Goal: Communication & Community: Answer question/provide support

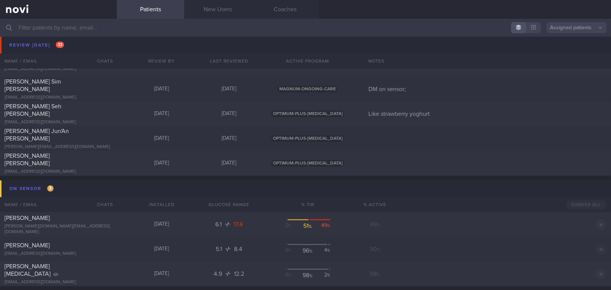
scroll to position [2993, 0]
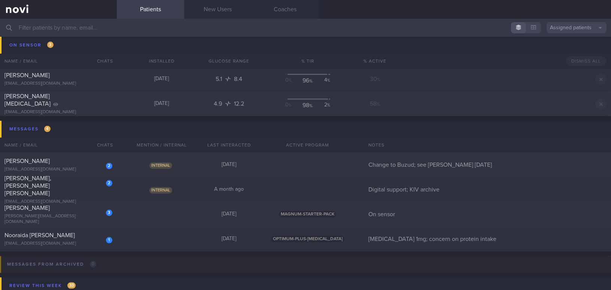
click at [106, 33] on input "text" at bounding box center [305, 28] width 611 height 18
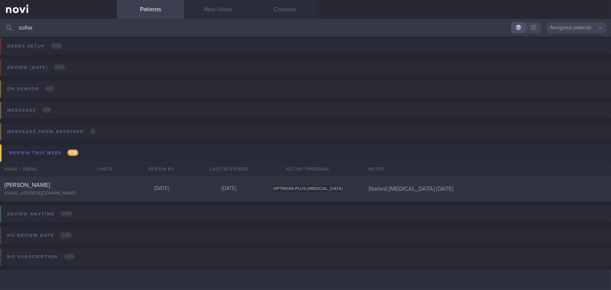
scroll to position [3, 0]
type input "sofiar"
click at [74, 193] on div "[EMAIL_ADDRESS][DOMAIN_NAME]" at bounding box center [58, 194] width 108 height 6
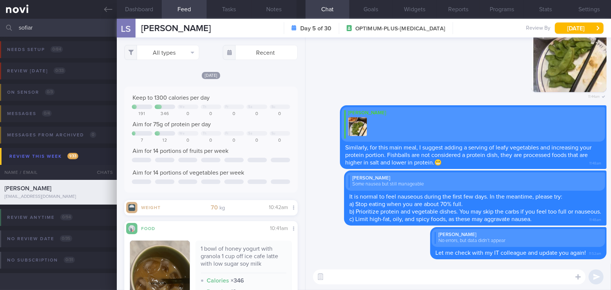
scroll to position [3, 0]
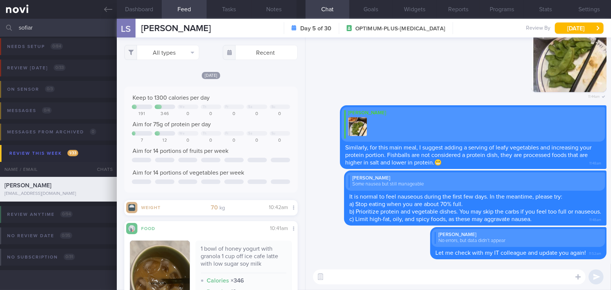
click at [420, 278] on textarea at bounding box center [449, 276] width 272 height 15
type textarea "H"
type textarea "Hi Lieke, may I trouble you to check"
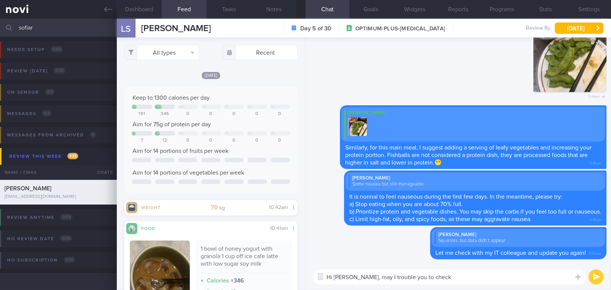
scroll to position [3, 0]
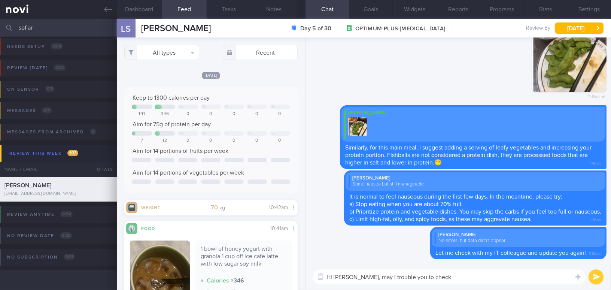
drag, startPoint x: 438, startPoint y: 277, endPoint x: 351, endPoint y: 274, distance: 86.9
click at [351, 274] on textarea "Hi Lieke, may I trouble you to check" at bounding box center [449, 276] width 272 height 15
paste textarea "May I trouble you to check the following: Privacy > Health > NOVI Health Please…"
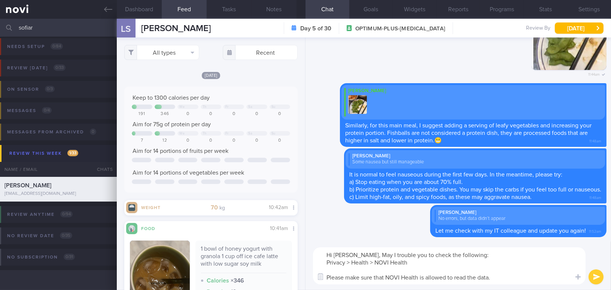
scroll to position [0, 0]
click at [354, 254] on textarea "Hi Lieke, May I trouble you to check the following: Privacy > Health > NOVI Hea…" at bounding box center [449, 265] width 272 height 37
drag, startPoint x: 344, startPoint y: 276, endPoint x: 317, endPoint y: 277, distance: 26.6
click at [317, 277] on div "Chat Templates Admin CGM Weight Nutrition Physical Activity Infographics Articl…" at bounding box center [457, 265] width 305 height 48
type textarea "Hi [PERSON_NAME], may I trouble you to check the following: Privacy > Health > …"
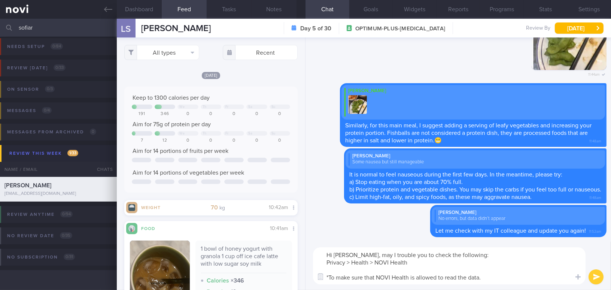
click at [593, 275] on button "submit" at bounding box center [595, 276] width 15 height 15
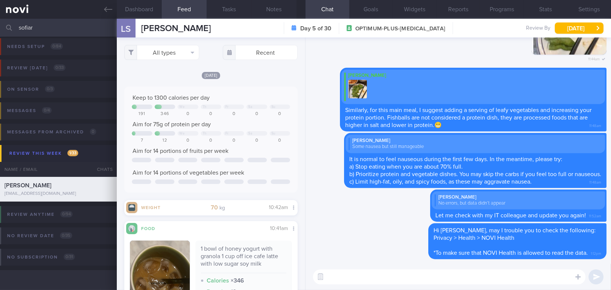
drag, startPoint x: 40, startPoint y: 24, endPoint x: 6, endPoint y: 23, distance: 34.1
click at [6, 23] on div "sofiar Assigned patients Assigned patients All active patients Archived patients" at bounding box center [305, 28] width 611 height 18
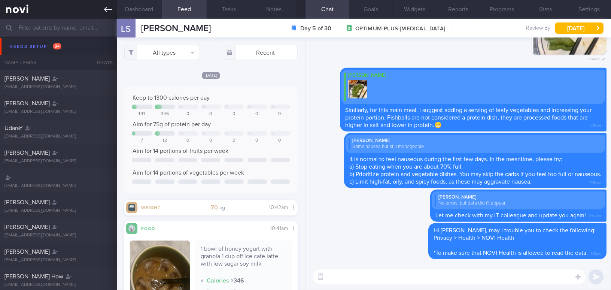
click at [102, 10] on link at bounding box center [58, 9] width 117 height 19
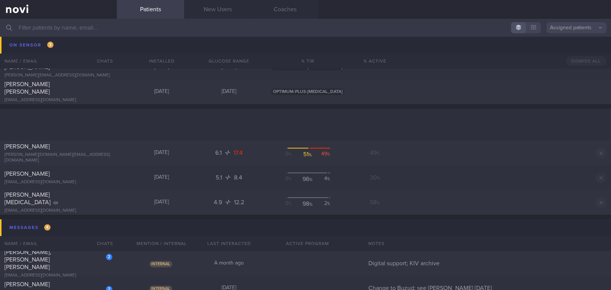
scroll to position [3031, 0]
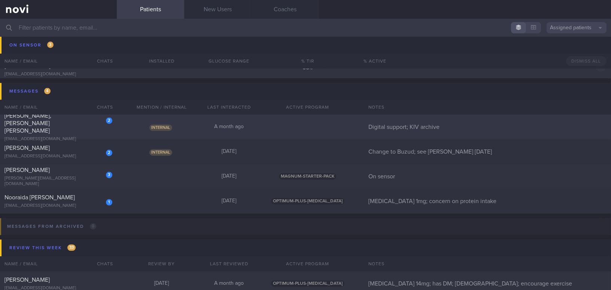
click at [73, 128] on div "2 Lynette, Yeo Jing Yi lynyeojy@gmail.com" at bounding box center [58, 127] width 117 height 30
select select "7"
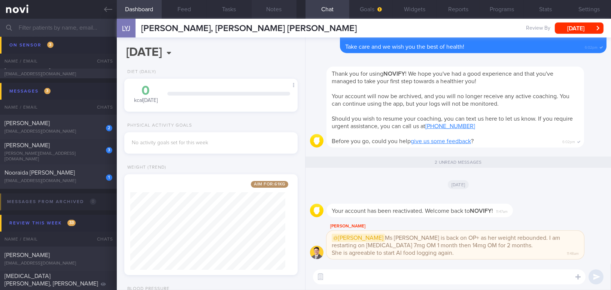
scroll to position [88, 155]
click at [275, 9] on button "Notes" at bounding box center [273, 9] width 45 height 19
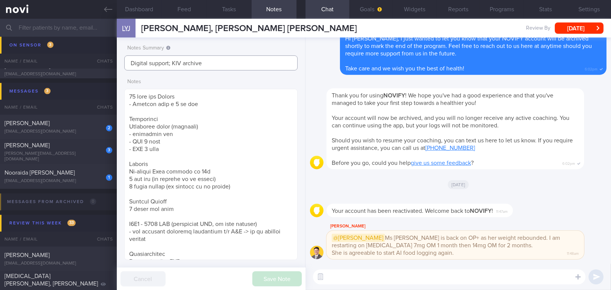
drag, startPoint x: 171, startPoint y: 63, endPoint x: 217, endPoint y: 68, distance: 46.7
click at [217, 68] on input "Digital support; KIV archive" at bounding box center [210, 62] width 173 height 15
type input "Digital support;"
drag, startPoint x: 173, startPoint y: 63, endPoint x: 67, endPoint y: 58, distance: 106.8
click at [67, 58] on div "Patients New Users Coaches Assigned patients Assigned patients All active patie…" at bounding box center [305, 154] width 611 height 271
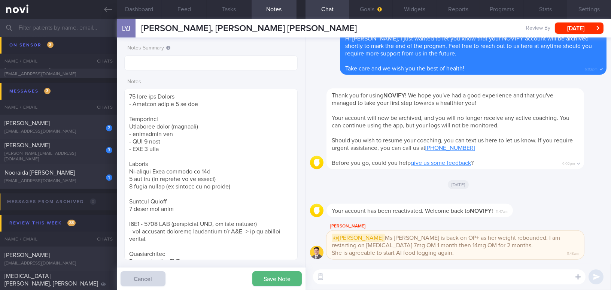
click at [585, 8] on button "Settings" at bounding box center [589, 9] width 44 height 19
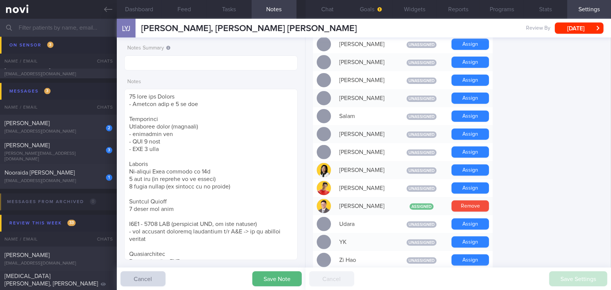
scroll to position [524, 0]
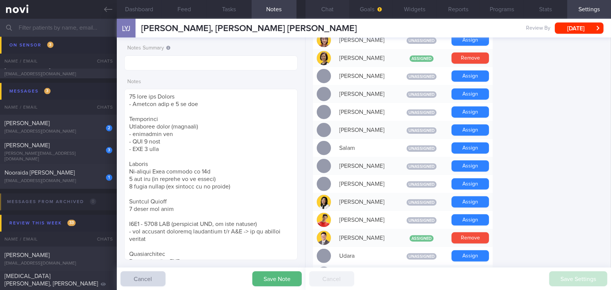
click at [329, 11] on button "Chat" at bounding box center [327, 9] width 44 height 19
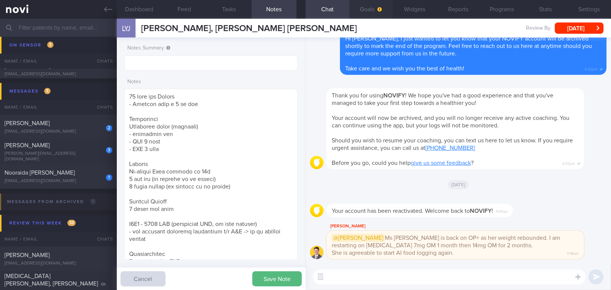
click at [378, 9] on icon "button" at bounding box center [380, 9] width 4 height 4
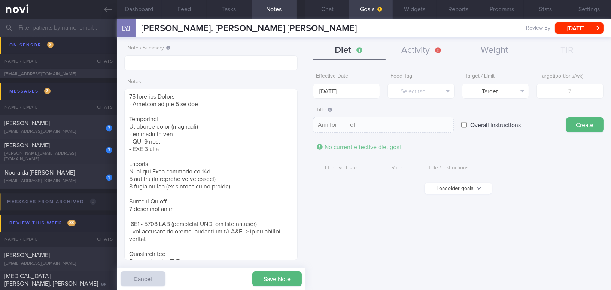
click at [437, 185] on button "Load older goals" at bounding box center [457, 188] width 67 height 11
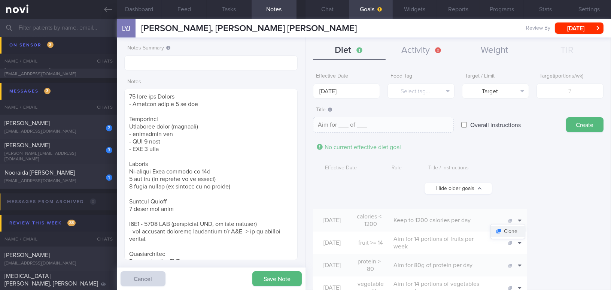
click at [525, 229] on button "Clone" at bounding box center [507, 231] width 34 height 11
type input "1200"
type textarea "Keep to 1200 calories per day"
click at [334, 90] on input "25 Aug 2025" at bounding box center [346, 90] width 67 height 15
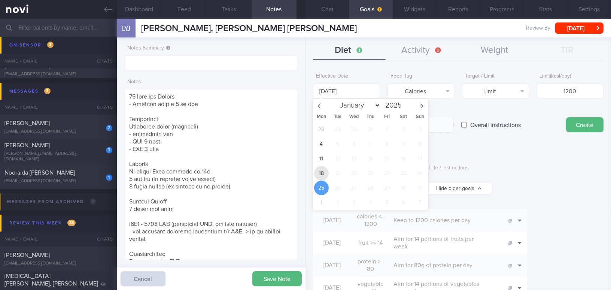
click at [324, 171] on span "18" at bounding box center [321, 173] width 15 height 15
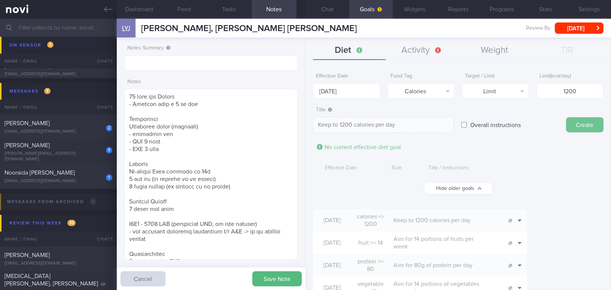
click at [568, 123] on button "Create" at bounding box center [584, 124] width 37 height 15
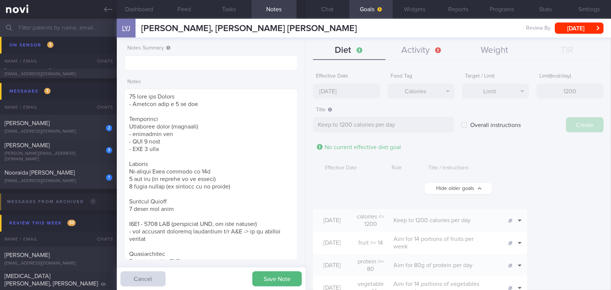
type input "25 Aug 2025"
type textarea "Aim for ___ of ___"
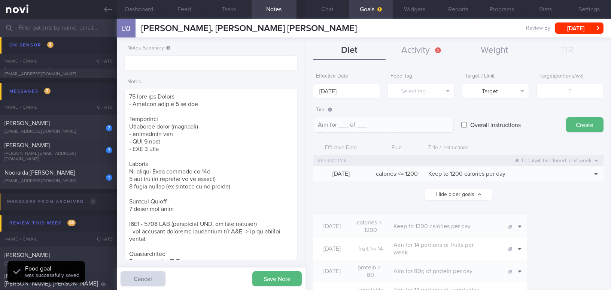
scroll to position [34, 0]
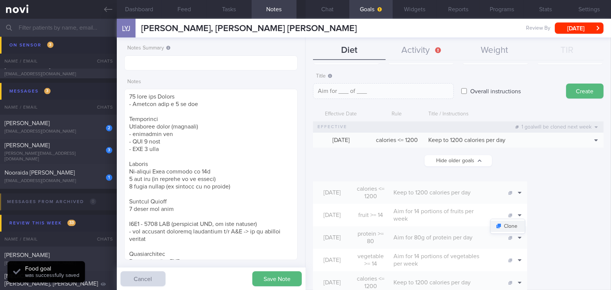
click at [525, 220] on button "Clone" at bounding box center [507, 225] width 34 height 11
type input "14"
type textarea "Aim for 14 portions of fruits per week"
click at [525, 221] on button "Clone" at bounding box center [507, 225] width 34 height 11
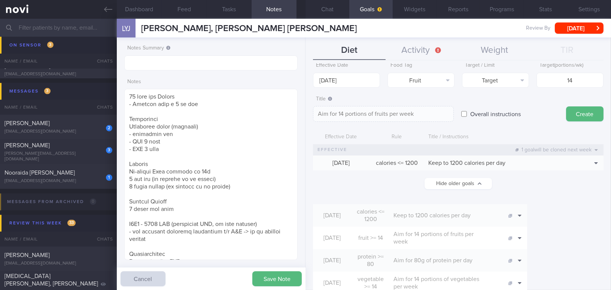
scroll to position [0, 0]
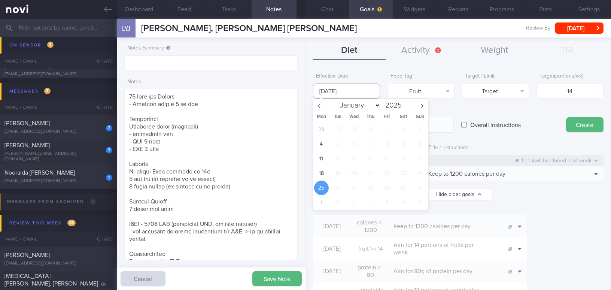
click at [346, 88] on input "25 Aug 2025" at bounding box center [346, 90] width 67 height 15
click at [324, 172] on span "18" at bounding box center [321, 173] width 15 height 15
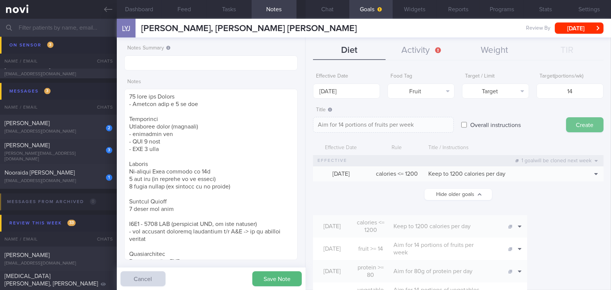
click at [583, 124] on button "Create" at bounding box center [584, 124] width 37 height 15
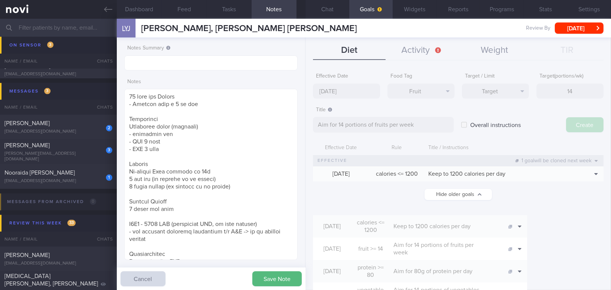
type input "25 Aug 2025"
type textarea "Aim for ___ of ___"
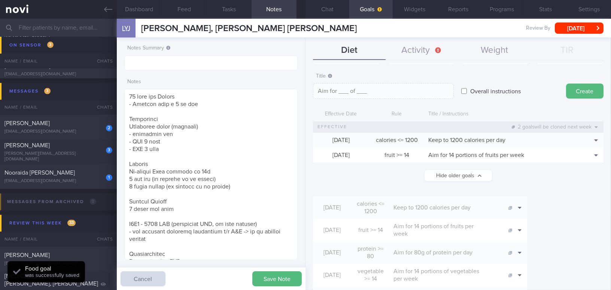
scroll to position [68, 0]
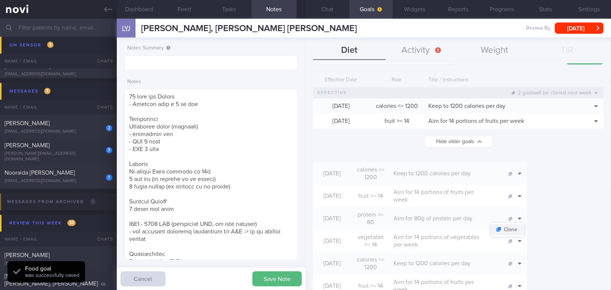
click at [525, 224] on button "Clone" at bounding box center [507, 229] width 34 height 11
type input "80"
type textarea "Aim for 80g of protein per day"
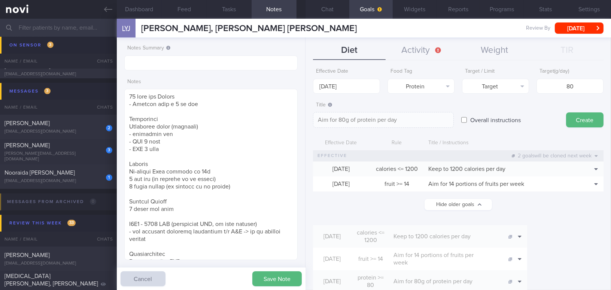
scroll to position [0, 0]
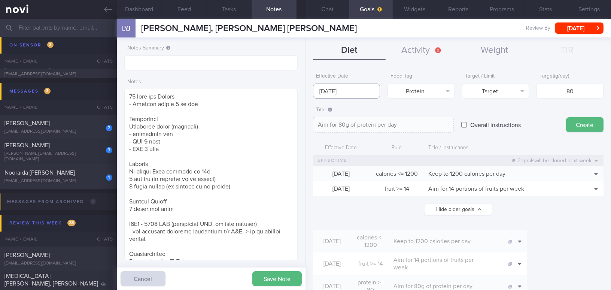
click at [341, 85] on input "25 Aug 2025" at bounding box center [346, 90] width 67 height 15
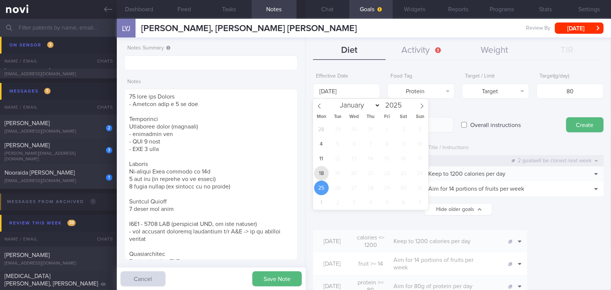
click at [323, 171] on span "18" at bounding box center [321, 173] width 15 height 15
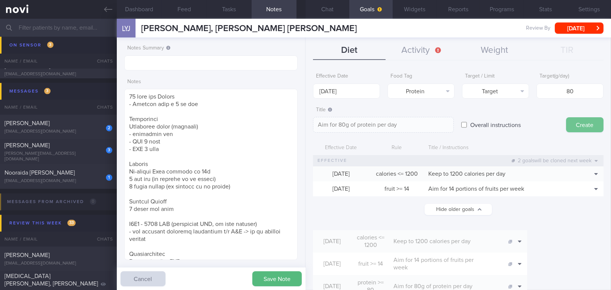
click at [580, 126] on button "Create" at bounding box center [584, 124] width 37 height 15
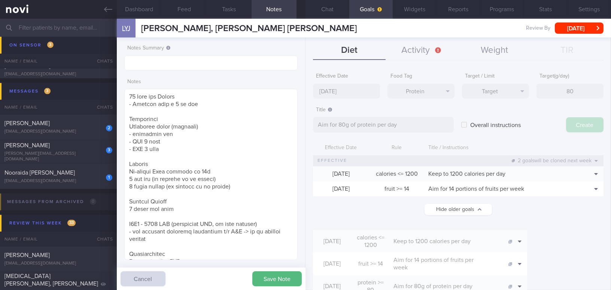
type input "25 Aug 2025"
type textarea "Aim for ___ of ___"
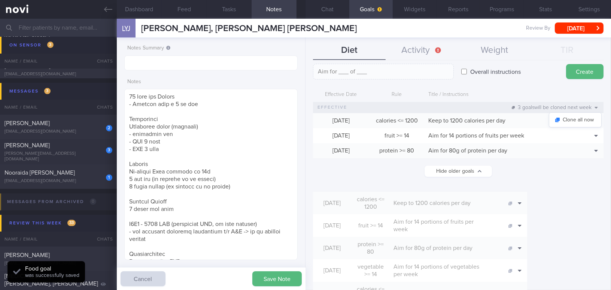
scroll to position [102, 0]
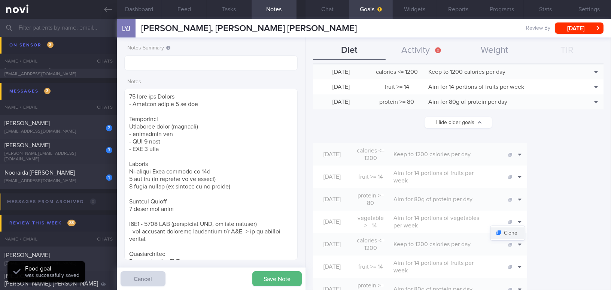
click at [525, 227] on button "Clone" at bounding box center [507, 232] width 34 height 11
type input "14"
type textarea "Aim for 14 portions of vegetables per week"
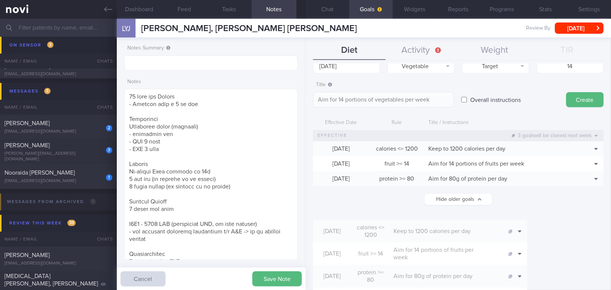
scroll to position [0, 0]
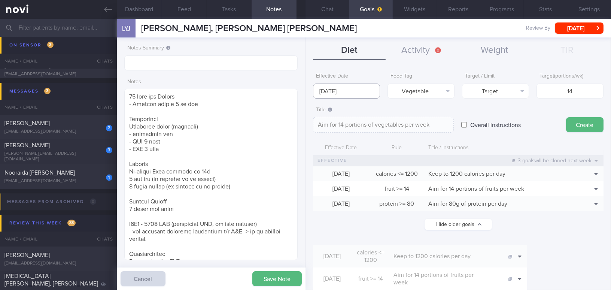
click at [344, 90] on input "25 Aug 2025" at bounding box center [346, 90] width 67 height 15
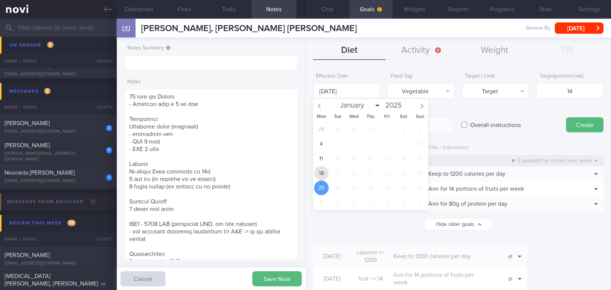
click at [323, 169] on span "18" at bounding box center [321, 173] width 15 height 15
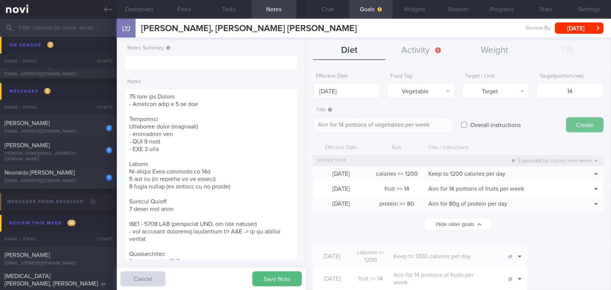
click at [576, 123] on button "Create" at bounding box center [584, 124] width 37 height 15
type input "25 Aug 2025"
type textarea "Aim for ___ of ___"
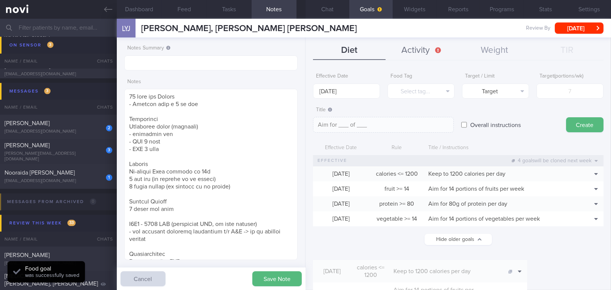
click at [412, 45] on button "Activity" at bounding box center [421, 50] width 73 height 19
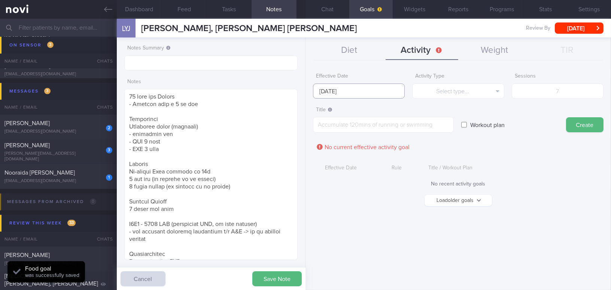
click at [338, 92] on input "25 Aug 2025" at bounding box center [359, 90] width 92 height 15
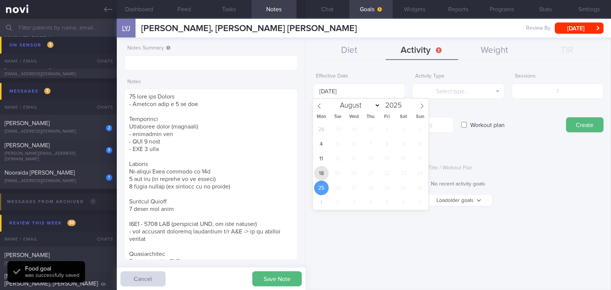
click at [323, 175] on span "18" at bounding box center [321, 173] width 15 height 15
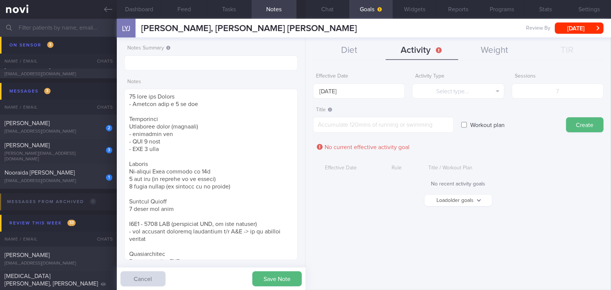
click at [476, 202] on button "Load older goals" at bounding box center [457, 200] width 67 height 11
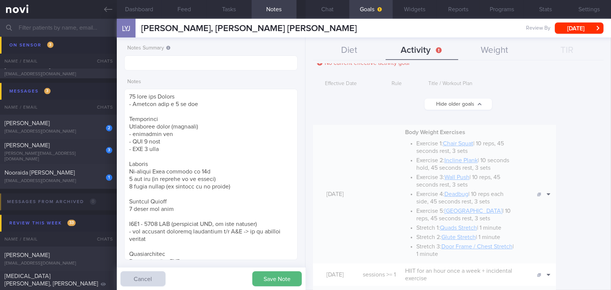
scroll to position [102, 0]
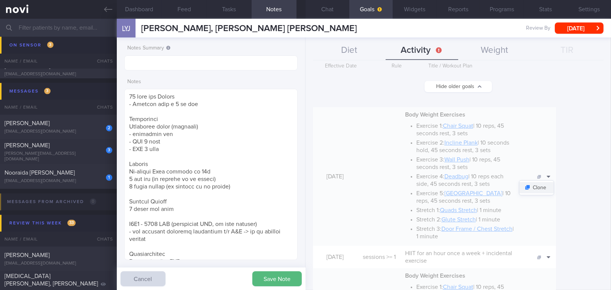
click at [553, 185] on button "Clone" at bounding box center [536, 187] width 34 height 11
type input "25 Aug 2025"
type textarea "*Body Weight Exercises* - Exercise 1: [Chair Squat](https://youtu.be/tczWD8MPre…"
checkbox input "true"
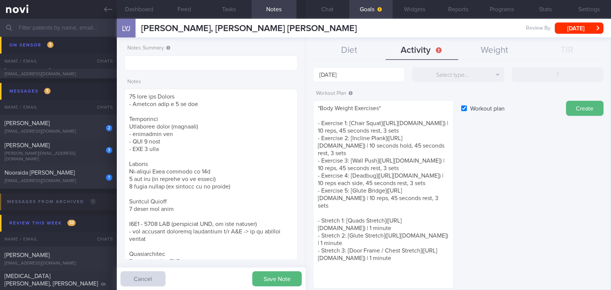
scroll to position [0, 0]
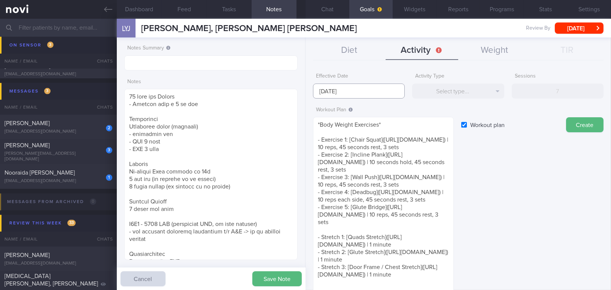
click at [363, 92] on input "25 Aug 2025" at bounding box center [359, 90] width 92 height 15
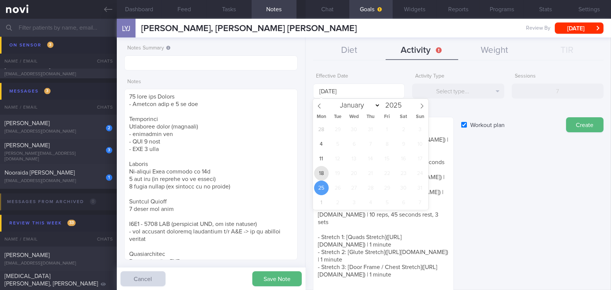
click at [326, 174] on span "18" at bounding box center [321, 173] width 15 height 15
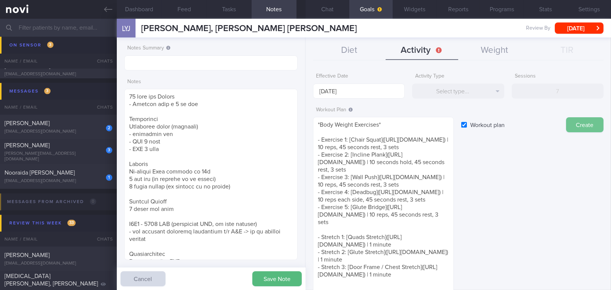
click at [582, 125] on button "Create" at bounding box center [584, 124] width 37 height 15
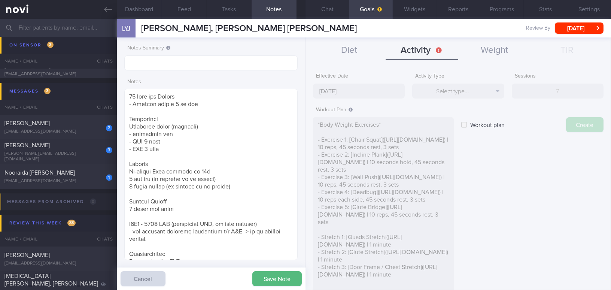
type input "25 Aug 2025"
checkbox input "false"
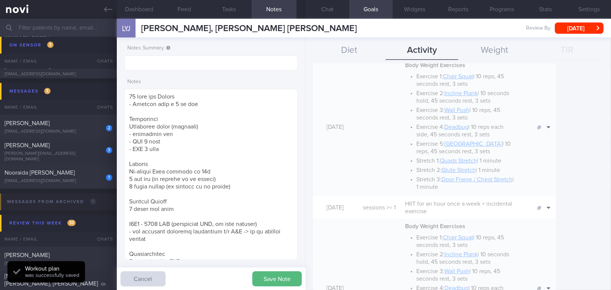
scroll to position [306, 0]
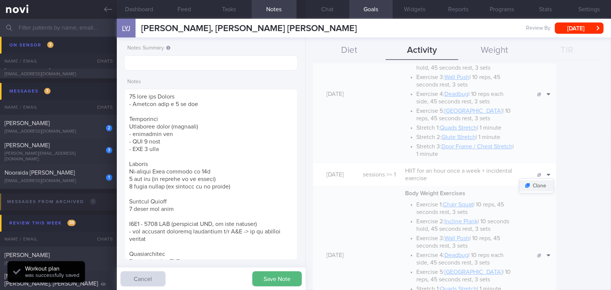
click at [553, 182] on button "Clone" at bounding box center [536, 185] width 34 height 11
type input "1"
type textarea "HIIT for an hour once a week + incidental exercise"
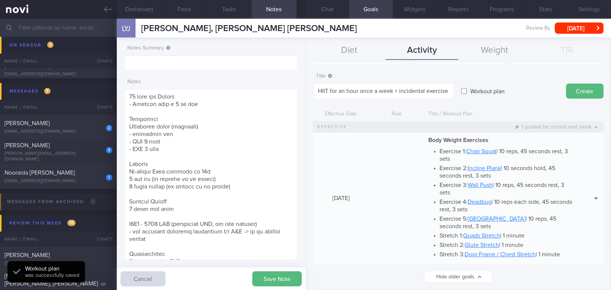
scroll to position [0, 0]
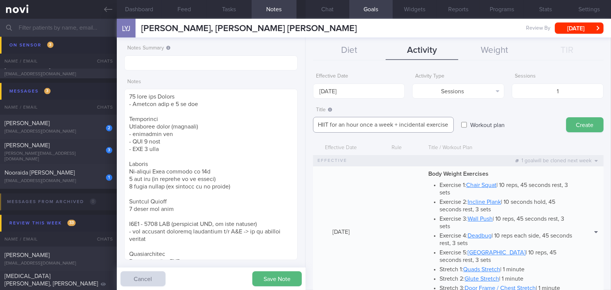
click at [357, 125] on textarea "HIIT for an hour once a week + incidental exercise" at bounding box center [383, 125] width 141 height 16
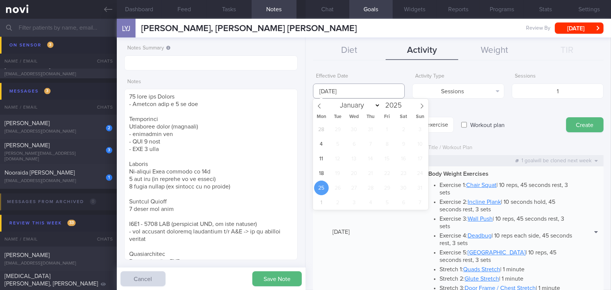
click at [344, 84] on input "25 Aug 2025" at bounding box center [359, 90] width 92 height 15
click at [325, 169] on span "18" at bounding box center [321, 173] width 15 height 15
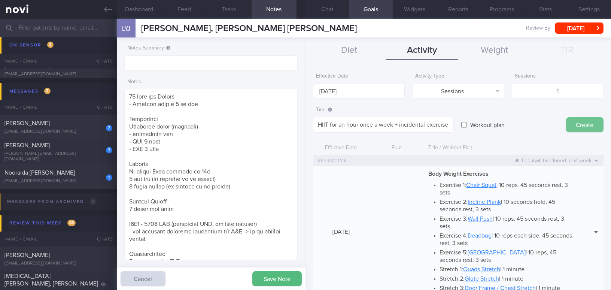
click at [583, 128] on button "Create" at bounding box center [584, 124] width 37 height 15
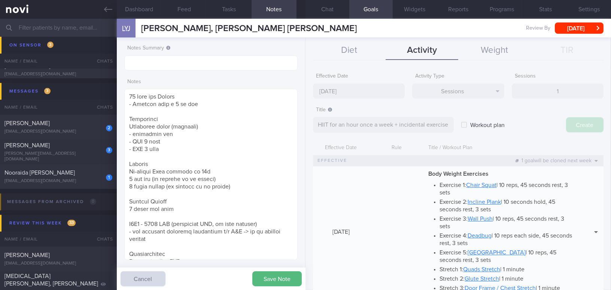
type input "25 Aug 2025"
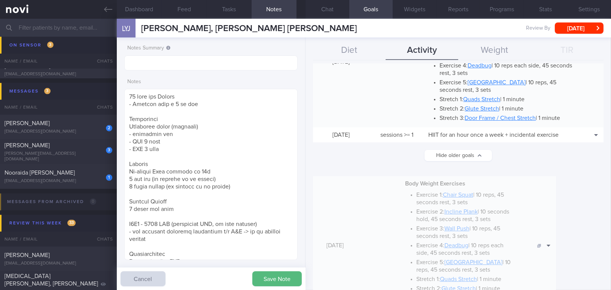
scroll to position [68, 0]
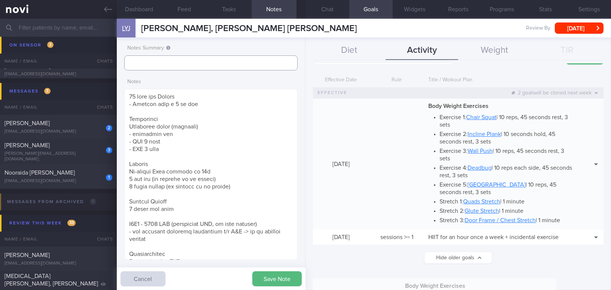
click at [221, 64] on input "text" at bounding box center [210, 62] width 173 height 15
click at [507, 9] on button "Programs" at bounding box center [502, 9] width 44 height 19
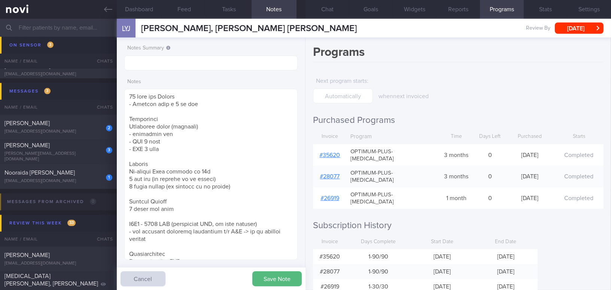
click at [325, 152] on link "# 35620" at bounding box center [330, 155] width 21 height 6
click at [335, 13] on button "Chat" at bounding box center [327, 9] width 44 height 19
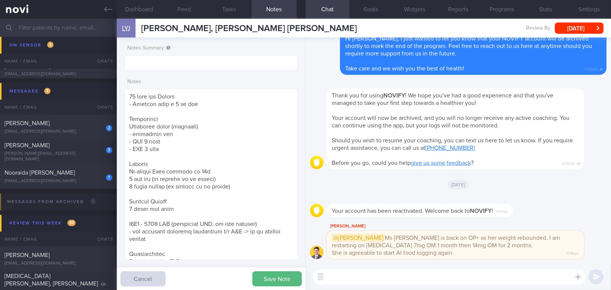
click at [378, 277] on textarea at bounding box center [449, 276] width 272 height 15
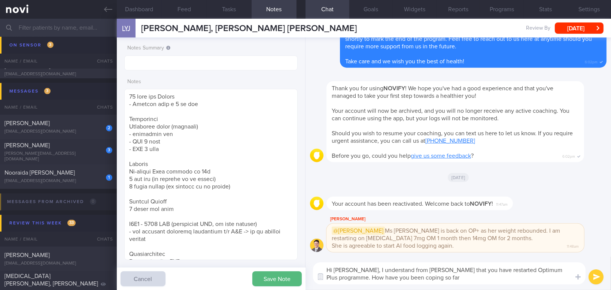
type textarea "Hi Lynette, I understand from Dr Todd that you have restarted Optimum Plus prog…"
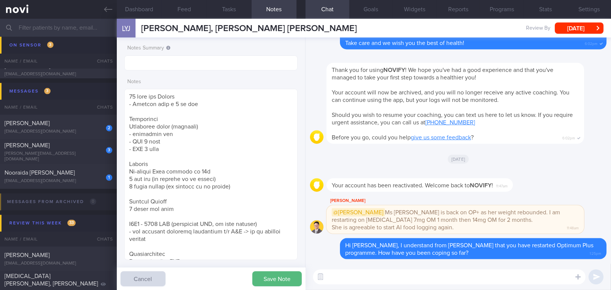
scroll to position [83, 166]
click at [586, 30] on button "[DATE]" at bounding box center [579, 27] width 49 height 11
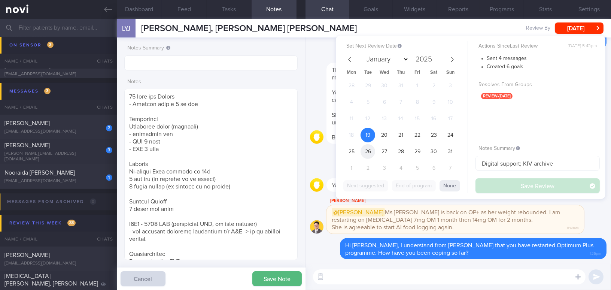
click at [372, 149] on span "26" at bounding box center [367, 151] width 15 height 15
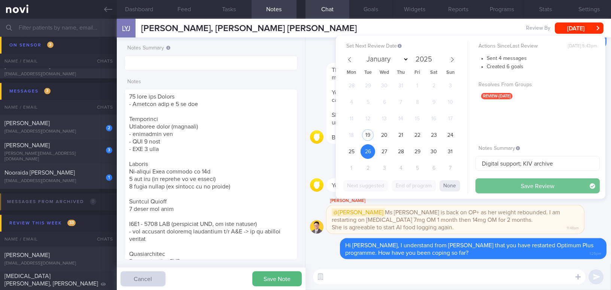
click at [483, 183] on button "Save Review" at bounding box center [537, 185] width 124 height 15
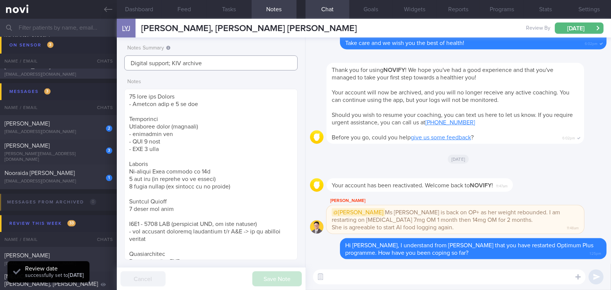
drag, startPoint x: 135, startPoint y: 58, endPoint x: 101, endPoint y: 57, distance: 34.1
click at [101, 57] on div "Patients New Users Coaches Assigned patients Assigned patients All active patie…" at bounding box center [305, 154] width 611 height 271
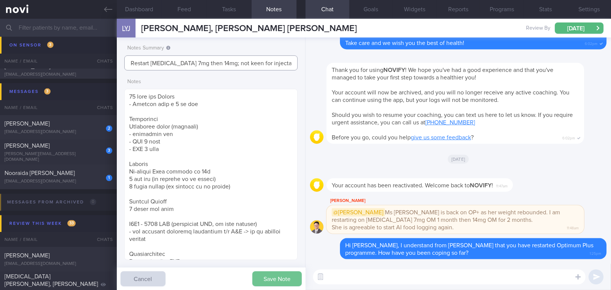
type input "Restart Rybelsus 7mg then 14mg; not keen for injectable"
click at [283, 275] on button "Save Note" at bounding box center [276, 278] width 49 height 15
type input "Restart Rybelsus 7mg then 14mg; not keen for injectable"
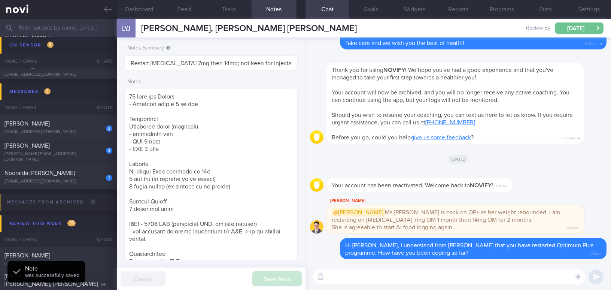
click at [577, 30] on button "Tue, 26 Aug" at bounding box center [579, 27] width 49 height 11
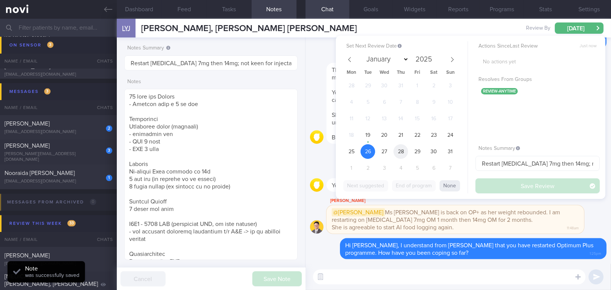
click at [400, 147] on span "28" at bounding box center [400, 151] width 15 height 15
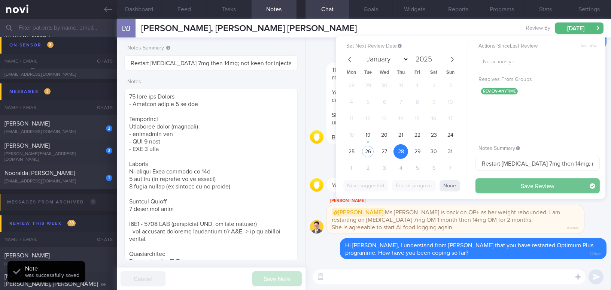
click at [500, 181] on button "Save Review" at bounding box center [537, 185] width 124 height 15
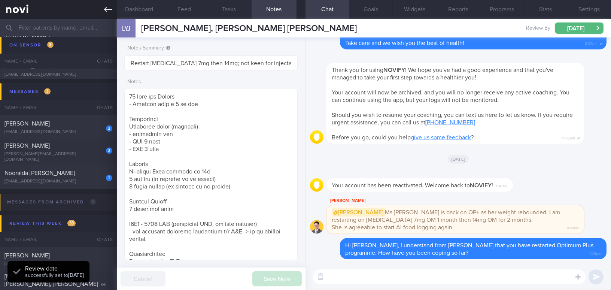
click at [102, 12] on link at bounding box center [58, 9] width 117 height 19
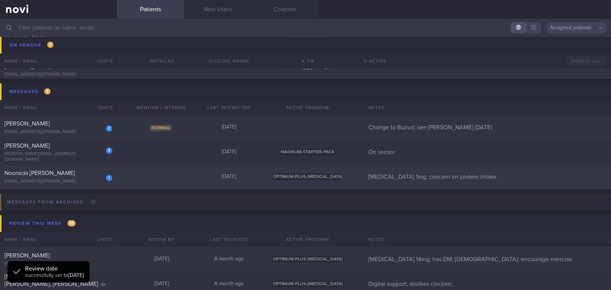
click at [87, 173] on div "Nooraida Binte Abdul Rashid" at bounding box center [57, 172] width 106 height 7
select select "7"
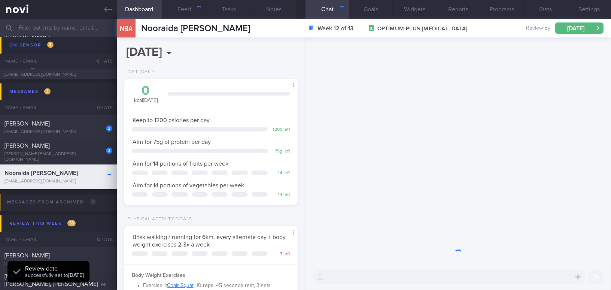
scroll to position [374122, 374056]
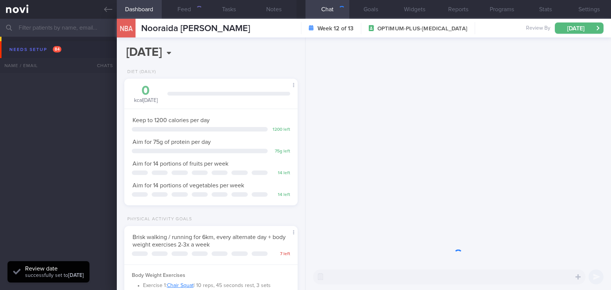
select select "7"
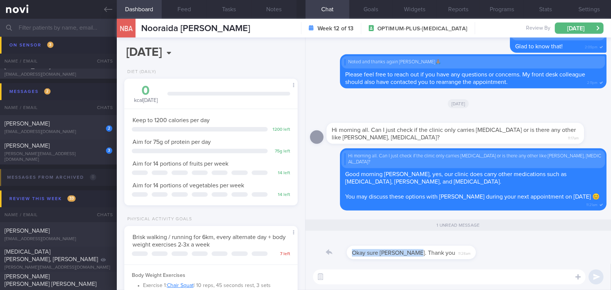
drag, startPoint x: 393, startPoint y: 247, endPoint x: 454, endPoint y: 246, distance: 61.7
click at [454, 246] on div "Okay sure Mee Li. Thank you 11:28am" at bounding box center [458, 250] width 296 height 27
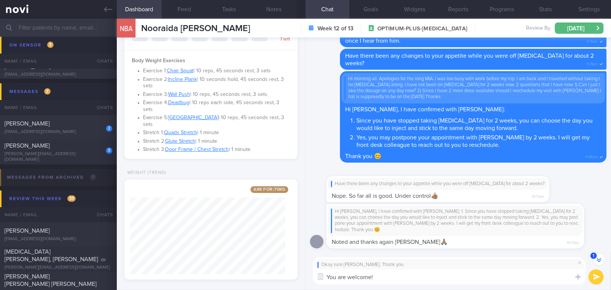
scroll to position [216, 0]
type textarea "You are welcome! Feel free to reach out if you have any queries :-)"
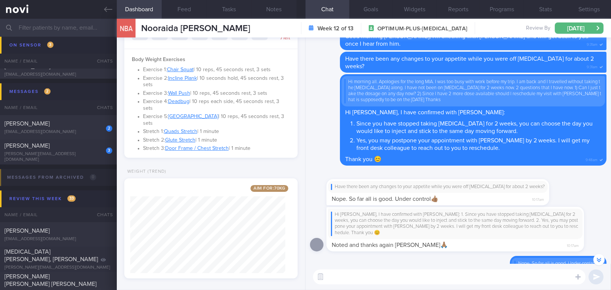
scroll to position [-19, 0]
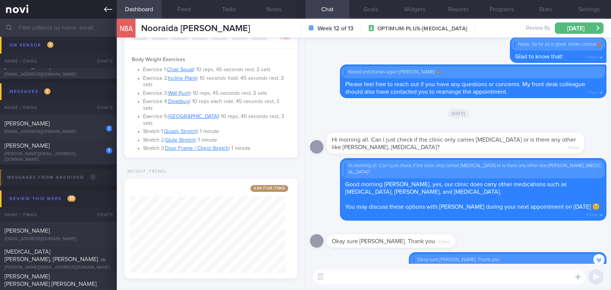
click at [104, 9] on icon at bounding box center [108, 9] width 8 height 8
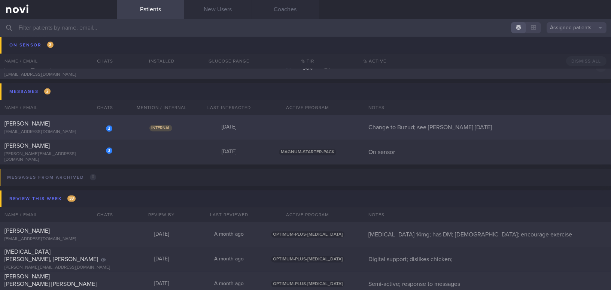
click at [64, 122] on div "[PERSON_NAME]" at bounding box center [57, 123] width 106 height 7
select select "7"
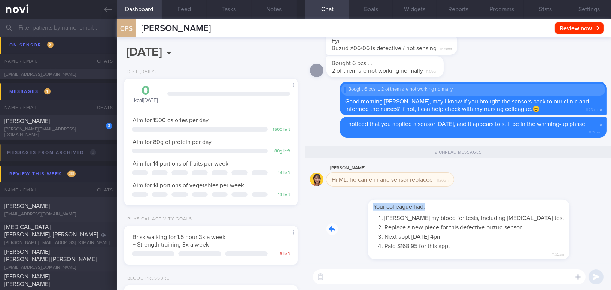
drag, startPoint x: 408, startPoint y: 204, endPoint x: 545, endPoint y: 206, distance: 137.0
click at [545, 206] on div "Your colleague had: Drew my blood for tests, including insulin test Replace a n…" at bounding box center [458, 226] width 296 height 73
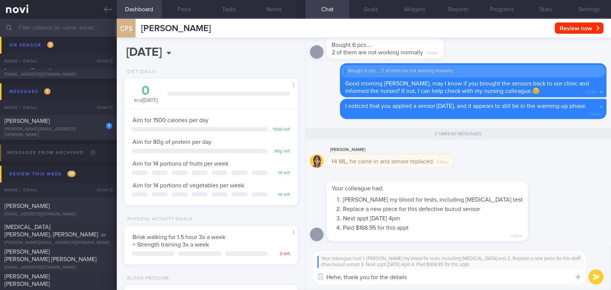
type textarea "Hehe, thank you for the details!"
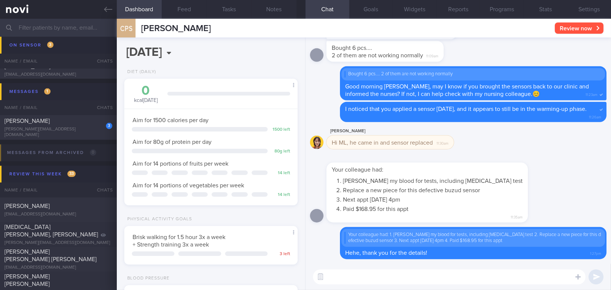
click at [597, 26] on button "Review now" at bounding box center [579, 27] width 49 height 11
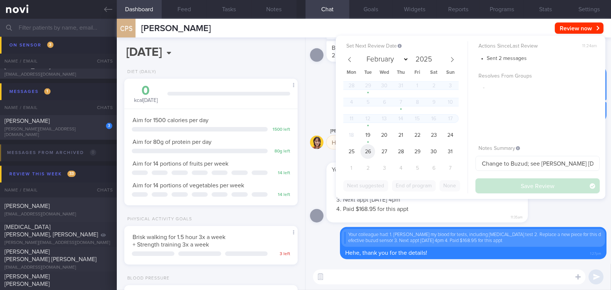
click at [371, 149] on span "26" at bounding box center [367, 151] width 15 height 15
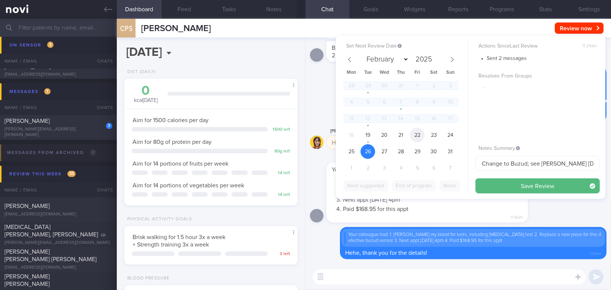
click at [416, 136] on span "22" at bounding box center [417, 135] width 15 height 15
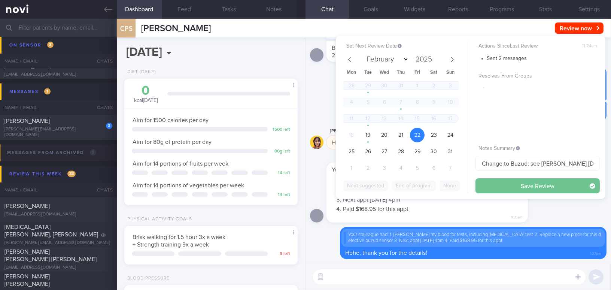
click at [505, 185] on button "Save Review" at bounding box center [537, 185] width 124 height 15
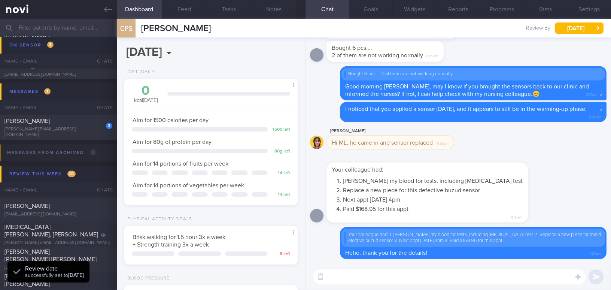
scroll to position [79, 158]
click at [280, 12] on button "Notes" at bounding box center [273, 9] width 45 height 19
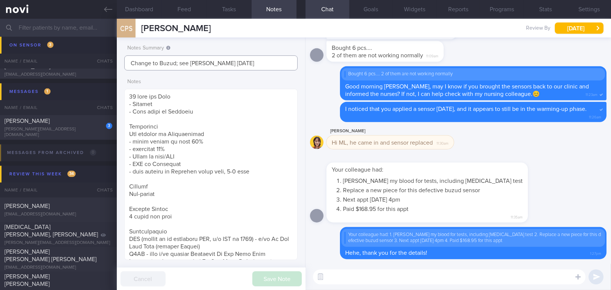
drag, startPoint x: 212, startPoint y: 62, endPoint x: 220, endPoint y: 62, distance: 7.5
click at [220, 62] on input "Change to Buzud; see Dr Todd 26/8/25" at bounding box center [210, 62] width 173 height 15
click at [219, 62] on input "Change to Buzud; see Dr Todd 2/8/25" at bounding box center [210, 62] width 173 height 15
click at [220, 62] on input "Change to Buzud; see Dr Todd 2/8/25" at bounding box center [210, 62] width 173 height 15
type input "Change to Buzud; see [PERSON_NAME] [DATE]"
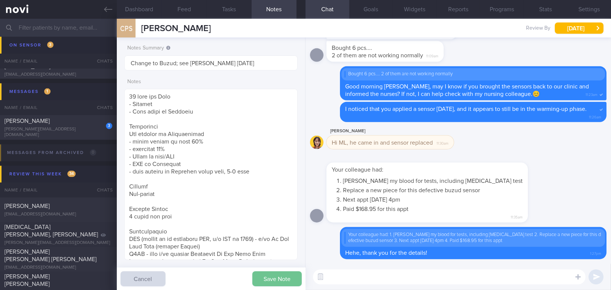
click at [271, 281] on button "Save Note" at bounding box center [276, 278] width 49 height 15
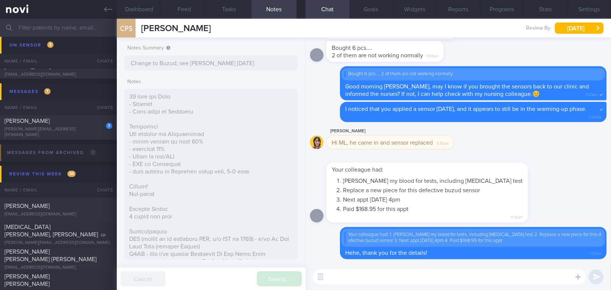
type input "Change to Buzud; see [PERSON_NAME] [DATE]"
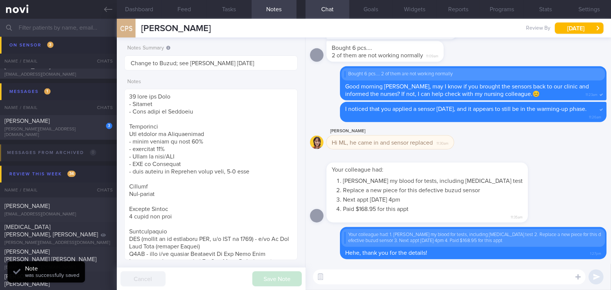
click at [368, 282] on textarea at bounding box center [449, 276] width 272 height 15
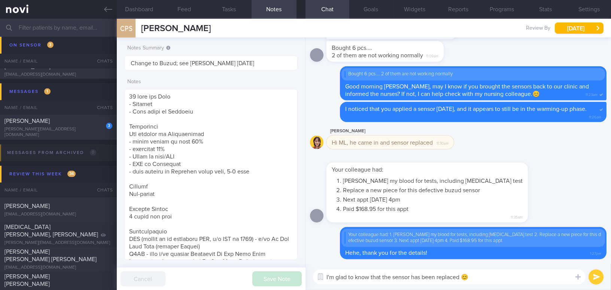
type textarea "I'm glad to know that the sensor has been replaced 😊"
click at [596, 273] on button "submit" at bounding box center [595, 276] width 15 height 15
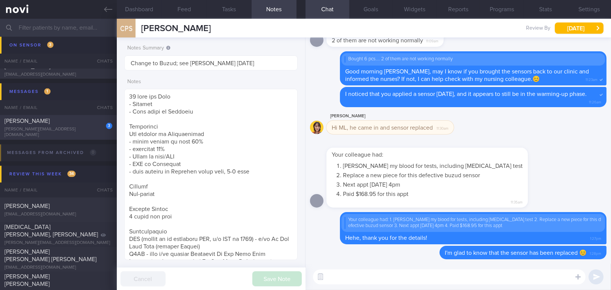
click at [30, 124] on span "[PERSON_NAME]" at bounding box center [26, 121] width 45 height 6
type input "On sensor"
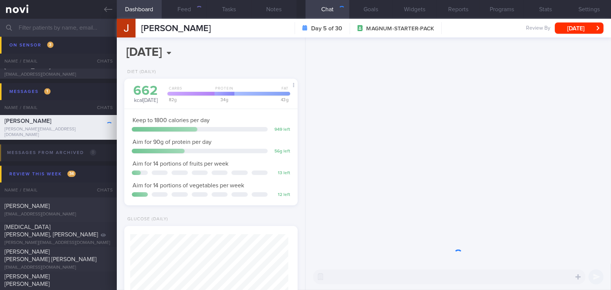
scroll to position [79, 158]
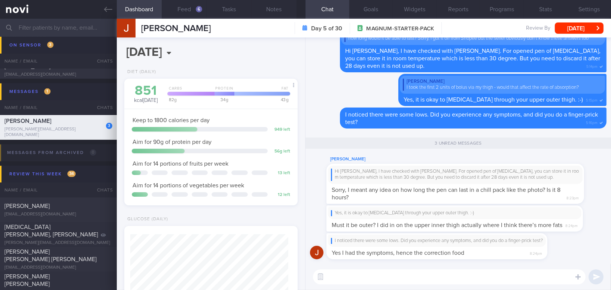
click at [358, 275] on textarea at bounding box center [449, 276] width 272 height 15
type textarea "a"
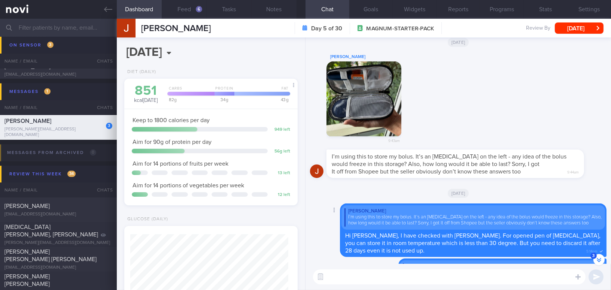
scroll to position [-204, 0]
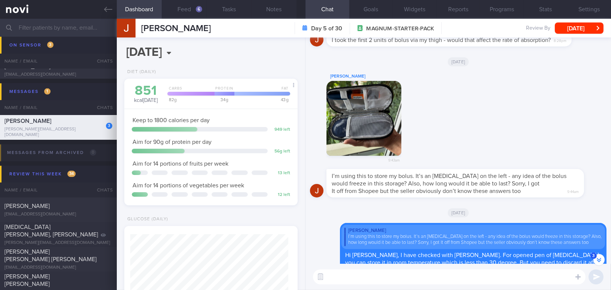
click at [373, 121] on button "button" at bounding box center [363, 118] width 75 height 75
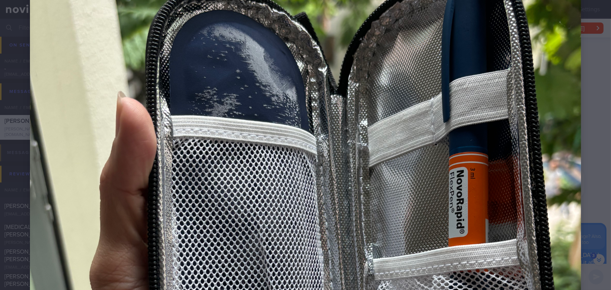
scroll to position [204, 0]
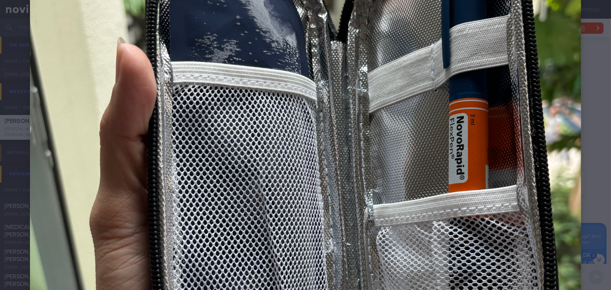
click at [506, 126] on img at bounding box center [305, 193] width 551 height 735
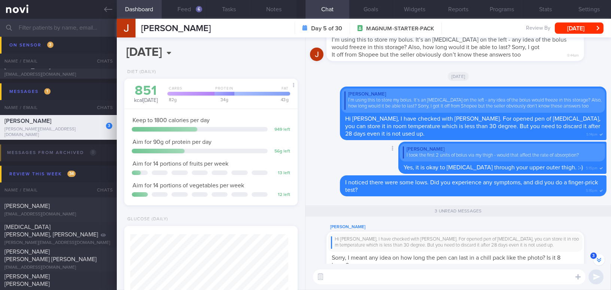
scroll to position [0, 0]
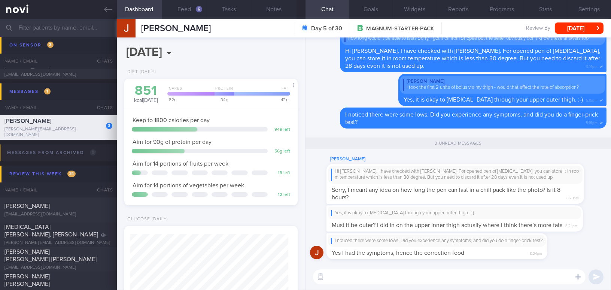
click at [385, 278] on textarea at bounding box center [449, 276] width 272 height 15
click at [391, 275] on textarea at bounding box center [449, 276] width 272 height 15
type textarea "H"
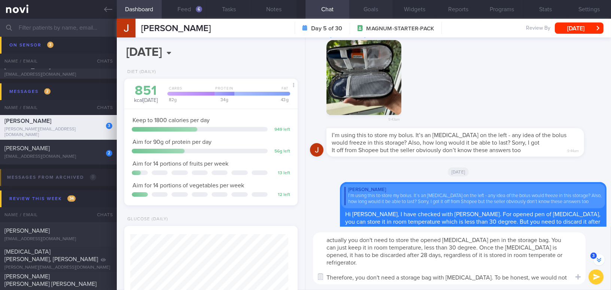
scroll to position [-207, 0]
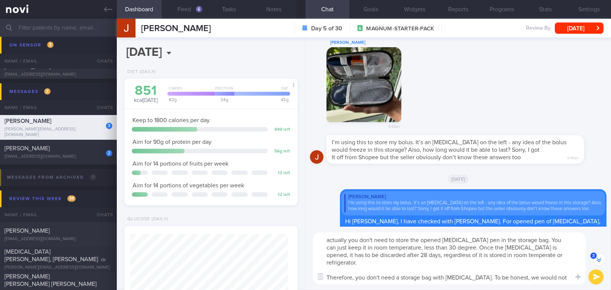
drag, startPoint x: 347, startPoint y: 277, endPoint x: 356, endPoint y: 276, distance: 9.8
click at [356, 276] on textarea "actually you don't need to store the opened insulin pen in the storage bag. You…" at bounding box center [449, 258] width 272 height 52
click at [470, 278] on textarea "actually you don't need to store the opened insulin pen in the storage bag. You…" at bounding box center [449, 258] width 272 height 52
drag, startPoint x: 470, startPoint y: 278, endPoint x: 292, endPoint y: 231, distance: 183.8
click at [292, 231] on div "Dashboard Feed 6 Tasks Notes Chat 3 Goals Widgets Reports Programs Stats Settin…" at bounding box center [364, 154] width 494 height 271
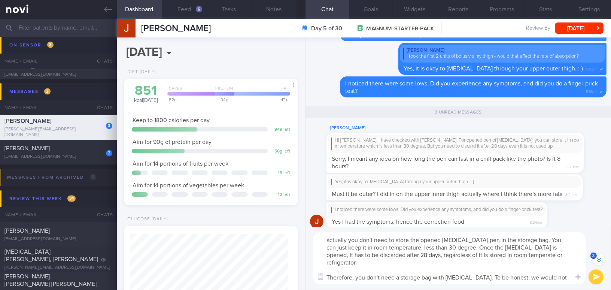
scroll to position [-3, 0]
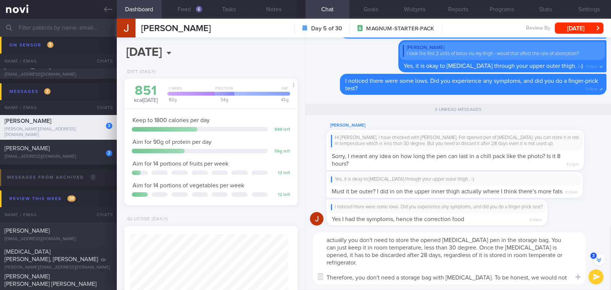
click at [425, 280] on textarea "actually you don't need to store the opened insulin pen in the storage bag. You…" at bounding box center [449, 258] width 272 height 52
drag, startPoint x: 448, startPoint y: 276, endPoint x: 465, endPoint y: 275, distance: 17.3
click at [465, 275] on textarea "actually you don't need to store the opened insulin pen in the storage bag. You…" at bounding box center [449, 258] width 272 height 52
drag, startPoint x: 425, startPoint y: 277, endPoint x: 471, endPoint y: 277, distance: 46.4
click at [471, 277] on textarea "actually you don't need to store the opened insulin pen in the storage bag. You…" at bounding box center [449, 258] width 272 height 52
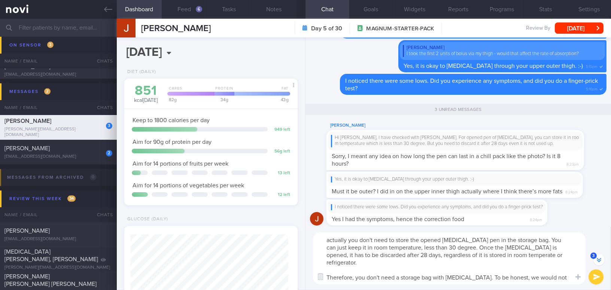
click at [468, 269] on textarea "actually you don't need to store the opened insulin pen in the storage bag. You…" at bounding box center [449, 258] width 272 height 52
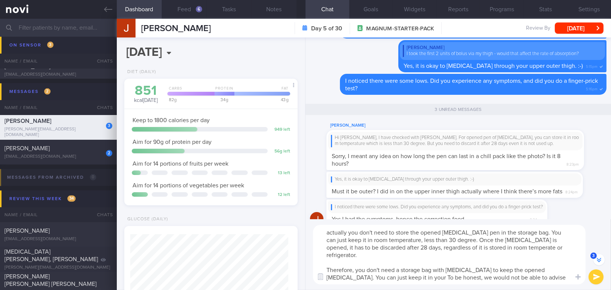
type textarea "actually you don't need to store the opened insulin pen in the storage bag. You…"
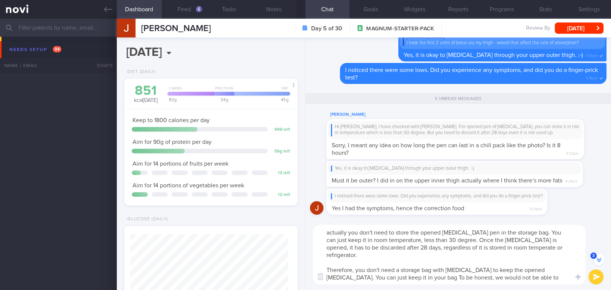
select select "7"
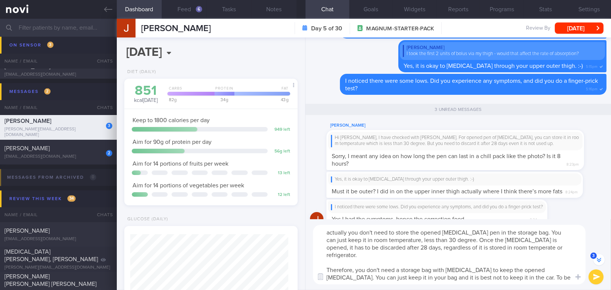
click at [486, 270] on textarea "actually you don't need to store the opened [MEDICAL_DATA] pen in the storage b…" at bounding box center [449, 254] width 272 height 59
type textarea "actually you don't need to store the opened [MEDICAL_DATA] pen in the storage b…"
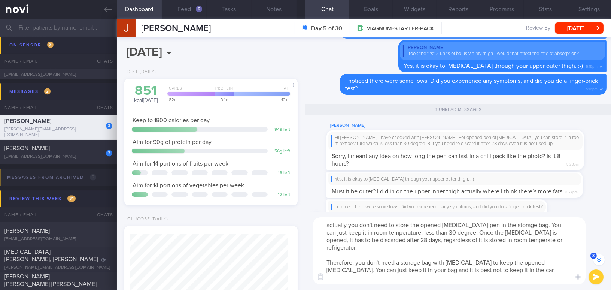
drag, startPoint x: 562, startPoint y: 277, endPoint x: 284, endPoint y: 204, distance: 287.0
click at [284, 204] on div "Dashboard Feed 6 Tasks Notes Chat 3 Goals Widgets Reports Programs Stats Settin…" at bounding box center [364, 154] width 494 height 271
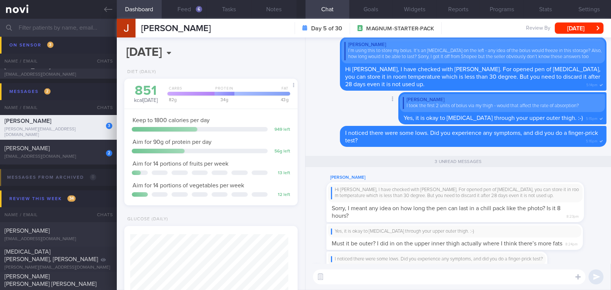
scroll to position [0, 0]
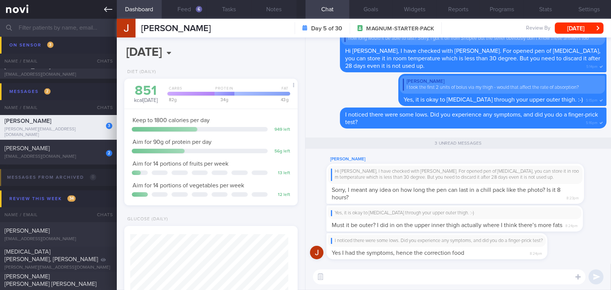
click at [107, 10] on icon at bounding box center [108, 9] width 8 height 8
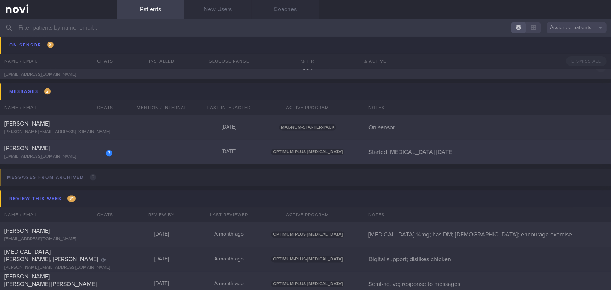
click at [69, 150] on div "[PERSON_NAME]" at bounding box center [57, 147] width 106 height 7
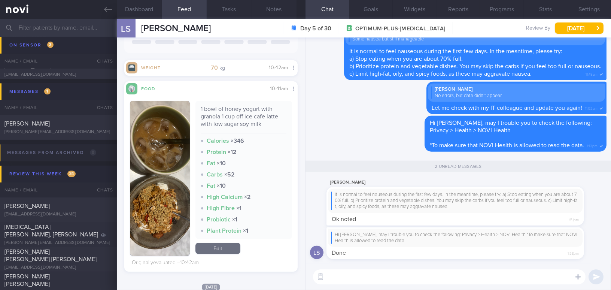
scroll to position [102, 0]
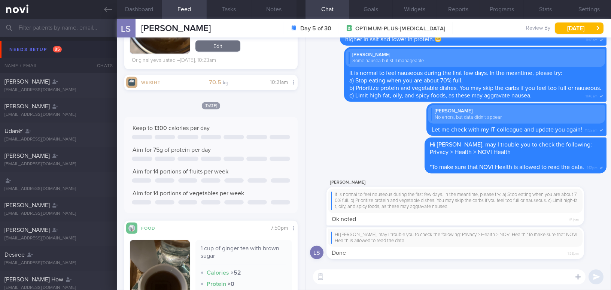
scroll to position [752, 0]
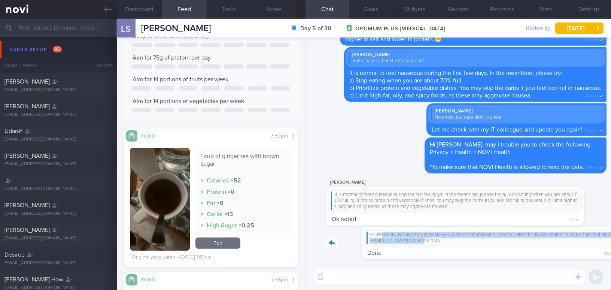
drag, startPoint x: 345, startPoint y: 230, endPoint x: 470, endPoint y: 242, distance: 125.2
click at [470, 242] on div "Hi [PERSON_NAME], may I trouble you to check the following: Privacy > Health > …" at bounding box center [466, 243] width 280 height 33
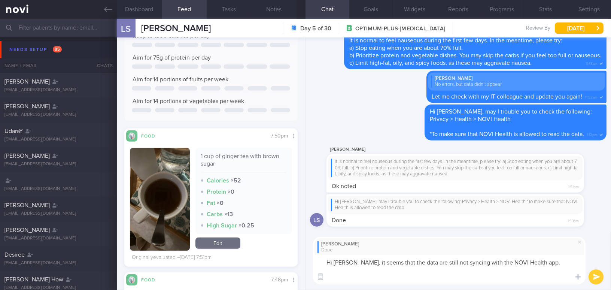
scroll to position [0, 0]
drag, startPoint x: 350, startPoint y: 262, endPoint x: 481, endPoint y: 278, distance: 132.4
click at [481, 278] on textarea "Hi [PERSON_NAME], it seems that the data are still not syncing with the NOVI He…" at bounding box center [449, 269] width 272 height 30
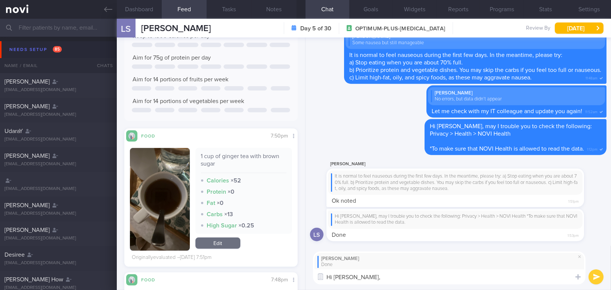
paste textarea "It seems that the data are still not syncing with the NOVI Health app. May I tr…"
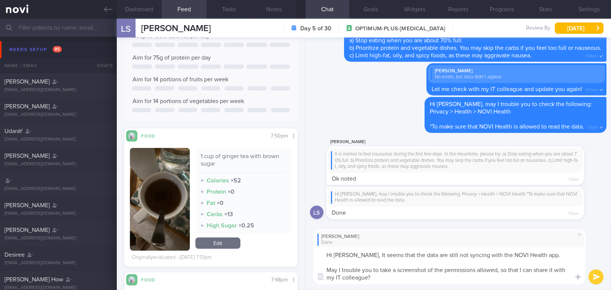
click at [353, 254] on textarea "Hi [PERSON_NAME], It seems that the data are still not syncing with the NOVI He…" at bounding box center [449, 265] width 272 height 37
type textarea "Hi [PERSON_NAME], it seems that the data are still not syncing with the NOVI He…"
click at [598, 278] on button "submit" at bounding box center [595, 276] width 15 height 15
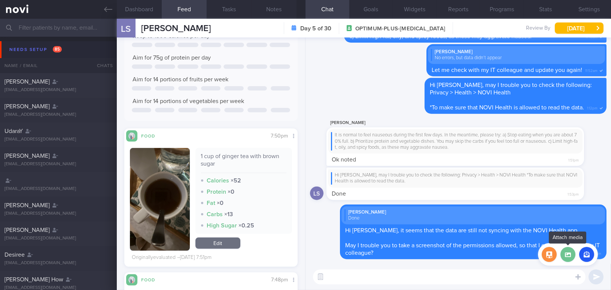
click at [568, 260] on label at bounding box center [567, 254] width 15 height 15
click at [0, 0] on input "file" at bounding box center [0, 0] width 0 height 0
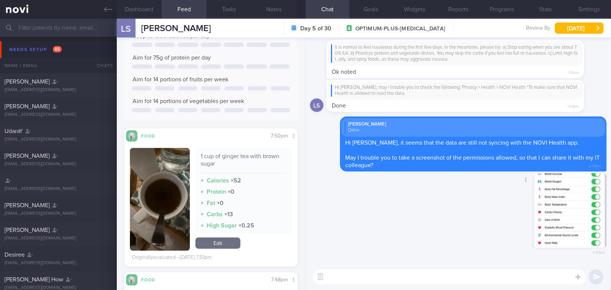
click at [566, 219] on button "button" at bounding box center [568, 210] width 75 height 75
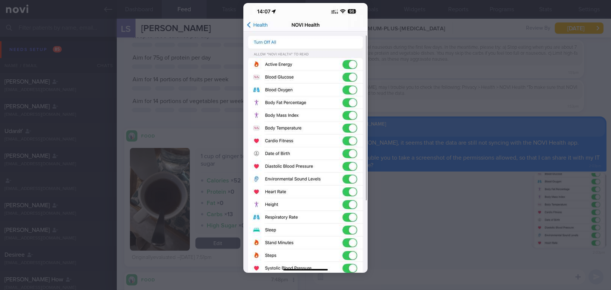
scroll to position [40, 0]
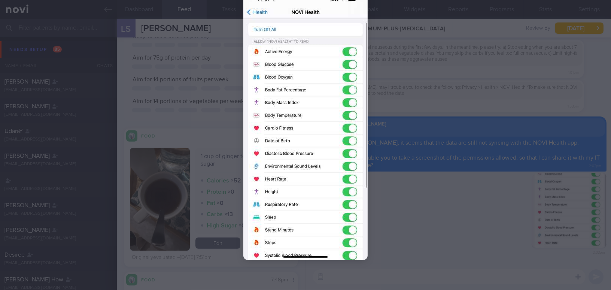
click at [439, 215] on div at bounding box center [305, 145] width 611 height 290
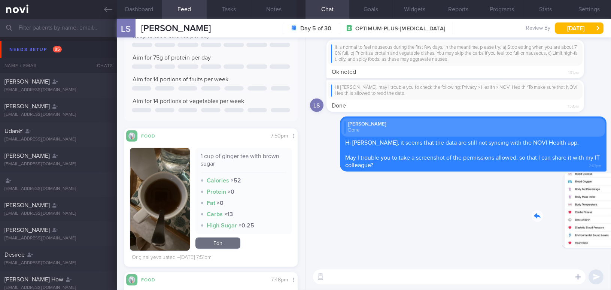
drag, startPoint x: 561, startPoint y: 220, endPoint x: 609, endPoint y: 220, distance: 47.9
click at [609, 220] on div "Delete 2:03pm [GEOGRAPHIC_DATA] L Sofiar Done Hi [PERSON_NAME], it seems that t…" at bounding box center [457, 150] width 305 height 226
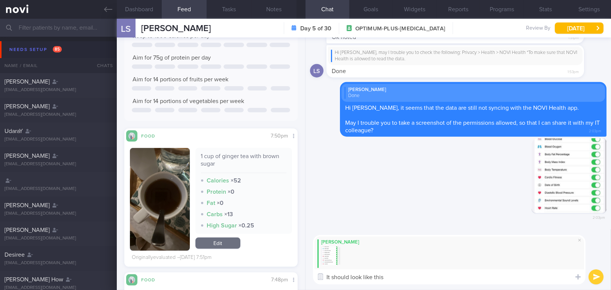
drag, startPoint x: 387, startPoint y: 275, endPoint x: 311, endPoint y: 271, distance: 76.0
click at [311, 271] on div "[PERSON_NAME] It should look like this It should look like this ​ It should loo…" at bounding box center [457, 259] width 305 height 61
click at [402, 277] on textarea "It should look like this" at bounding box center [449, 276] width 272 height 15
type textarea "It should look like this."
click at [592, 271] on button "submit" at bounding box center [595, 276] width 15 height 15
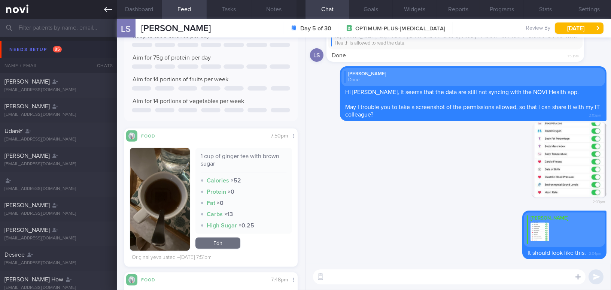
click at [104, 10] on icon at bounding box center [108, 9] width 8 height 8
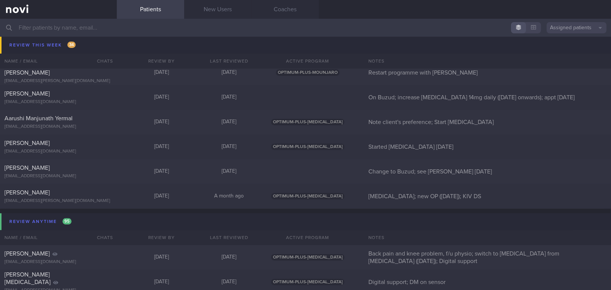
scroll to position [3912, 0]
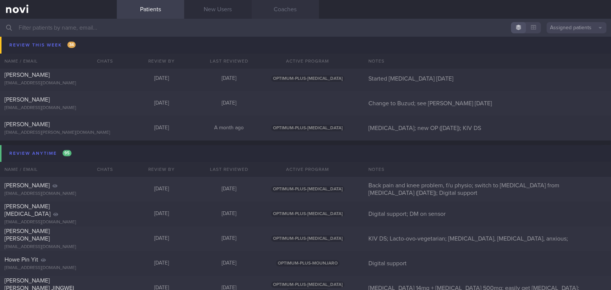
click at [289, 6] on link "Coaches" at bounding box center [284, 9] width 67 height 19
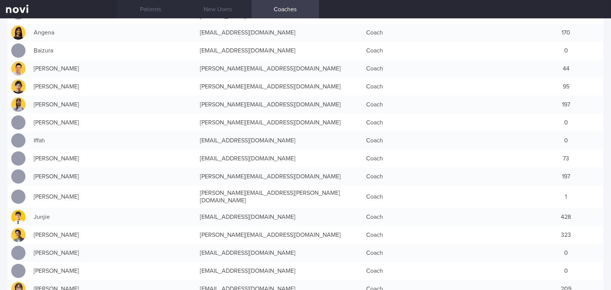
scroll to position [136, 0]
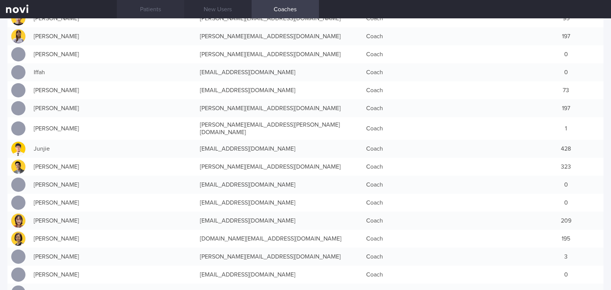
click at [144, 8] on link "Patients" at bounding box center [150, 9] width 67 height 19
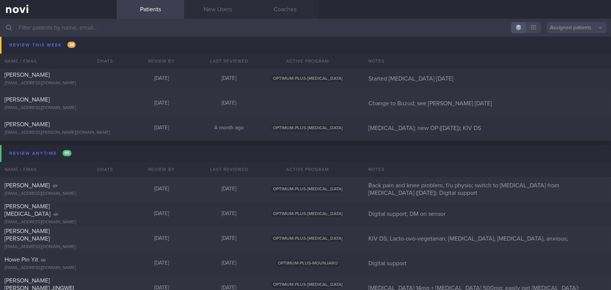
click at [70, 28] on input "text" at bounding box center [305, 28] width 611 height 18
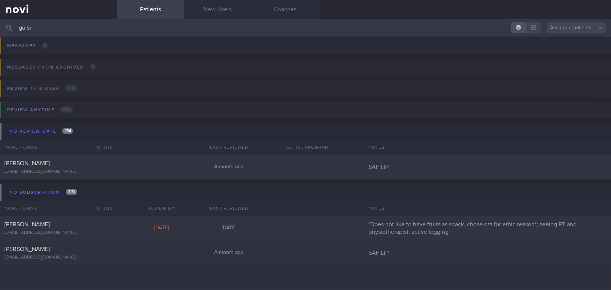
scroll to position [107, 0]
type input "gu si"
click at [55, 175] on div "Gu Si Jie gusijie@gmail.com A month ago SAF LIP" at bounding box center [305, 167] width 611 height 25
select select "7"
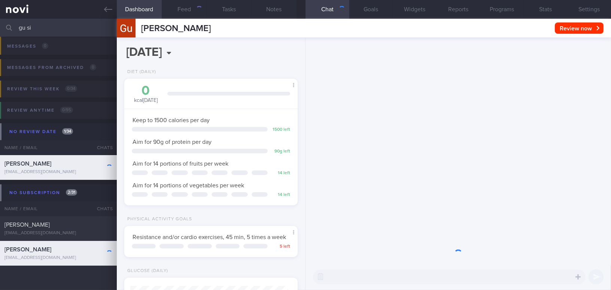
scroll to position [88, 155]
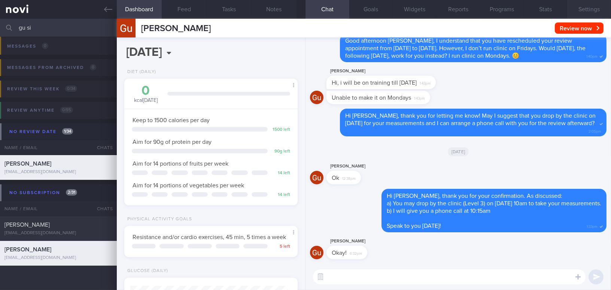
click at [599, 6] on button "Settings" at bounding box center [589, 9] width 44 height 19
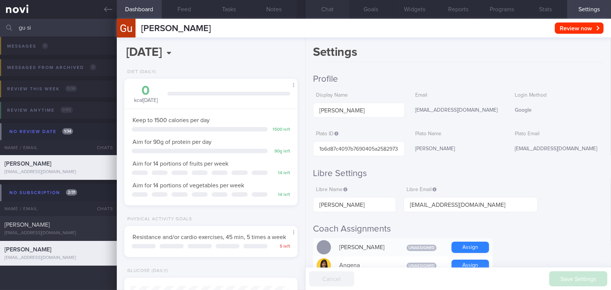
click at [323, 8] on button "Chat" at bounding box center [327, 9] width 44 height 19
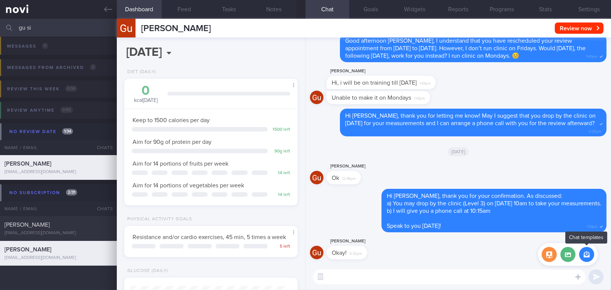
click at [587, 260] on button "button" at bounding box center [586, 254] width 15 height 15
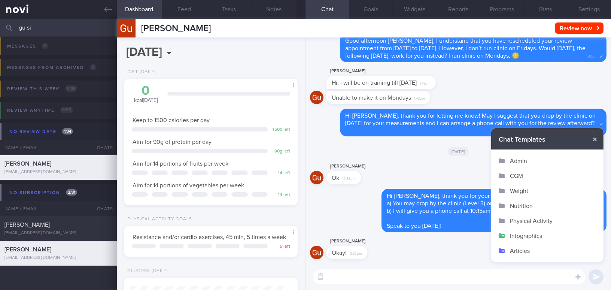
click at [529, 162] on button "Admin" at bounding box center [547, 160] width 112 height 15
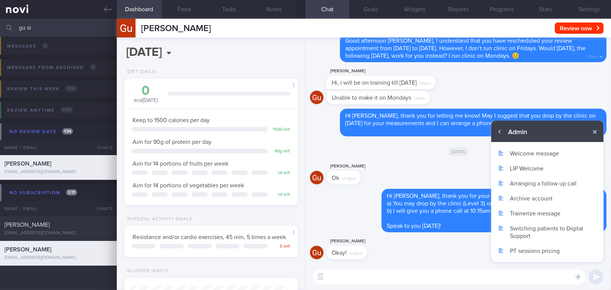
click at [527, 196] on button "Archive account" at bounding box center [547, 197] width 112 height 15
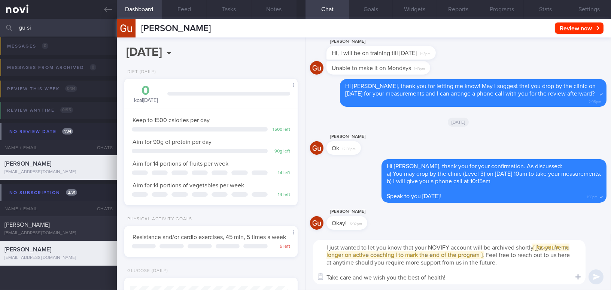
click at [320, 248] on textarea "I just wanted to let you know that your NOVIFY account will be archived shortly…" at bounding box center [449, 261] width 272 height 45
click at [446, 254] on span "[ [ as you're no longer on active coaching | to mark the end of the program ] ]" at bounding box center [440, 254] width 192 height 6
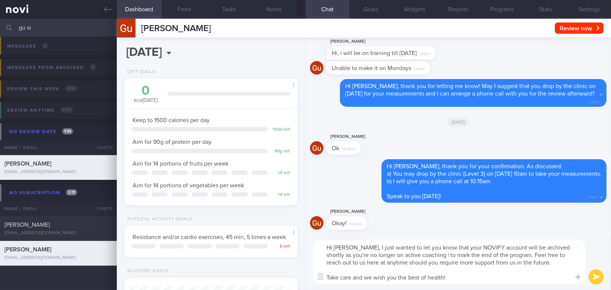
click at [406, 258] on textarea "Hi Mr Gu, I just wanted to let you know that your NOVIFY account will be archiv…" at bounding box center [449, 261] width 272 height 45
drag, startPoint x: 419, startPoint y: 254, endPoint x: 506, endPoint y: 252, distance: 86.8
click at [506, 252] on textarea "Hi Mr Gu, I just wanted to let you know that your NOVIFY account will be archiv…" at bounding box center [449, 261] width 272 height 45
type textarea "Hi Mr Gu, I just wanted to let you know that your NOVIFY account will be archiv…"
click at [596, 274] on button "submit" at bounding box center [595, 276] width 15 height 15
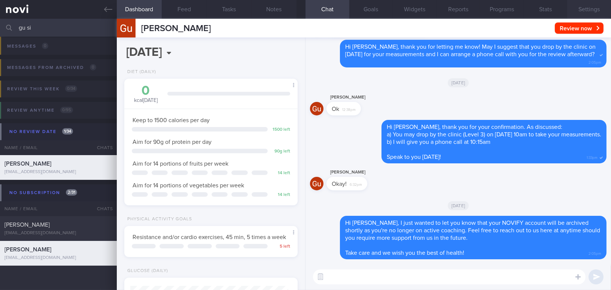
click at [585, 5] on button "Settings" at bounding box center [589, 9] width 44 height 19
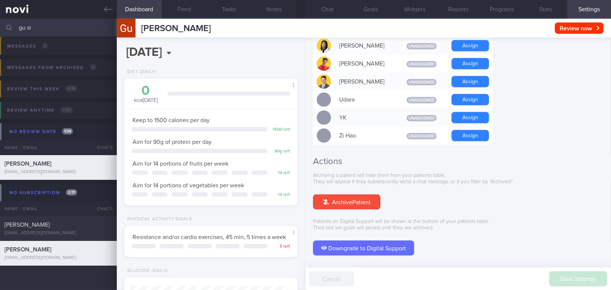
scroll to position [695, 0]
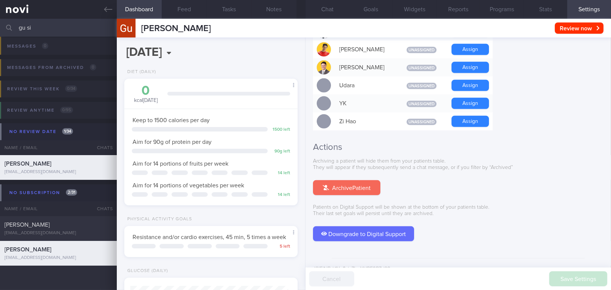
click at [363, 180] on button "Archive Patient" at bounding box center [346, 187] width 67 height 15
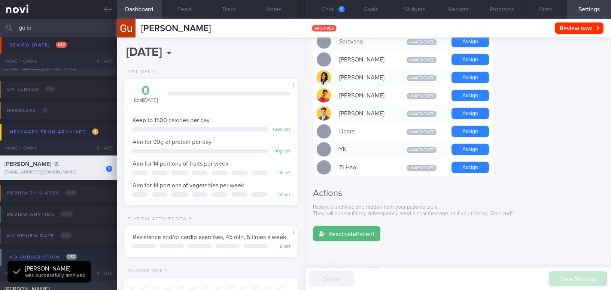
scroll to position [43, 0]
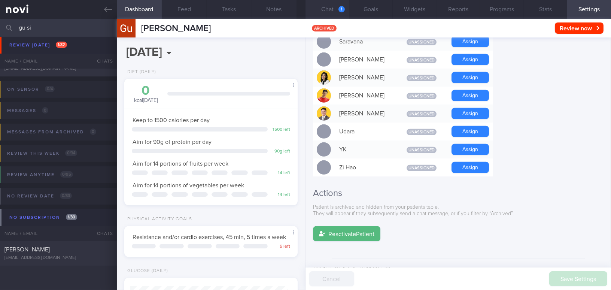
click at [332, 8] on button "Chat 1" at bounding box center [327, 9] width 44 height 19
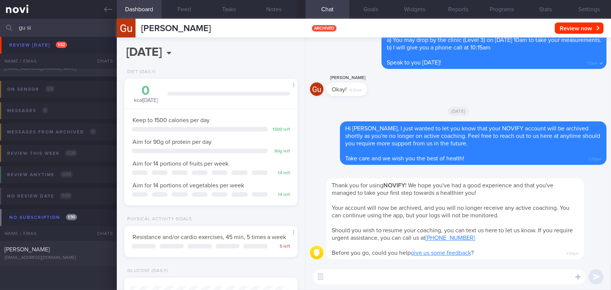
drag, startPoint x: 30, startPoint y: 29, endPoint x: 0, endPoint y: 29, distance: 29.6
click at [0, 29] on input "gu si" at bounding box center [305, 28] width 611 height 18
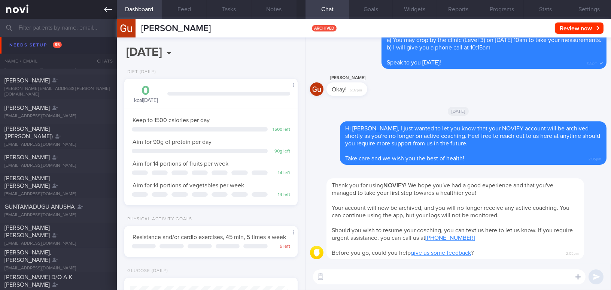
click at [110, 8] on icon at bounding box center [108, 9] width 8 height 8
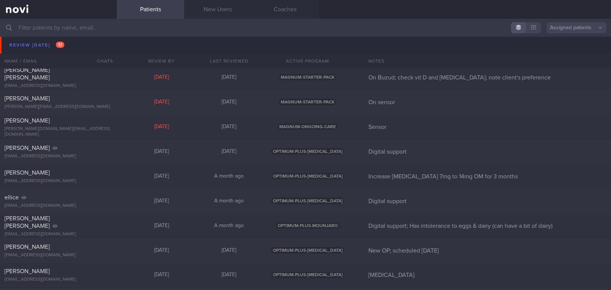
scroll to position [2381, 0]
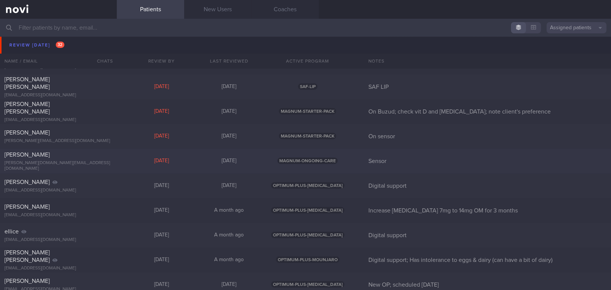
click at [57, 158] on div "[PERSON_NAME]" at bounding box center [57, 154] width 106 height 7
select select "7"
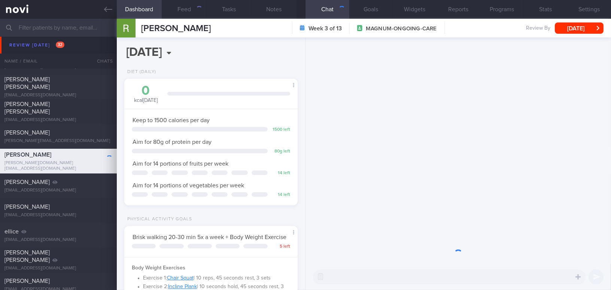
scroll to position [79, 158]
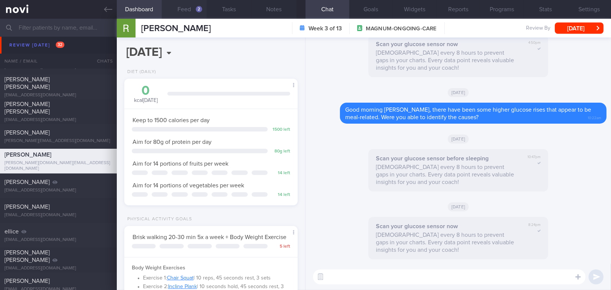
click at [188, 13] on button "Feed 2" at bounding box center [184, 9] width 45 height 19
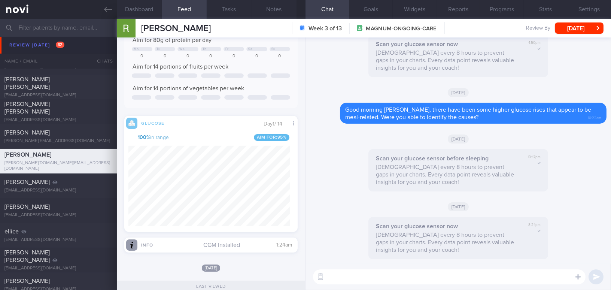
scroll to position [106, 162]
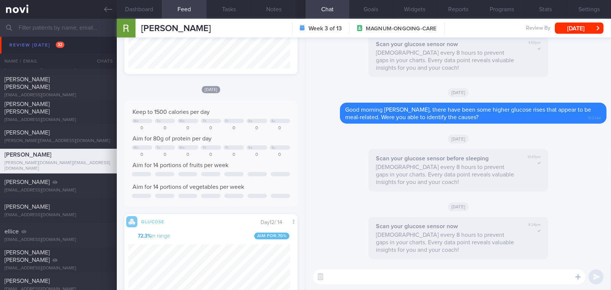
click at [343, 275] on textarea at bounding box center [449, 276] width 272 height 15
type textarea "A"
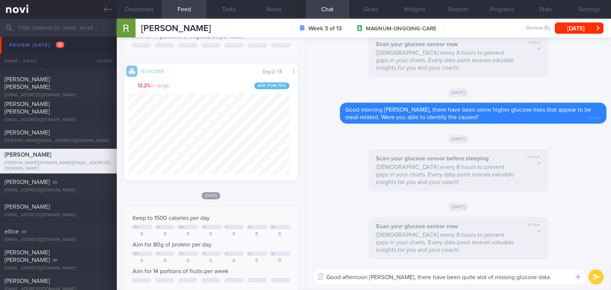
type textarea "Good afternoon Mr Ramneek, there have been quite alot of missing glucose data."
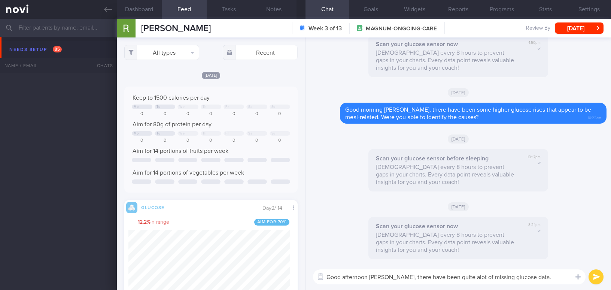
select select "7"
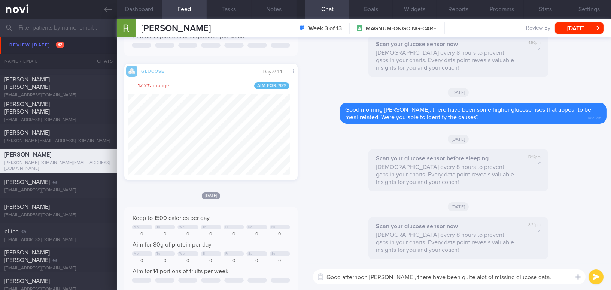
drag, startPoint x: 404, startPoint y: 276, endPoint x: 544, endPoint y: 274, distance: 139.6
click at [544, 274] on textarea "Good afternoon Mr Ramneek, there have been quite alot of missing glucose data." at bounding box center [449, 276] width 272 height 15
paste textarea "There has been quite a lot of missing glucose data. If possible, please try to …"
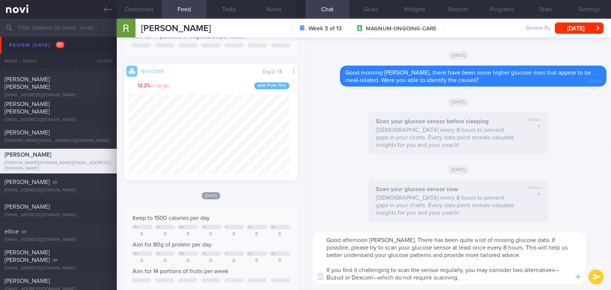
click at [408, 237] on textarea "Good afternoon Mr Ramneek, There has been quite a lot of missing glucose data. …" at bounding box center [449, 258] width 272 height 52
click at [555, 271] on textarea "Good afternoon Mr Ramneek, there has been quite a lot of missing glucose data. …" at bounding box center [449, 258] width 272 height 52
drag, startPoint x: 513, startPoint y: 269, endPoint x: 522, endPoint y: 268, distance: 8.7
click at [522, 268] on textarea "Good afternoon Mr Ramneek, there has been quite a lot of missing glucose data. …" at bounding box center [449, 258] width 272 height 52
drag, startPoint x: 519, startPoint y: 271, endPoint x: 549, endPoint y: 270, distance: 30.7
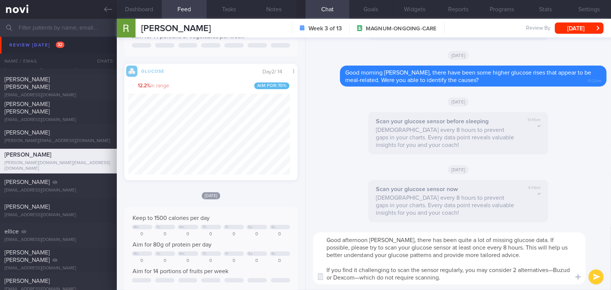
click at [549, 270] on textarea "Good afternoon Mr Ramneek, there has been quite a lot of missing glucose data. …" at bounding box center [449, 258] width 272 height 52
click at [552, 269] on textarea "Good afternoon Mr Ramneek, there has been quite a lot of missing glucose data. …" at bounding box center [449, 258] width 272 height 52
click at [360, 278] on textarea "Good afternoon Mr Ramneek, there has been quite a lot of missing glucose data. …" at bounding box center [449, 258] width 272 height 52
type textarea "Good afternoon Mr Ramneek, there has been quite a lot of missing glucose data. …"
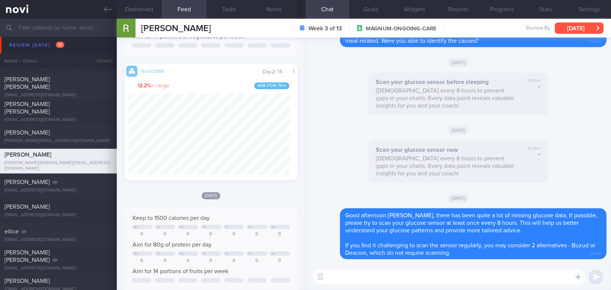
click at [565, 27] on button "[DATE]" at bounding box center [579, 27] width 49 height 11
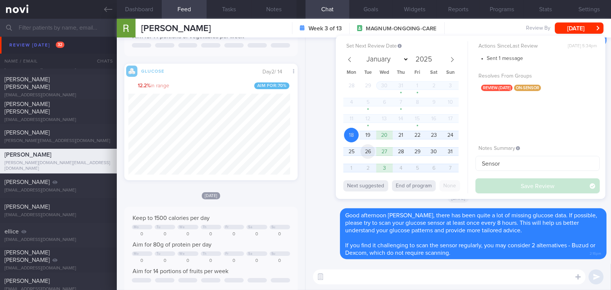
click at [373, 152] on span "26" at bounding box center [367, 151] width 15 height 15
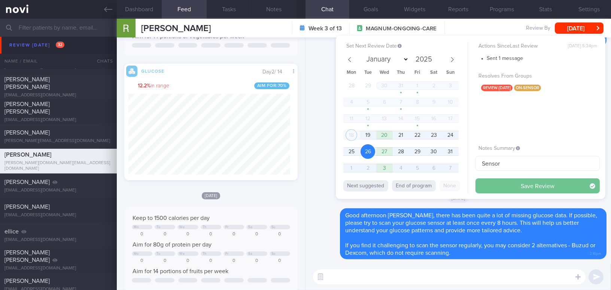
click at [492, 185] on button "Save Review" at bounding box center [537, 185] width 124 height 15
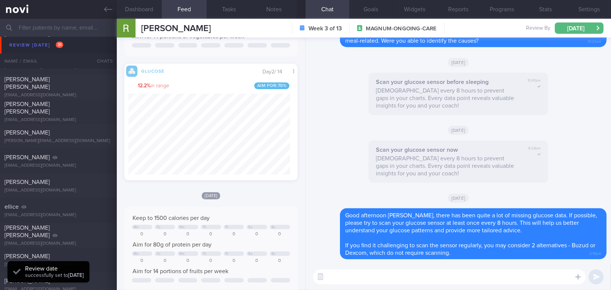
scroll to position [106, 162]
click at [80, 25] on input "text" at bounding box center [305, 28] width 611 height 18
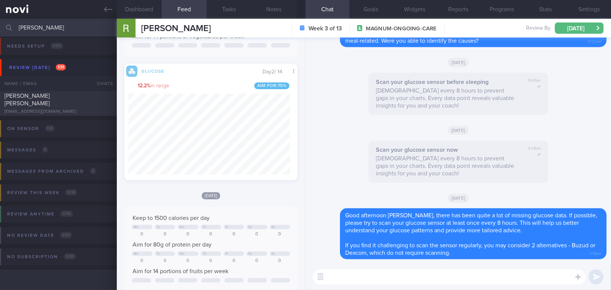
scroll to position [3, 0]
type input "loh zhi wei"
click at [60, 109] on div "hy65bfyjc7@privaterelay.appleid.com" at bounding box center [58, 112] width 108 height 6
type input "SAF LIP"
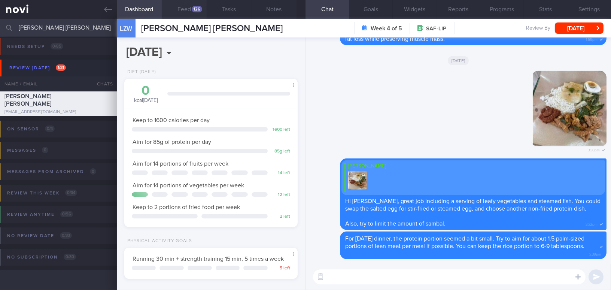
scroll to position [79, 158]
click at [186, 7] on button "Feed 126" at bounding box center [184, 9] width 45 height 19
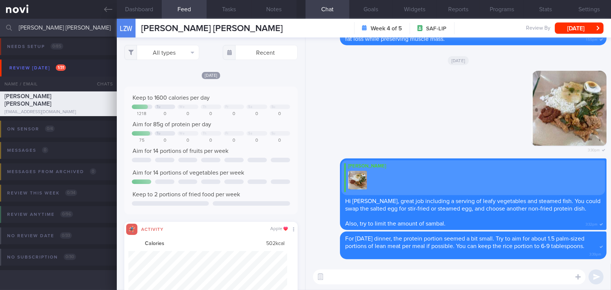
scroll to position [39, 158]
click at [159, 50] on button "All types" at bounding box center [161, 52] width 75 height 15
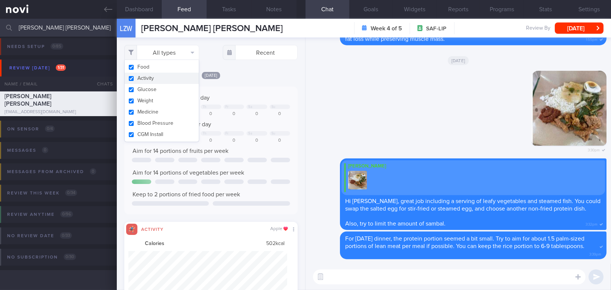
click at [131, 75] on button "Activity" at bounding box center [162, 78] width 74 height 11
checkbox input "false"
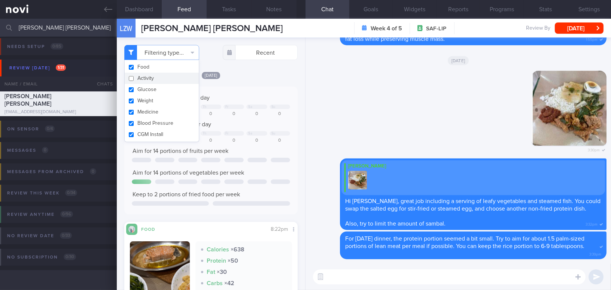
click at [256, 85] on div "Yesterday Keep to 1600 calories per day Tu We Th Fr Sa Su 1218 0 0 0 0 0 0 Aim …" at bounding box center [210, 237] width 173 height 332
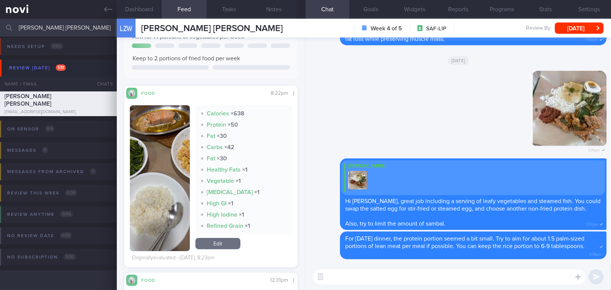
click at [161, 136] on button "button" at bounding box center [160, 178] width 60 height 146
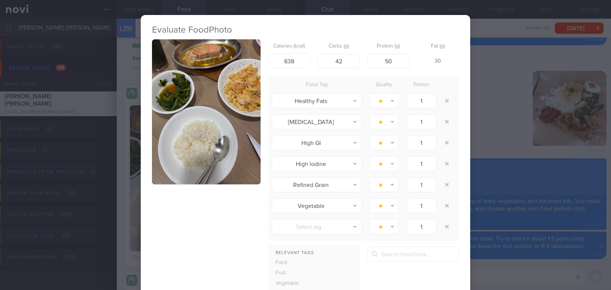
click at [172, 128] on button "button" at bounding box center [206, 111] width 109 height 145
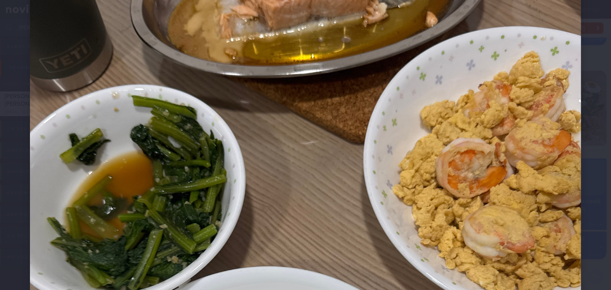
click at [273, 122] on img at bounding box center [305, 295] width 551 height 735
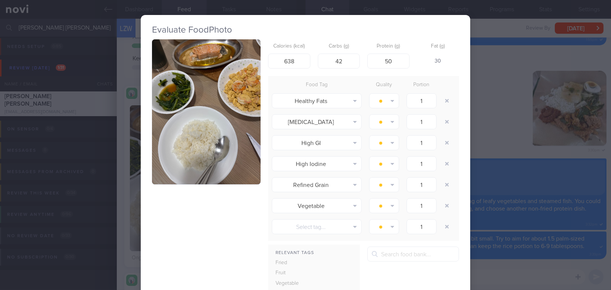
click at [489, 134] on div "Evaluate Food Photo Calories (kcal) 638 Carbs (g) 42 Protein (g) 50 Fat (g) 30 …" at bounding box center [305, 145] width 611 height 290
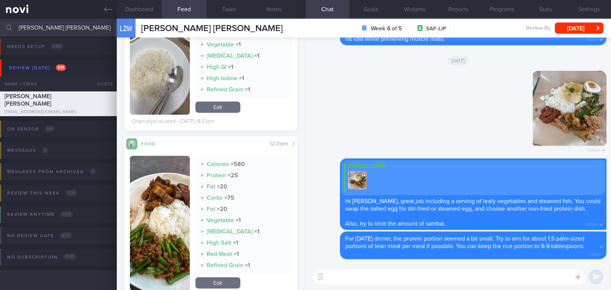
click at [158, 208] on button "button" at bounding box center [160, 223] width 60 height 134
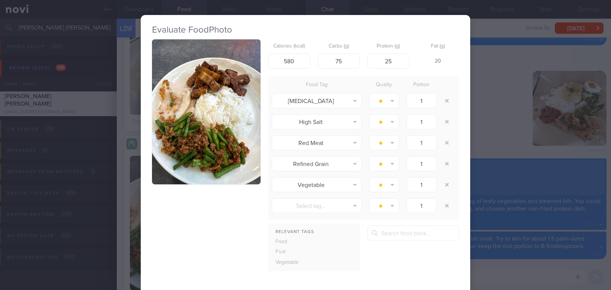
click at [183, 147] on button "button" at bounding box center [206, 111] width 109 height 145
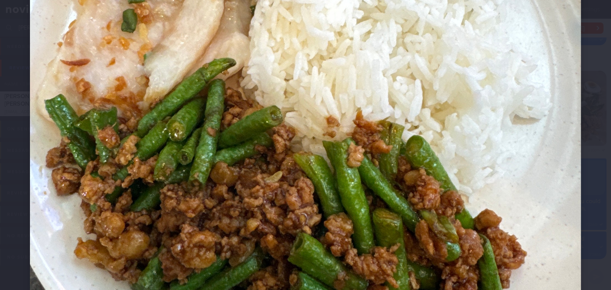
click at [465, 115] on img at bounding box center [305, 57] width 551 height 735
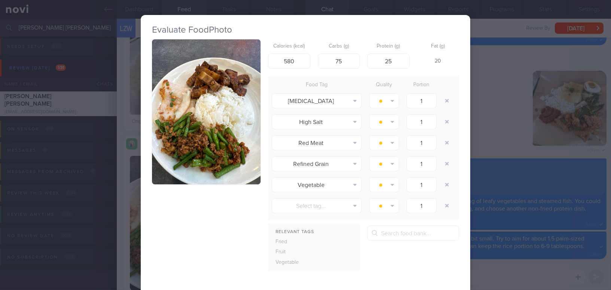
click at [486, 104] on div "Evaluate Food Photo Calories (kcal) 580 Carbs (g) 75 Protein (g) 25 Fat (g) 20 …" at bounding box center [305, 145] width 611 height 290
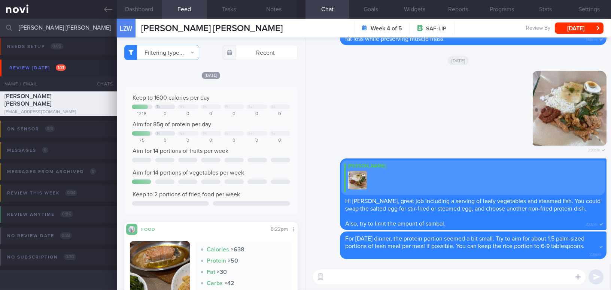
click at [139, 7] on button "Dashboard" at bounding box center [139, 9] width 45 height 19
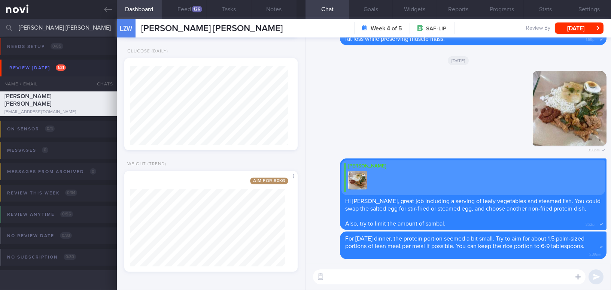
click at [370, 278] on textarea at bounding box center [449, 276] width 272 height 15
click at [188, 8] on button "Feed 126" at bounding box center [184, 9] width 45 height 19
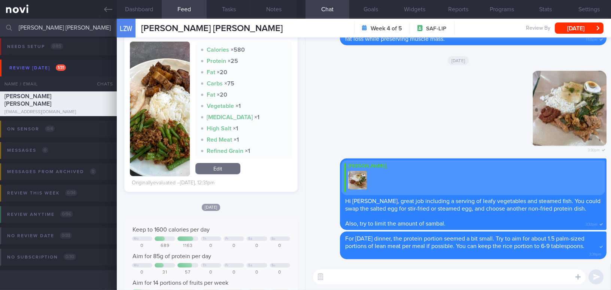
scroll to position [408, 0]
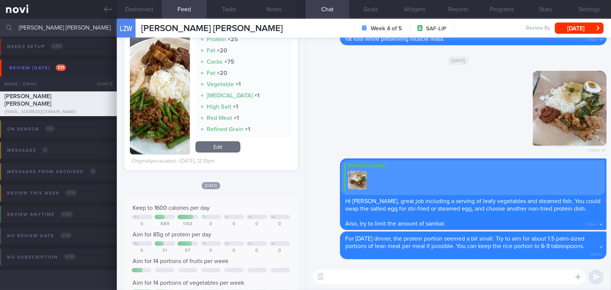
click at [361, 278] on textarea at bounding box center [449, 276] width 272 height 15
type textarea "Hi Zhi Wei, how have you been coping so far?"
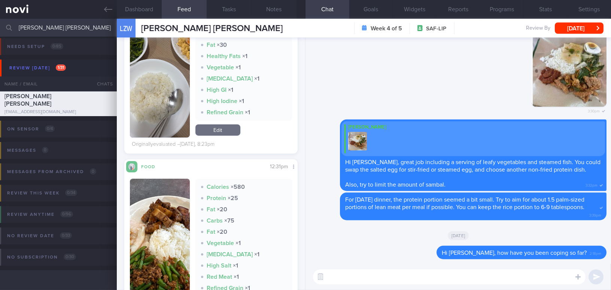
scroll to position [204, 0]
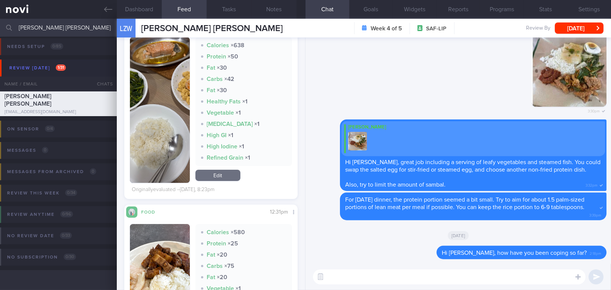
click at [166, 116] on button "button" at bounding box center [160, 110] width 60 height 146
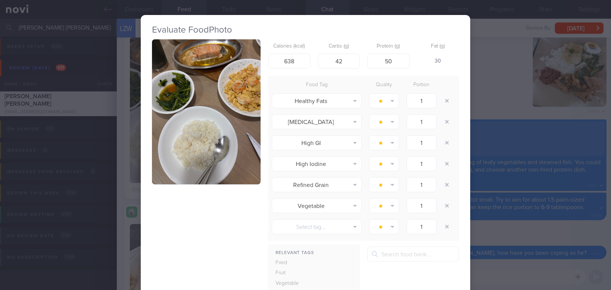
click at [195, 138] on button "button" at bounding box center [206, 111] width 109 height 145
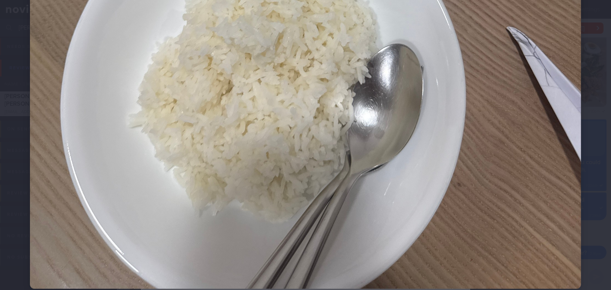
scroll to position [408, 0]
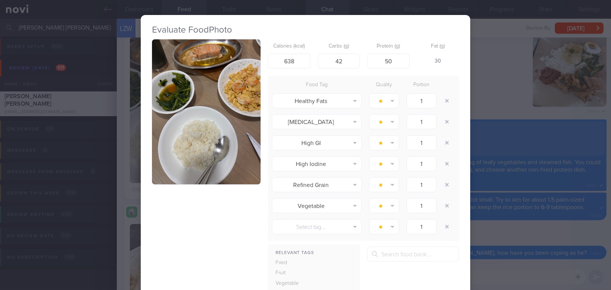
click at [541, 229] on div "Evaluate Food Photo Calories (kcal) 638 Carbs (g) 42 Protein (g) 50 Fat (g) 30 …" at bounding box center [305, 145] width 611 height 290
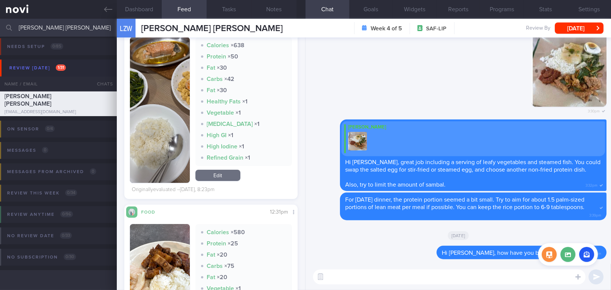
click at [571, 262] on div at bounding box center [568, 254] width 60 height 22
click at [568, 255] on label at bounding box center [567, 254] width 15 height 15
click at [0, 0] on input "file" at bounding box center [0, 0] width 0 height 0
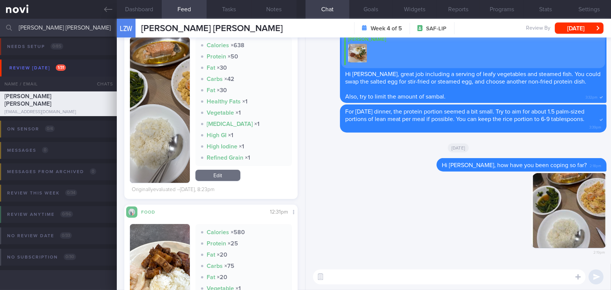
drag, startPoint x: 567, startPoint y: 219, endPoint x: 629, endPoint y: 224, distance: 62.3
click at [610, 224] on html "You are offline! Some functionality will be unavailable Patients New Users Coac…" at bounding box center [305, 145] width 611 height 290
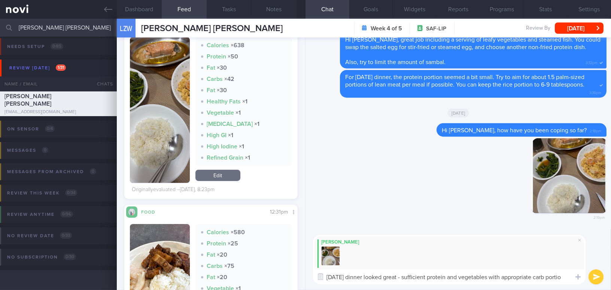
type textarea "Yesterday's dinner looked great - sufficient protein and vegetables with approp…"
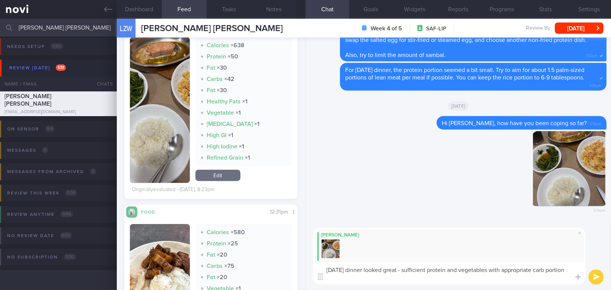
drag, startPoint x: 353, startPoint y: 279, endPoint x: 316, endPoint y: 267, distance: 38.1
click at [316, 267] on textarea "Yesterday's dinner looked great - sufficient protein and vegetables with approp…" at bounding box center [449, 273] width 272 height 22
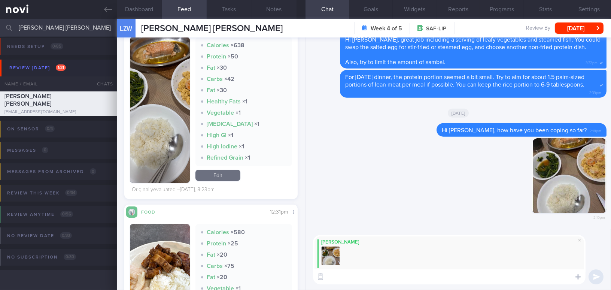
paste textarea "Yesterday’s dinner looked great—with sufficient protein and vegetables, along w…"
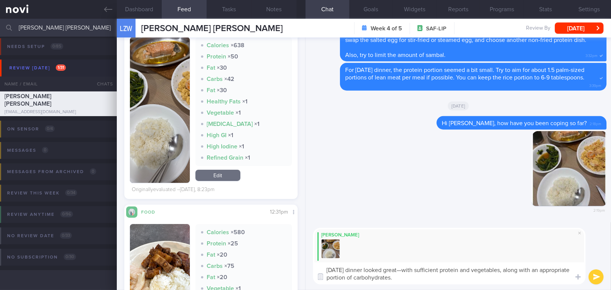
click at [414, 270] on textarea "Yesterday’s dinner looked great—with sufficient protein and vegetables, along w…" at bounding box center [449, 273] width 272 height 22
drag, startPoint x: 397, startPoint y: 278, endPoint x: 430, endPoint y: 278, distance: 32.9
click at [430, 278] on textarea "Yesterday’s dinner looked great, with sufficient protein and vegetables, along …" at bounding box center [449, 273] width 272 height 22
type textarea "Yesterday’s dinner looked great, with sufficient protein and vegetables, along …"
click at [593, 274] on button "submit" at bounding box center [595, 276] width 15 height 15
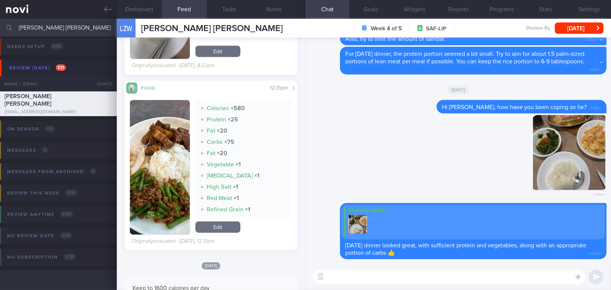
scroll to position [340, 0]
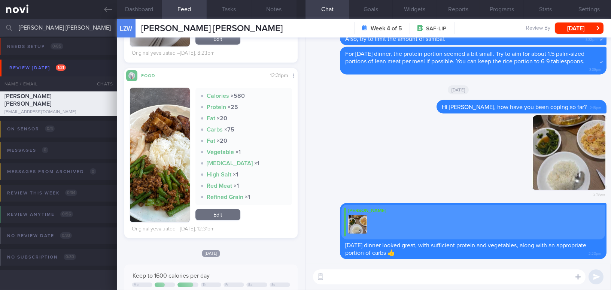
click at [156, 162] on button "button" at bounding box center [160, 155] width 60 height 134
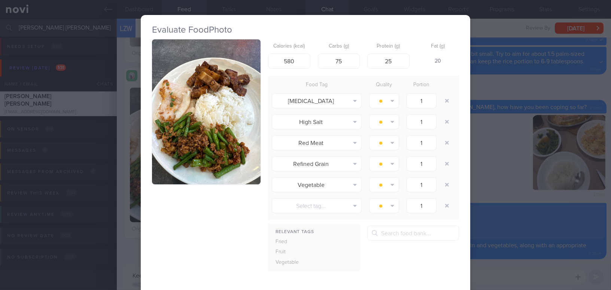
click at [499, 171] on div "Evaluate Food Photo Calories (kcal) 580 Carbs (g) 75 Protein (g) 25 Fat (g) 20 …" at bounding box center [305, 145] width 611 height 290
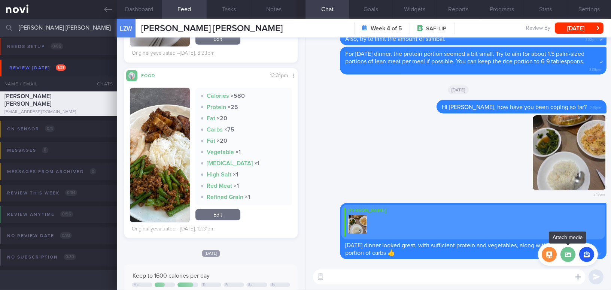
click at [570, 257] on label at bounding box center [567, 254] width 15 height 15
click at [0, 0] on input "file" at bounding box center [0, 0] width 0 height 0
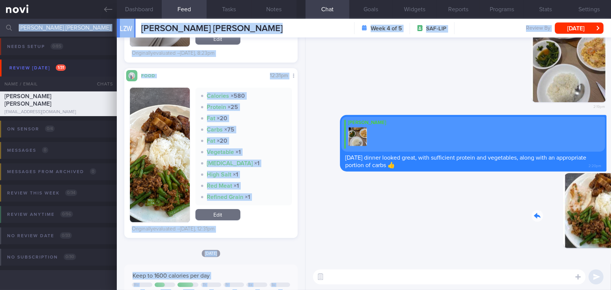
drag, startPoint x: 563, startPoint y: 219, endPoint x: 630, endPoint y: 220, distance: 66.6
click at [610, 220] on html "You are offline! Some functionality will be unavailable Patients New Users Coac…" at bounding box center [305, 145] width 611 height 290
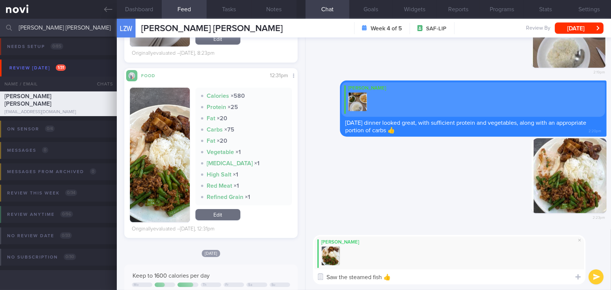
drag, startPoint x: 350, startPoint y: 277, endPoint x: 311, endPoint y: 273, distance: 39.1
click at [311, 273] on div "Mee Li Saw the steamed fish 👍 Saw the steamed fish 👍 ​ Saw the steamed fish 👍 ​" at bounding box center [457, 259] width 305 height 61
click at [154, 183] on button "button" at bounding box center [160, 155] width 60 height 134
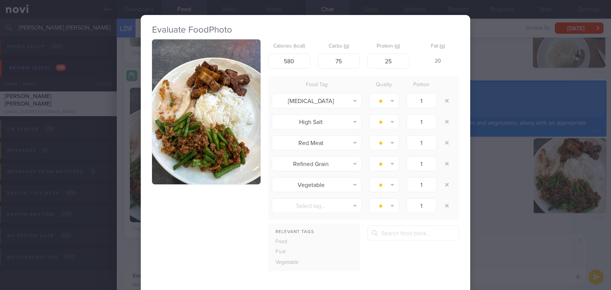
click at [156, 149] on button "button" at bounding box center [206, 111] width 109 height 145
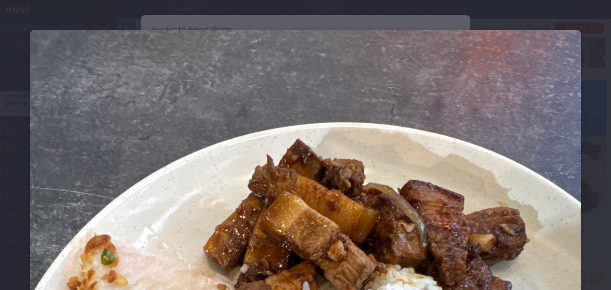
scroll to position [170, 0]
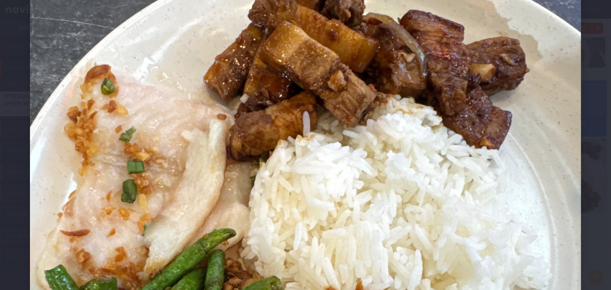
click at [467, 210] on img at bounding box center [305, 227] width 551 height 735
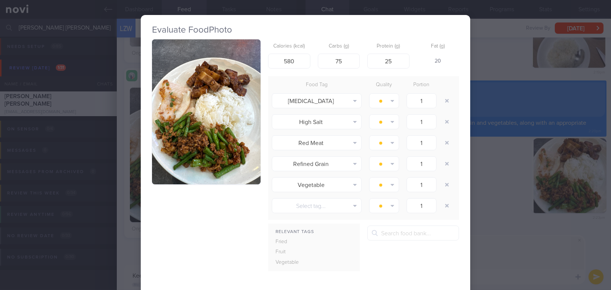
click at [492, 267] on div "Evaluate Food Photo Calories (kcal) 580 Carbs (g) 75 Protein (g) 25 Fat (g) 20 …" at bounding box center [305, 145] width 611 height 290
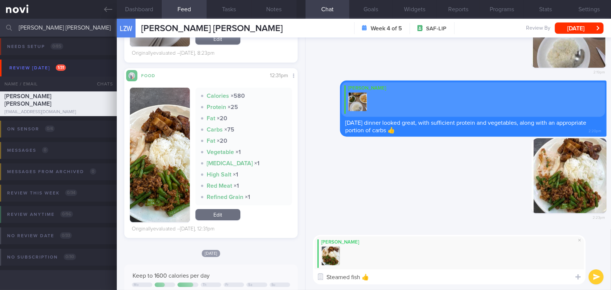
click at [361, 279] on textarea "Steamed fish 👍" at bounding box center [449, 276] width 272 height 15
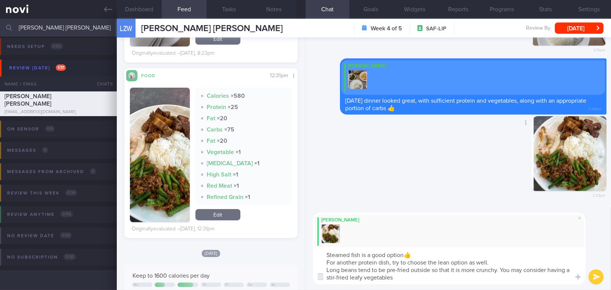
type textarea "Steamed fish is a good option👍 For another protein dish, try to choose the lean…"
drag, startPoint x: 400, startPoint y: 280, endPoint x: 338, endPoint y: 260, distance: 64.9
click at [318, 248] on textarea "Steamed fish is a good option👍 For another protein dish, try to choose the lean…" at bounding box center [449, 265] width 272 height 37
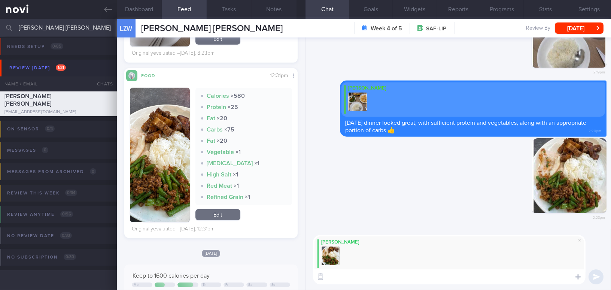
paste textarea "Steamed fish is a great option 👍 For an additional protein dish, try to choose …"
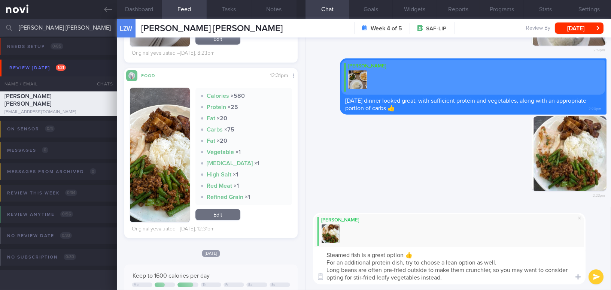
click at [321, 254] on textarea "Steamed fish is a great option 👍 For an additional protein dish, try to choose …" at bounding box center [449, 265] width 272 height 37
type textarea "- Steamed fish is a great option 👍 - For an additional protein dish, try to cho…"
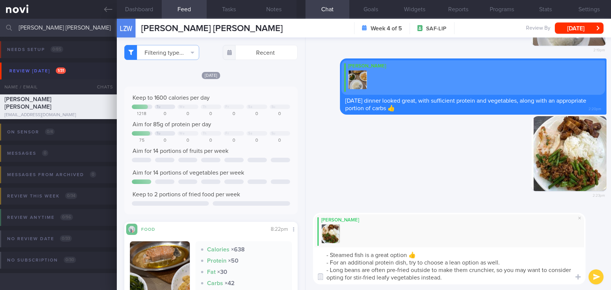
select select "7"
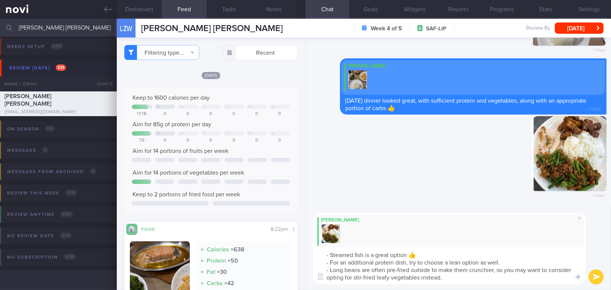
scroll to position [340, 0]
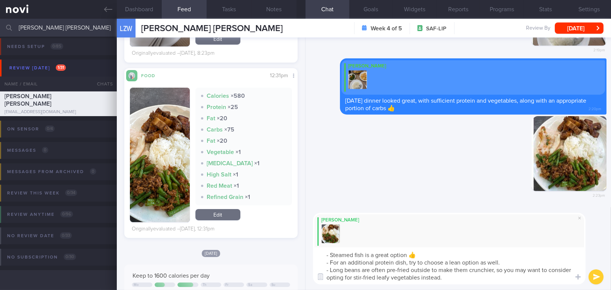
drag, startPoint x: 497, startPoint y: 269, endPoint x: 547, endPoint y: 267, distance: 50.2
click at [547, 267] on textarea "- Steamed fish is a great option 👍 - For an additional protein dish, try to cho…" at bounding box center [449, 265] width 272 height 37
type textarea "- Steamed fish is a great option 👍 - For an additional protein dish, try to cho…"
click at [598, 275] on button "submit" at bounding box center [595, 276] width 15 height 15
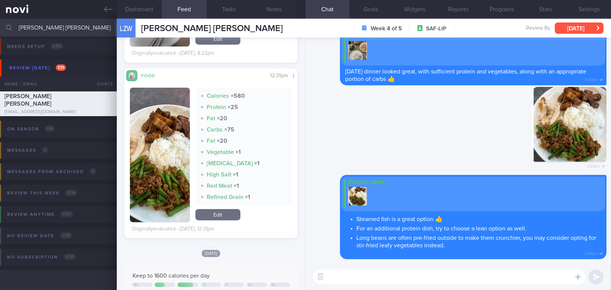
click at [561, 31] on button "[DATE]" at bounding box center [579, 27] width 49 height 11
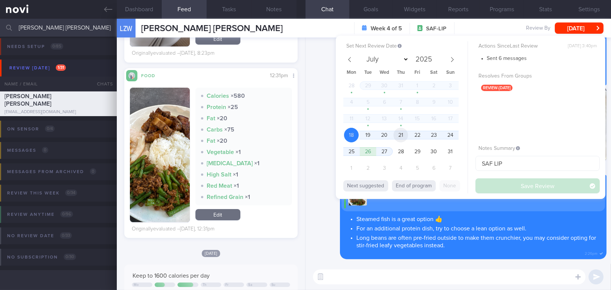
click at [406, 134] on span "21" at bounding box center [400, 135] width 15 height 15
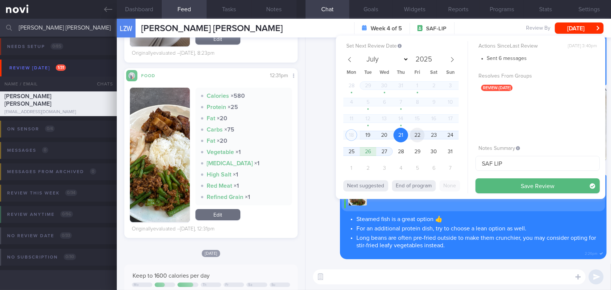
click at [416, 134] on span "22" at bounding box center [417, 135] width 15 height 15
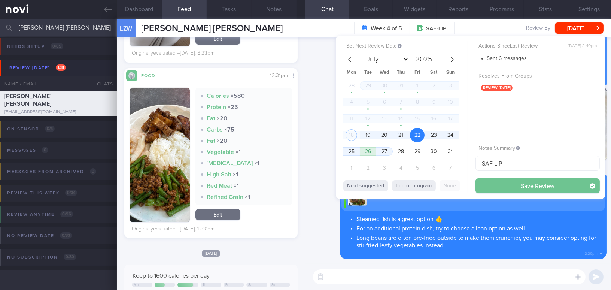
click at [490, 183] on button "Save Review" at bounding box center [537, 185] width 124 height 15
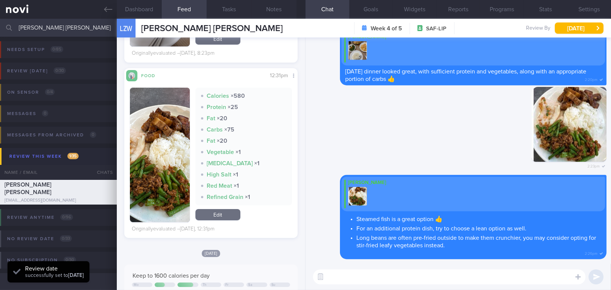
scroll to position [79, 158]
drag, startPoint x: 66, startPoint y: 32, endPoint x: 0, endPoint y: 19, distance: 67.2
click at [0, 19] on input "[PERSON_NAME] [PERSON_NAME]" at bounding box center [305, 28] width 611 height 18
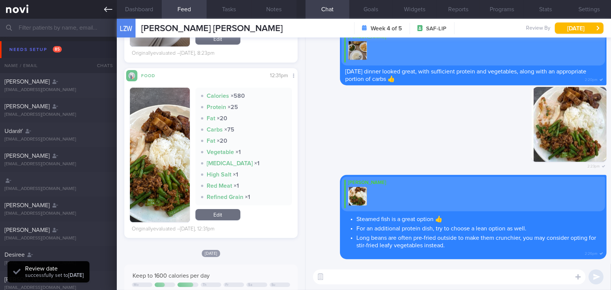
click at [101, 9] on link at bounding box center [58, 9] width 117 height 19
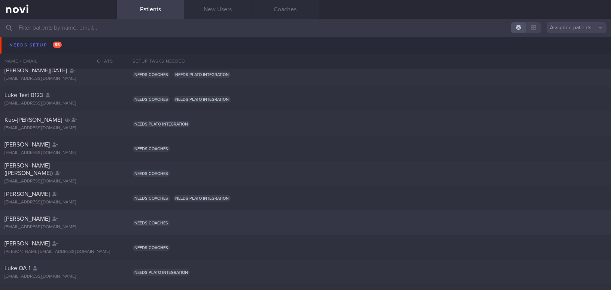
scroll to position [918, 0]
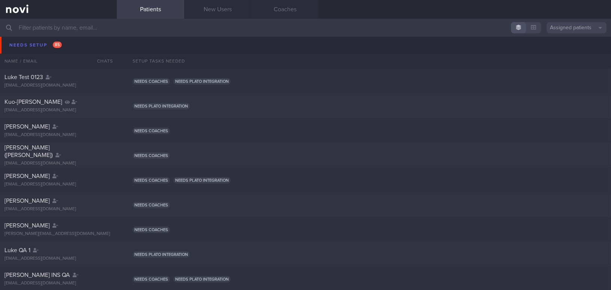
click at [91, 25] on input "text" at bounding box center [305, 28] width 611 height 18
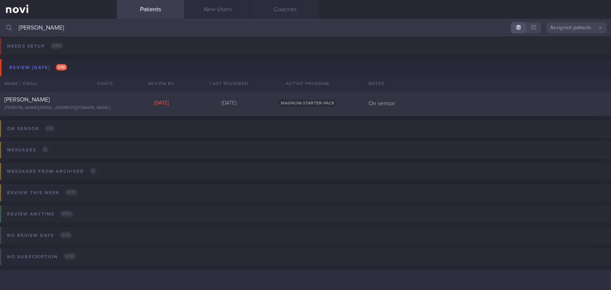
scroll to position [3, 0]
type input "[PERSON_NAME]"
click at [74, 101] on div "[PERSON_NAME]" at bounding box center [57, 99] width 106 height 7
select select "7"
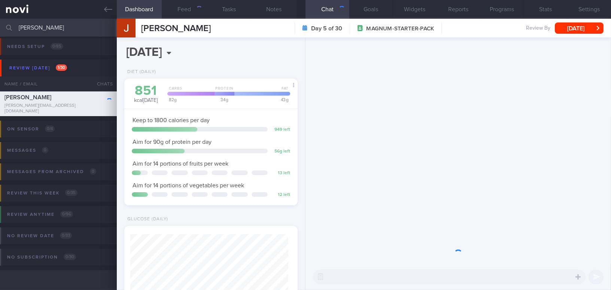
scroll to position [79, 158]
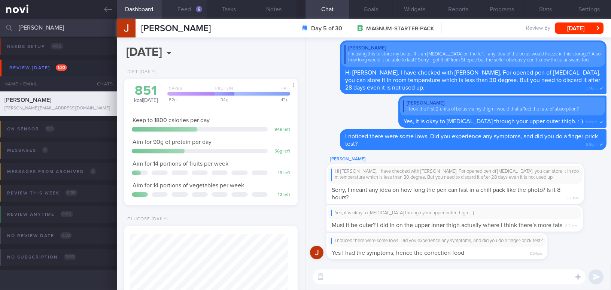
click at [194, 7] on button "Feed 6" at bounding box center [184, 9] width 45 height 19
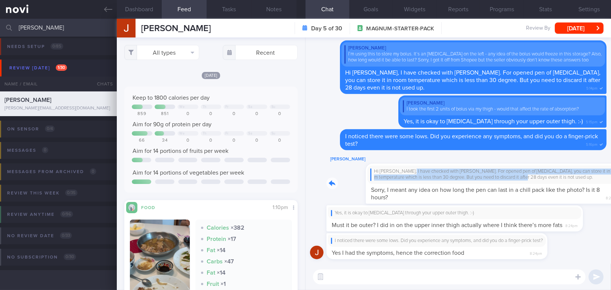
drag, startPoint x: 368, startPoint y: 164, endPoint x: 477, endPoint y: 172, distance: 109.2
click at [477, 172] on div "Jake Chia Hi Jake, I have checked with Liu Qing. For opened pen of insulin, you…" at bounding box center [466, 179] width 280 height 49
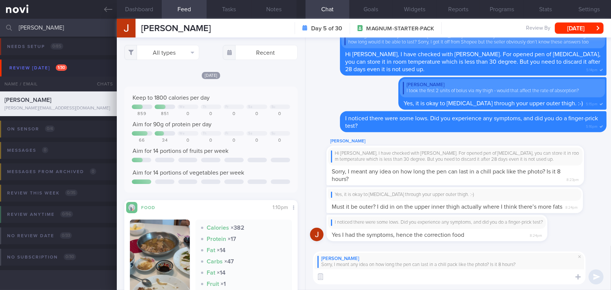
paste textarea "Hi Jake, to be honest, we are not able to advise on the exact temperature of a …"
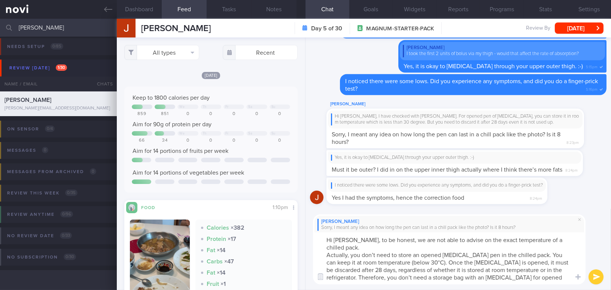
click at [570, 239] on textarea "Hi Jake, to be honest, we are not able to advise on the exact temperature of a …" at bounding box center [449, 258] width 272 height 52
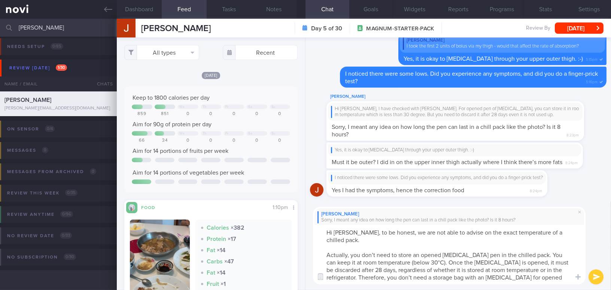
click at [376, 254] on textarea "Hi Jake, to be honest, we are not able to advise on the exact temperature of a …" at bounding box center [449, 254] width 272 height 59
click at [455, 278] on textarea "Hi Jake, to be honest, we are not able to advise on the exact temperature of a …" at bounding box center [449, 254] width 272 height 59
type textarea "Hi Jake, to be honest, we are not able to advise on the exact temperature of a …"
click at [598, 274] on button "submit" at bounding box center [595, 276] width 15 height 15
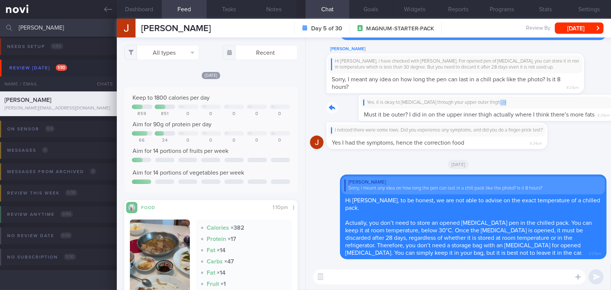
drag, startPoint x: 461, startPoint y: 104, endPoint x: 533, endPoint y: 104, distance: 71.8
click at [533, 104] on div "Yes, it is okay to inject insulin through your upper outer thigh. :-) Must it b…" at bounding box center [465, 108] width 279 height 26
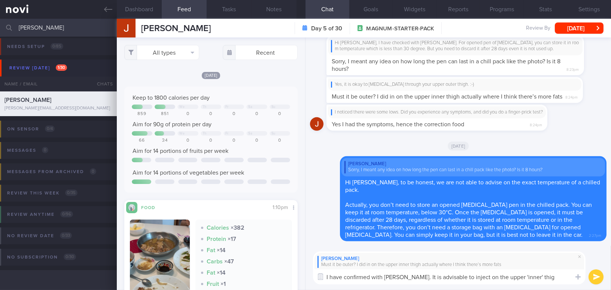
type textarea "I have confirmed with Liu Qing. It is advisable to inject on the upper 'inner' …"
drag, startPoint x: 541, startPoint y: 275, endPoint x: 323, endPoint y: 270, distance: 218.2
click at [323, 270] on div "Chat Templates Admin CGM Weight Nutrition Physical Activity Infographics Articl…" at bounding box center [457, 267] width 305 height 45
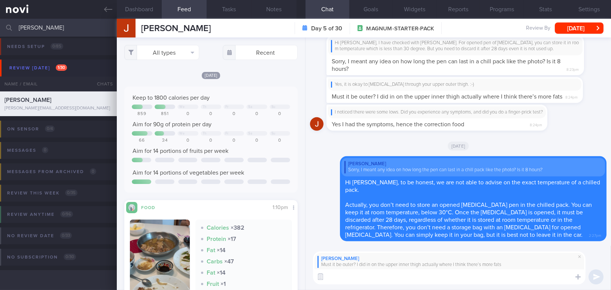
paste textarea "I have confirmed with Liu Qing that it is advisable to inject on the upper inne…"
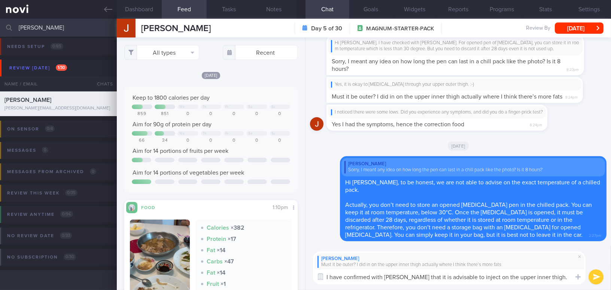
click at [513, 277] on textarea "I have confirmed with Liu Qing that it is advisable to inject on the upper inne…" at bounding box center [449, 276] width 272 height 15
type textarea "I have confirmed with [PERSON_NAME] that it is advisable to inject on the upper…"
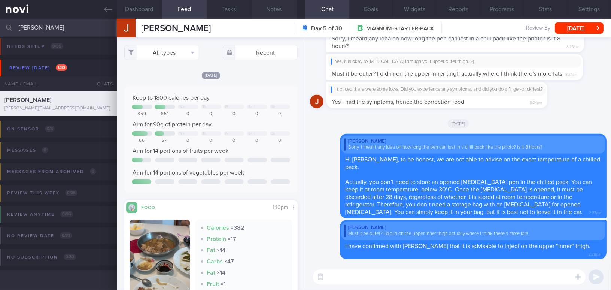
click at [279, 10] on button "Notes" at bounding box center [273, 9] width 45 height 19
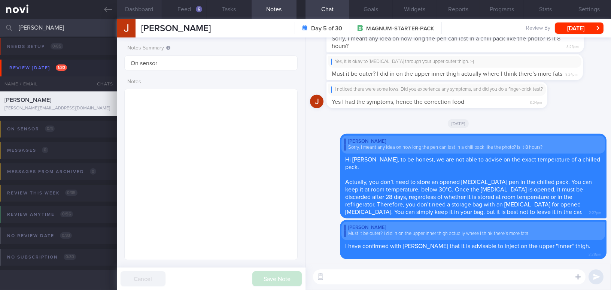
click at [148, 9] on button "Dashboard" at bounding box center [139, 9] width 45 height 19
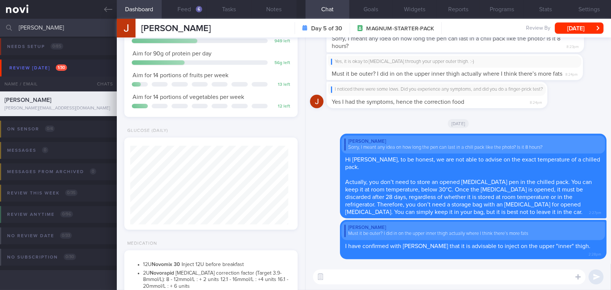
scroll to position [136, 0]
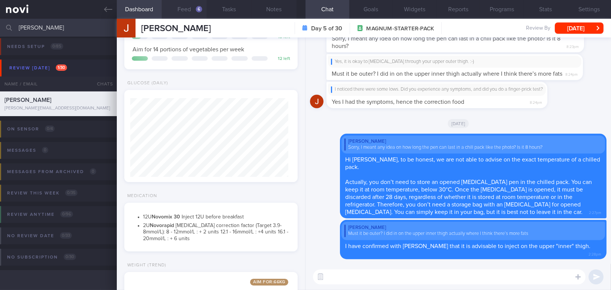
click at [190, 9] on button "Feed 6" at bounding box center [184, 9] width 45 height 19
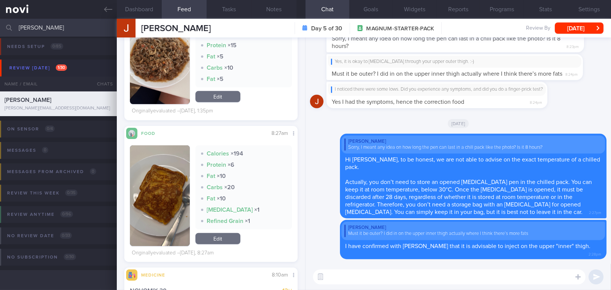
scroll to position [1020, 0]
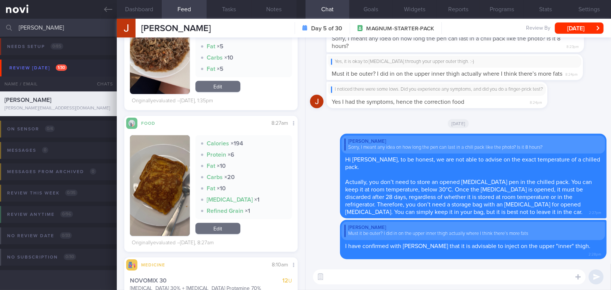
click at [173, 168] on button "button" at bounding box center [160, 185] width 60 height 101
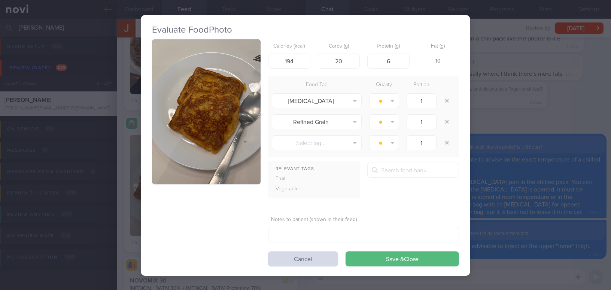
click at [184, 118] on button "button" at bounding box center [206, 111] width 109 height 145
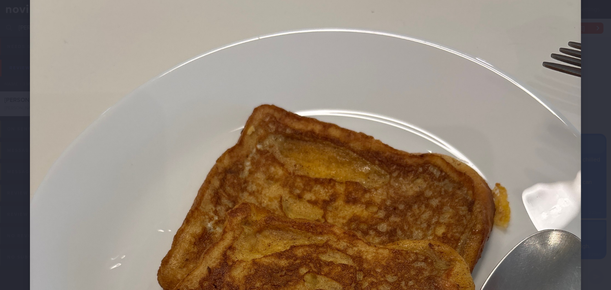
scroll to position [170, 0]
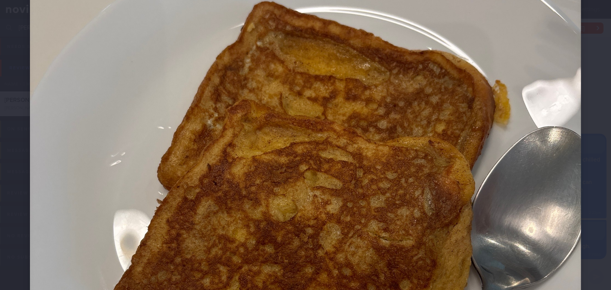
click at [329, 111] on img at bounding box center [305, 227] width 551 height 735
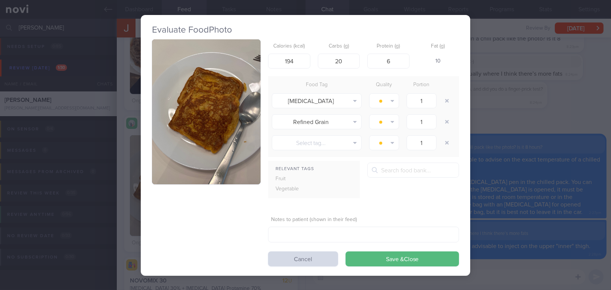
click at [535, 134] on div "Evaluate Food Photo Calories (kcal) 194 Carbs (g) 20 Protein (g) 6 Fat (g) 10 F…" at bounding box center [305, 145] width 611 height 290
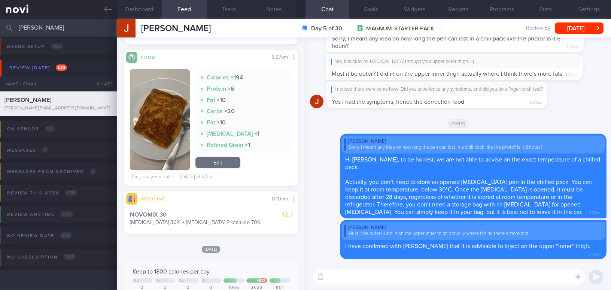
scroll to position [1089, 0]
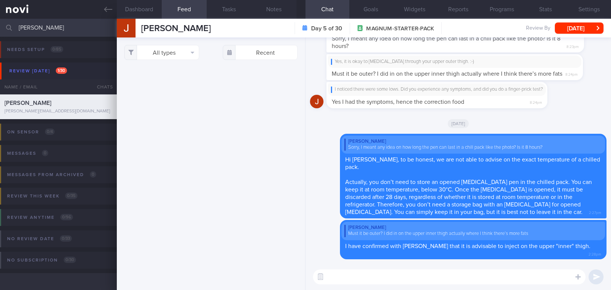
select select "7"
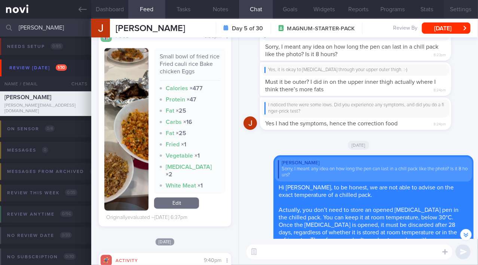
click at [459, 12] on button "Settings" at bounding box center [461, 9] width 34 height 19
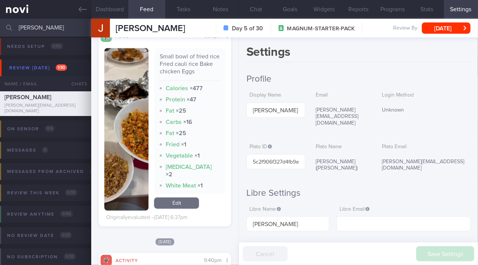
scroll to position [136, 0]
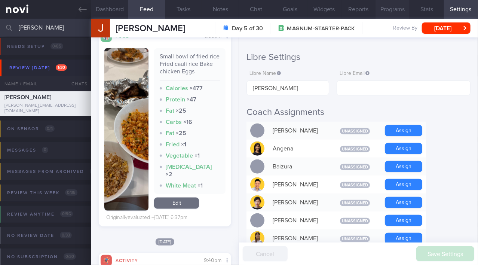
click at [398, 10] on button "Programs" at bounding box center [393, 9] width 34 height 19
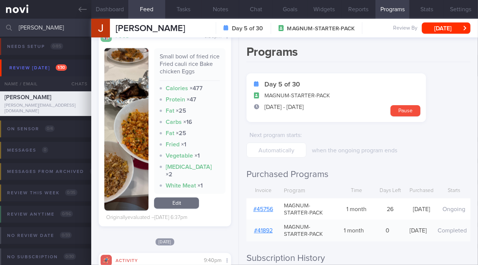
click at [265, 210] on link "# 45756" at bounding box center [264, 209] width 20 height 6
click at [211, 6] on button "Notes" at bounding box center [220, 9] width 37 height 19
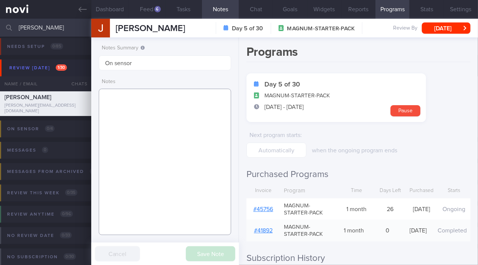
click at [155, 99] on textarea at bounding box center [165, 162] width 132 height 146
paste textarea "39 year old Gentleman - Married with a 14-month, baby boy Occupation Office job…"
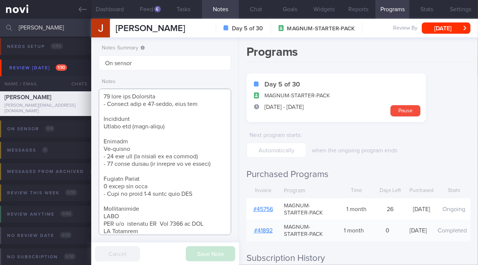
scroll to position [418, 0]
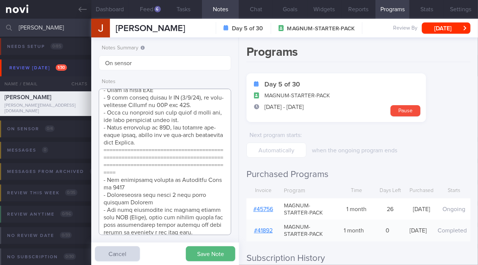
drag, startPoint x: 141, startPoint y: 174, endPoint x: 135, endPoint y: 173, distance: 6.8
click at [135, 173] on textarea at bounding box center [165, 162] width 132 height 146
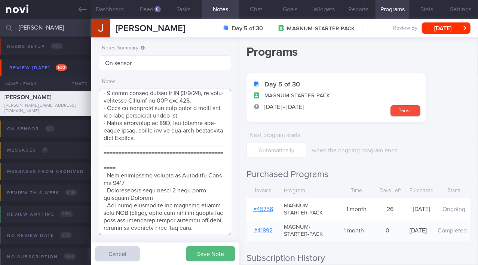
drag, startPoint x: 104, startPoint y: 150, endPoint x: 222, endPoint y: 227, distance: 141.4
click at [222, 227] on textarea at bounding box center [165, 162] width 132 height 146
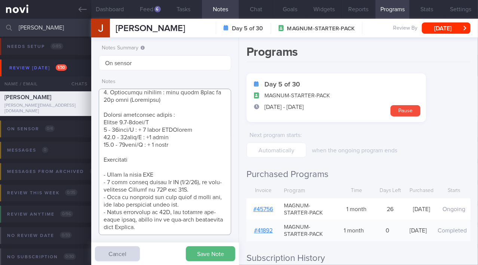
scroll to position [340, 0]
click at [213, 257] on button "Save Note" at bounding box center [210, 253] width 49 height 15
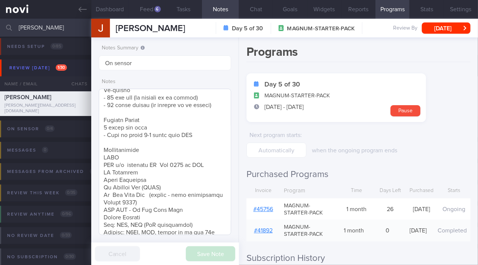
scroll to position [68, 0]
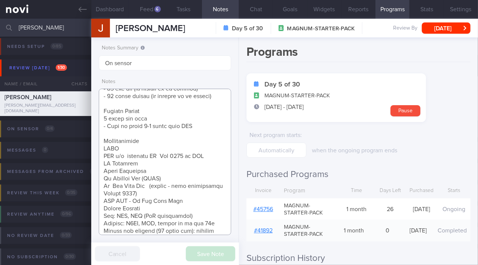
click at [103, 169] on textarea at bounding box center [165, 162] width 132 height 146
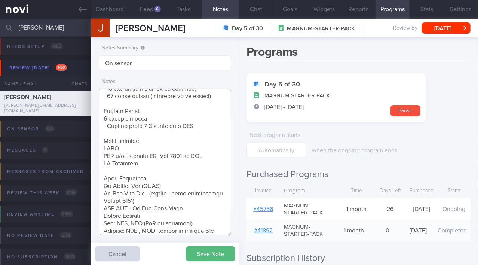
click at [106, 215] on textarea at bounding box center [165, 162] width 132 height 146
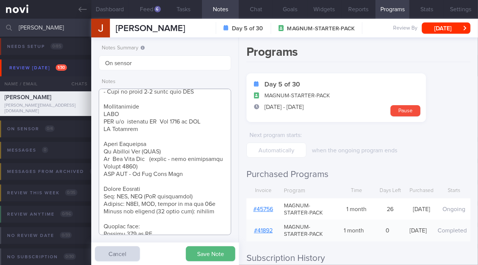
drag, startPoint x: 105, startPoint y: 143, endPoint x: 216, endPoint y: 212, distance: 130.9
click at [216, 212] on textarea at bounding box center [165, 162] width 132 height 146
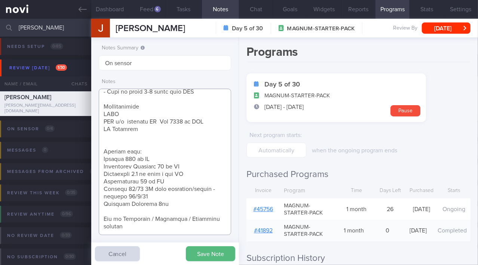
click at [117, 143] on textarea at bounding box center [165, 162] width 132 height 146
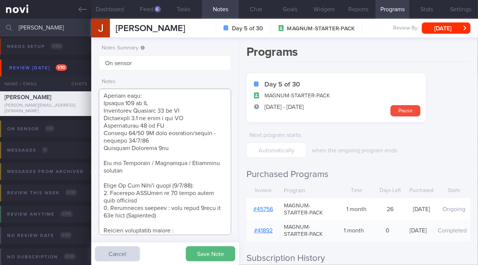
scroll to position [170, 0]
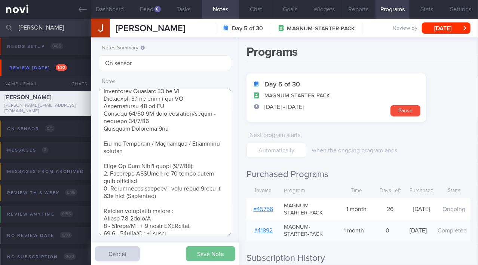
type textarea "39 year old Gentleman - Married with a 14-month, baby boy Occupation Office job…"
click at [207, 256] on button "Save Note" at bounding box center [210, 253] width 49 height 15
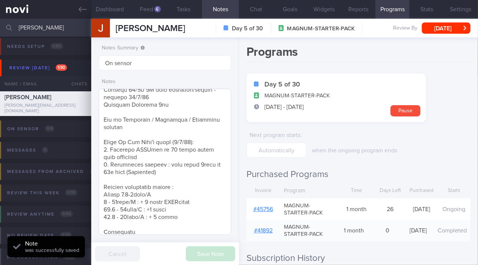
scroll to position [204, 0]
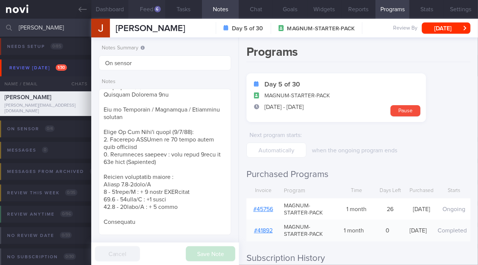
click at [147, 9] on button "Feed 6" at bounding box center [146, 9] width 37 height 19
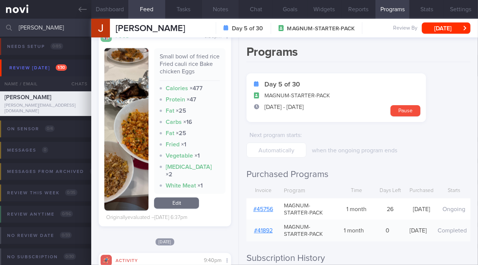
click at [213, 8] on button "Notes" at bounding box center [220, 9] width 37 height 19
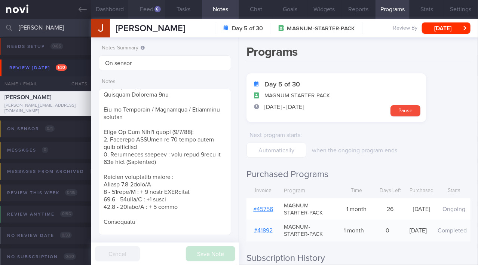
click at [151, 7] on button "Feed 6" at bounding box center [146, 9] width 37 height 19
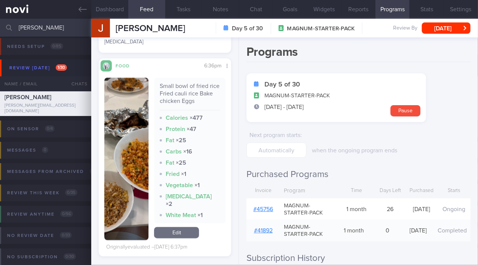
scroll to position [4116, 0]
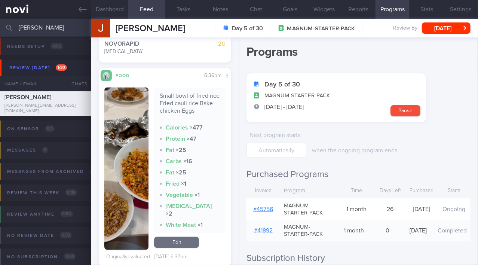
click at [123, 164] on button "button" at bounding box center [126, 169] width 44 height 162
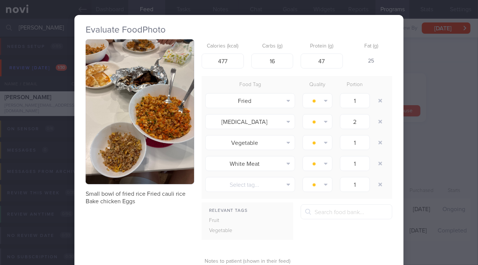
click at [140, 137] on button "button" at bounding box center [140, 111] width 109 height 145
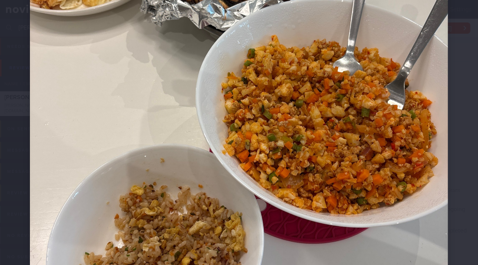
scroll to position [306, 0]
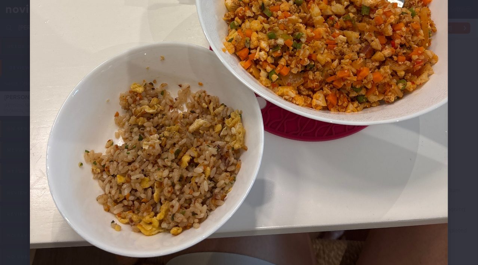
click at [287, 162] on img at bounding box center [239, 3] width 418 height 558
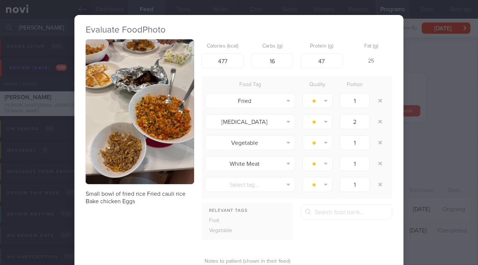
click at [137, 132] on button "button" at bounding box center [140, 111] width 109 height 145
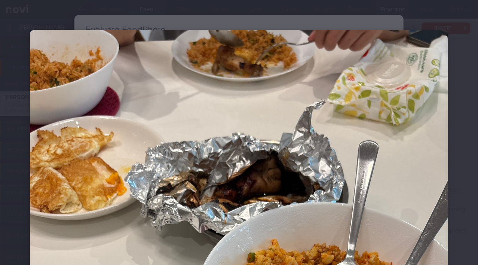
scroll to position [102, 0]
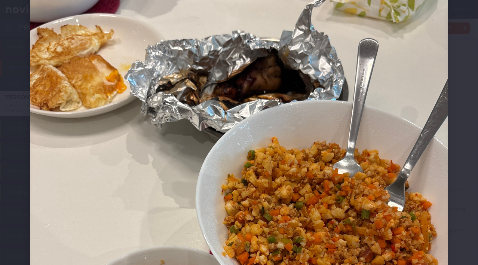
click at [153, 123] on img at bounding box center [239, 207] width 418 height 558
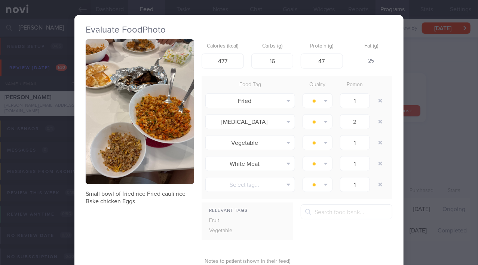
click at [423, 146] on div "Evaluate Food Photo Small bowl of fried rice Fried cauli rice Bake chicken Eggs…" at bounding box center [239, 132] width 478 height 265
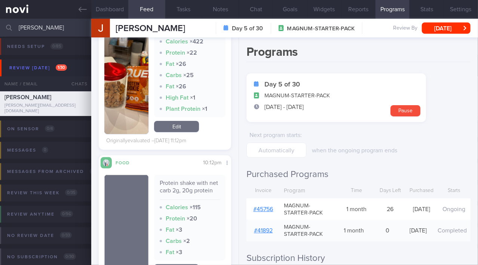
scroll to position [3572, 0]
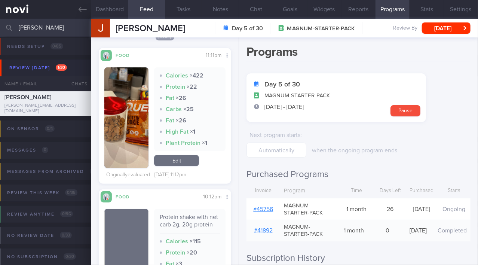
click at [138, 130] on button "button" at bounding box center [126, 117] width 44 height 101
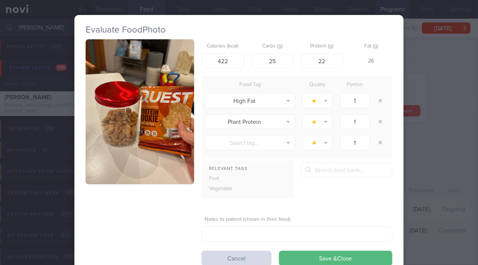
click at [156, 119] on button "button" at bounding box center [140, 111] width 109 height 145
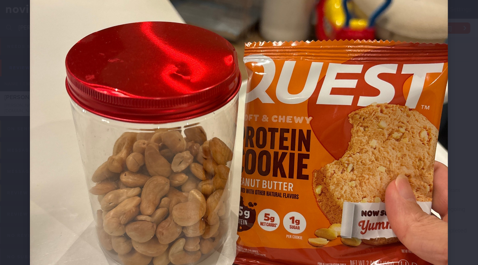
scroll to position [238, 0]
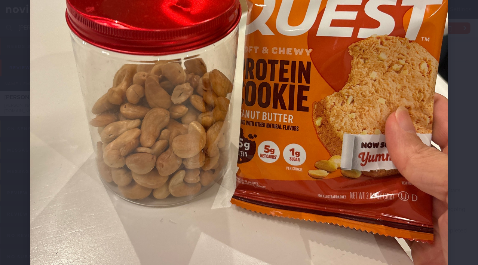
click at [237, 141] on img at bounding box center [239, 71] width 418 height 558
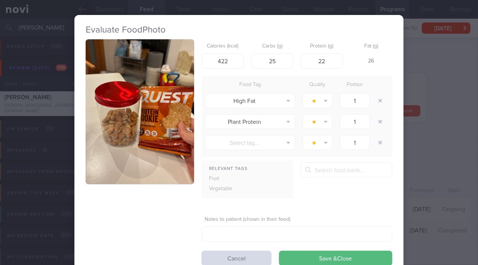
click at [433, 155] on div "Evaluate Food Photo Calories (kcal) 422 Carbs (g) 25 Protein (g) 22 Fat (g) 26 …" at bounding box center [239, 132] width 478 height 265
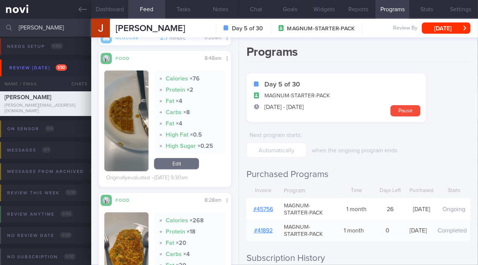
scroll to position [3198, 0]
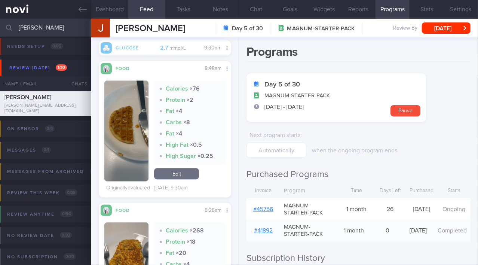
click at [123, 149] on button "button" at bounding box center [126, 130] width 44 height 101
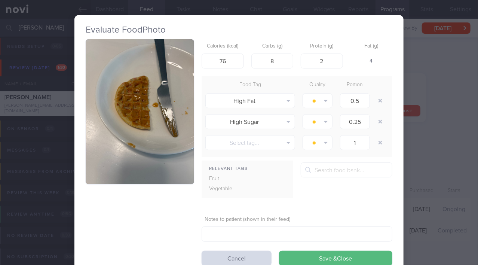
click at [138, 123] on button "button" at bounding box center [140, 111] width 109 height 145
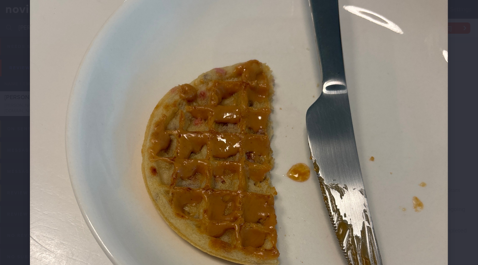
scroll to position [136, 0]
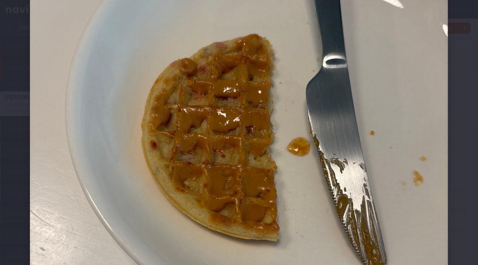
click at [256, 150] on img at bounding box center [239, 173] width 418 height 558
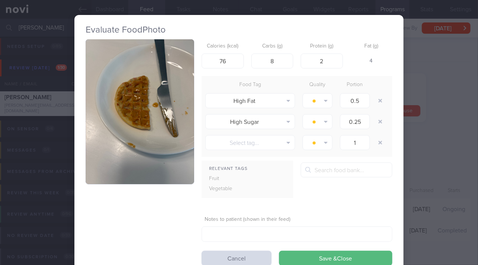
click at [428, 170] on div "Evaluate Food Photo Calories (kcal) 76 Carbs (g) 8 Protein (g) 2 Fat (g) 4 Food…" at bounding box center [239, 132] width 478 height 265
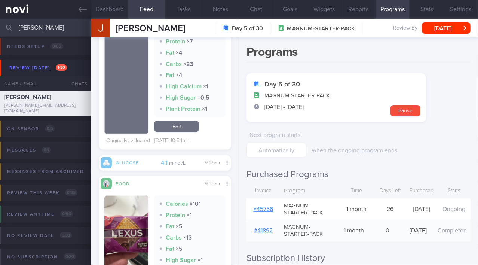
scroll to position [2823, 0]
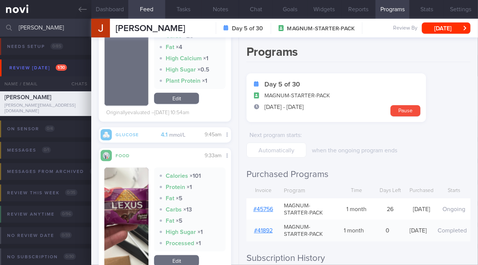
click at [134, 196] on button "button" at bounding box center [126, 218] width 44 height 101
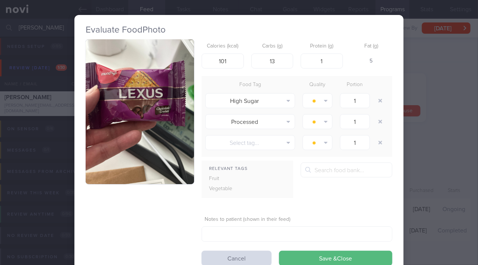
click at [140, 157] on button "button" at bounding box center [140, 111] width 109 height 145
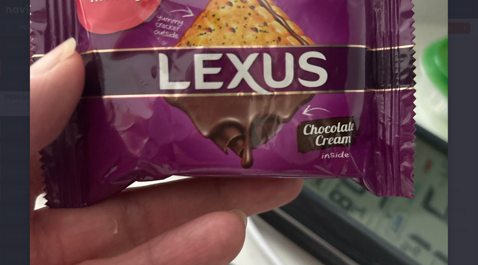
scroll to position [170, 0]
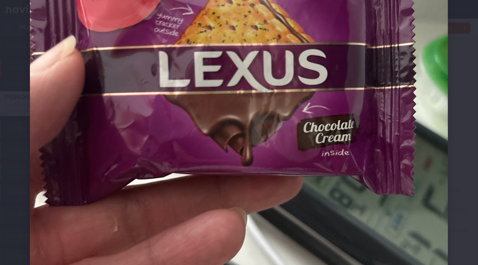
click at [234, 156] on img at bounding box center [239, 139] width 418 height 558
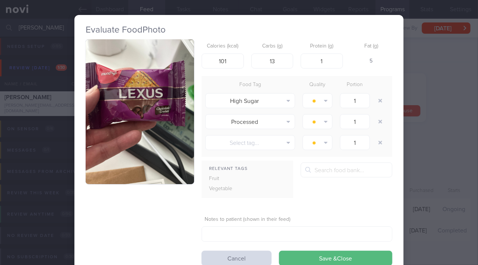
click at [420, 178] on div "Evaluate Food Photo Calories (kcal) 101 Carbs (g) 13 Protein (g) 1 Fat (g) 5 Fo…" at bounding box center [239, 132] width 478 height 265
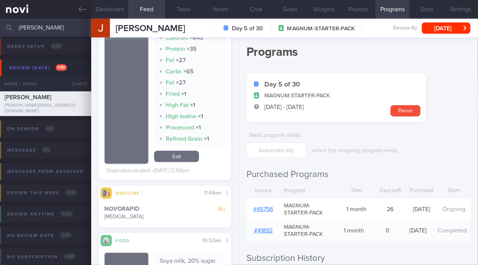
scroll to position [2619, 0]
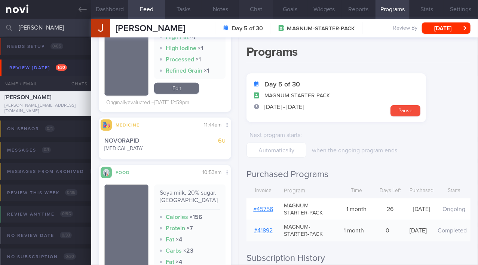
click at [261, 9] on button "Chat" at bounding box center [256, 9] width 34 height 19
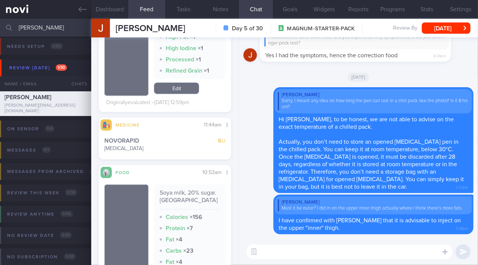
click at [355, 254] on textarea at bounding box center [350, 251] width 206 height 15
type textarea "n"
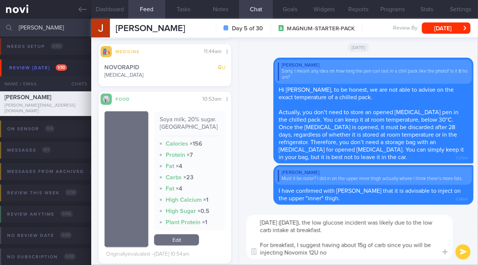
type textarea "On Saturday (16/8/25), the low glucose incident was likely due to the low carb …"
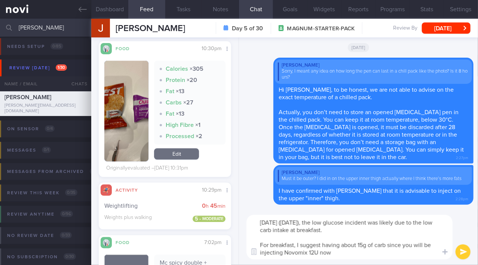
scroll to position [2041, 0]
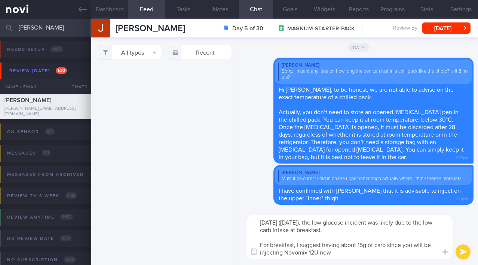
select select "7"
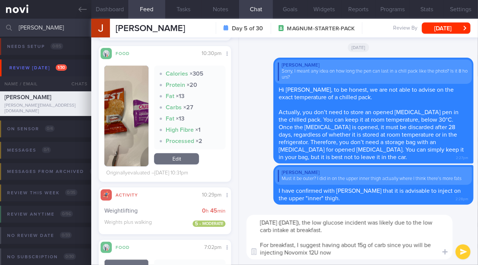
type textarea "[DATE] ([DATE]), the low glucose incident was likely due to the low carb intake…"
click at [118, 133] on button "button" at bounding box center [126, 115] width 44 height 101
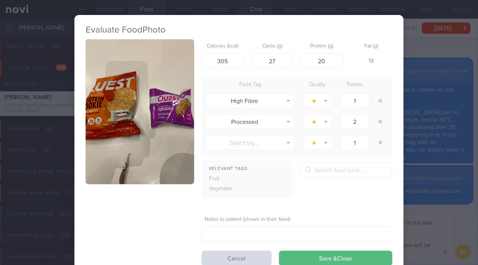
click at [129, 123] on button "button" at bounding box center [140, 111] width 109 height 145
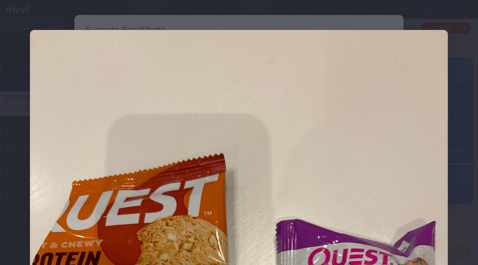
scroll to position [136, 0]
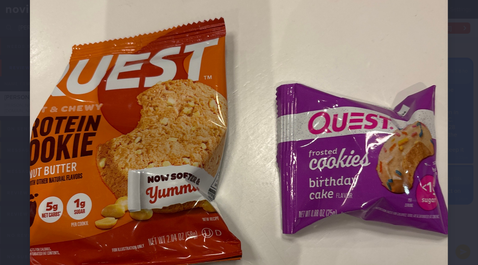
click at [179, 116] on img at bounding box center [239, 173] width 418 height 558
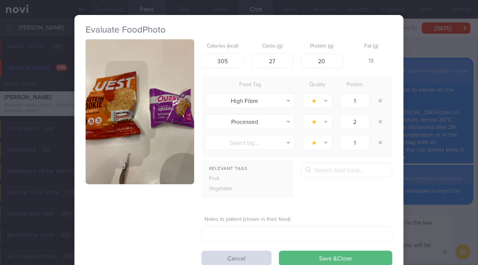
click at [419, 226] on div "Evaluate Food Photo Calories (kcal) 305 Carbs (g) 27 Protein (g) 20 Fat (g) 13 …" at bounding box center [239, 132] width 478 height 265
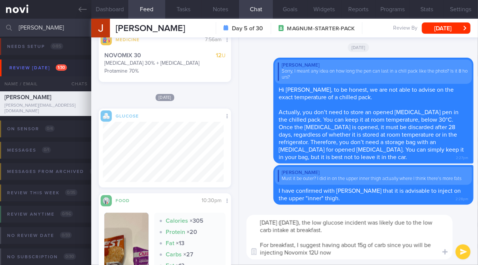
scroll to position [1803, 0]
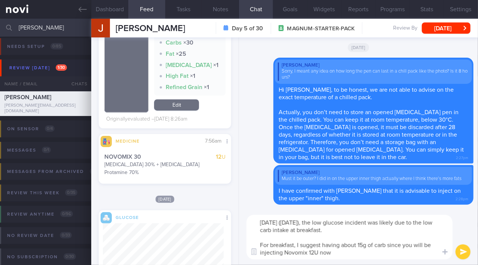
drag, startPoint x: 262, startPoint y: 223, endPoint x: 341, endPoint y: 252, distance: 84.7
click at [341, 252] on textarea "[DATE] ([DATE]), the low glucose incident was likely due to the low carb intake…" at bounding box center [350, 237] width 206 height 45
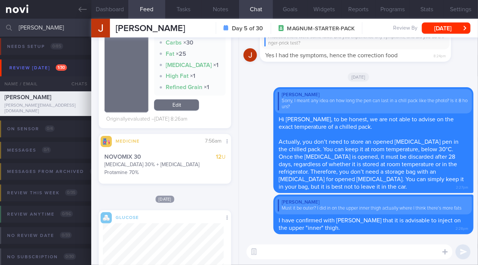
scroll to position [0, 0]
click at [297, 250] on textarea at bounding box center [350, 251] width 206 height 15
paste textarea "[DATE] ([DATE]), the low glucose incident was likely due to the low carbohydrat…"
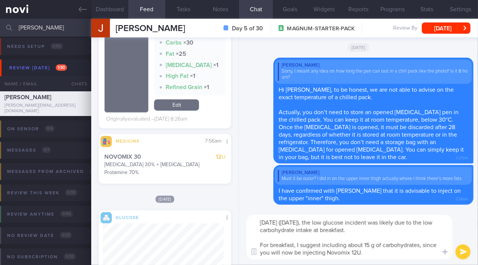
drag, startPoint x: 293, startPoint y: 230, endPoint x: 315, endPoint y: 230, distance: 21.7
click at [315, 230] on textarea "[DATE] ([DATE]), the low glucose incident was likely due to the low carbohydrat…" at bounding box center [350, 237] width 206 height 45
click at [373, 244] on textarea "[DATE] ([DATE]), the low glucose incident was likely due to the low carb intake…" at bounding box center [350, 237] width 206 height 45
drag, startPoint x: 394, startPoint y: 245, endPoint x: 419, endPoint y: 244, distance: 24.7
click at [419, 244] on textarea "[DATE] ([DATE]), the low glucose incident was likely due to the low carb intake…" at bounding box center [350, 237] width 206 height 45
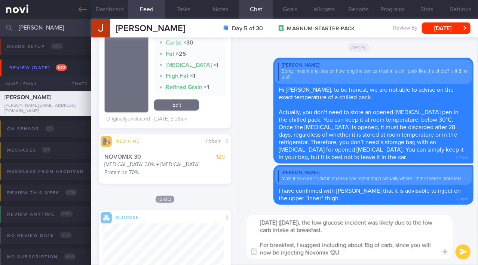
click at [381, 256] on textarea "[DATE] ([DATE]), the low glucose incident was likely due to the low carb intake…" at bounding box center [350, 237] width 206 height 45
type textarea "[DATE] ([DATE]), the low glucose incident was likely due to the low carb intake…"
click at [464, 251] on button "submit" at bounding box center [463, 251] width 15 height 15
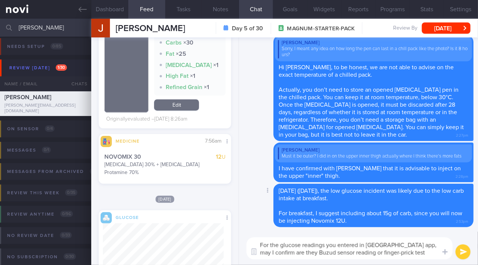
type textarea "For the glucose readings you entered in [GEOGRAPHIC_DATA] app, may I confirm ar…"
drag, startPoint x: 421, startPoint y: 253, endPoint x: 244, endPoint y: 242, distance: 177.3
click at [244, 242] on div "For the glucose readings you entered in [GEOGRAPHIC_DATA] app, may I confirm ar…" at bounding box center [358, 248] width 239 height 33
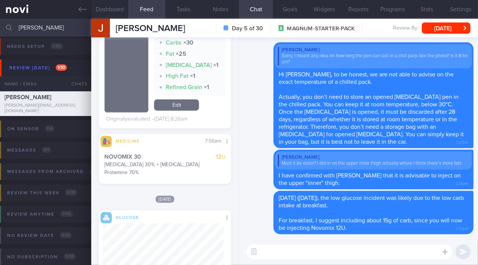
click at [329, 252] on textarea at bounding box center [350, 251] width 206 height 15
paste textarea "For the glucose readings you entered in the [GEOGRAPHIC_DATA] app, may I confir…"
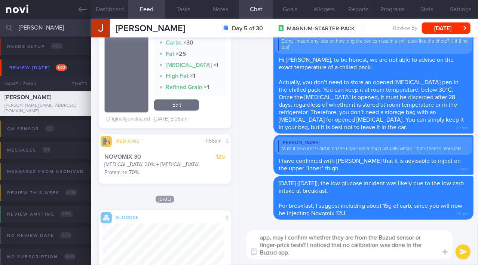
click at [263, 236] on textarea "For the glucose readings you entered in the [GEOGRAPHIC_DATA] app, may I confir…" at bounding box center [350, 245] width 206 height 30
click at [326, 245] on textarea "For the glucose readings you entered in the [GEOGRAPHIC_DATA] app, may I confir…" at bounding box center [350, 245] width 206 height 30
type textarea "For the glucose readings you entered in the [GEOGRAPHIC_DATA] app, may I confir…"
click at [469, 250] on button "submit" at bounding box center [463, 251] width 15 height 15
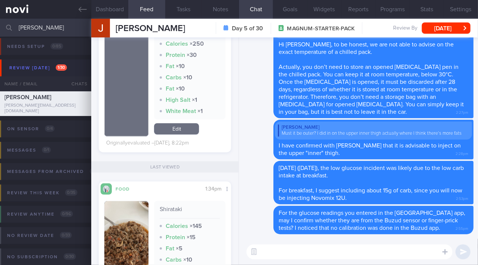
scroll to position [907, 0]
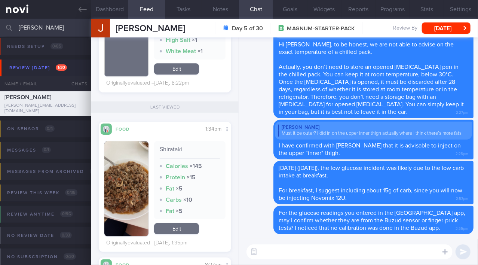
click at [297, 253] on textarea at bounding box center [350, 251] width 206 height 15
type textarea "As the Novomix"
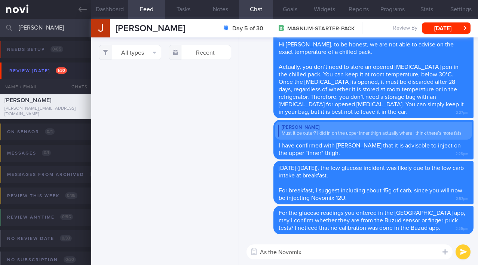
select select "7"
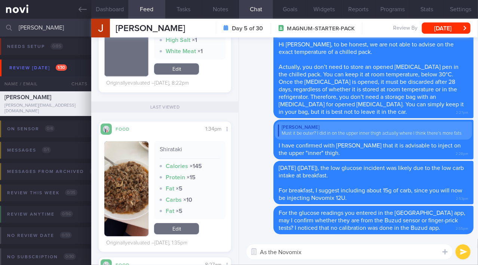
drag, startPoint x: 314, startPoint y: 254, endPoint x: 229, endPoint y: 248, distance: 85.6
click at [229, 248] on div "Dashboard Feed 6 Tasks Notes Chat Goals Widgets Reports Programs Stats Settings…" at bounding box center [284, 142] width 387 height 246
paste textarea "Novomix contains two types of [MEDICAL_DATA] in a single injection. The rapid-a…"
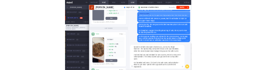
scroll to position [0, 0]
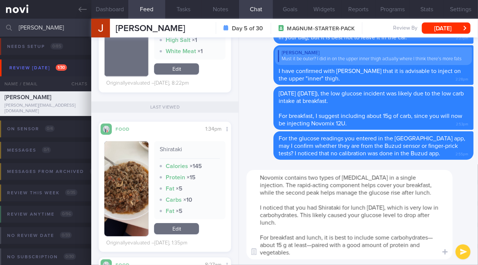
drag, startPoint x: 309, startPoint y: 178, endPoint x: 318, endPoint y: 178, distance: 9.7
click at [318, 178] on textarea "Novomix contains two types of [MEDICAL_DATA] in a single injection. The rapid-a…" at bounding box center [350, 214] width 206 height 89
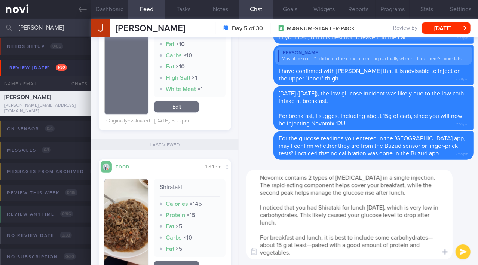
drag, startPoint x: 408, startPoint y: 186, endPoint x: 425, endPoint y: 185, distance: 18.0
click at [425, 185] on textarea "Novomix contains 2 types of [MEDICAL_DATA] in a single injection. The rapid-act…" at bounding box center [350, 214] width 206 height 89
drag, startPoint x: 419, startPoint y: 207, endPoint x: 429, endPoint y: 207, distance: 10.1
click at [429, 207] on textarea "Novomix contains 2 types of [MEDICAL_DATA] in a single injection. The rapid-act…" at bounding box center [350, 214] width 206 height 89
drag, startPoint x: 430, startPoint y: 237, endPoint x: 434, endPoint y: 237, distance: 4.1
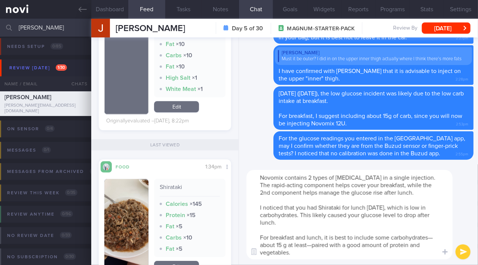
click at [434, 237] on textarea "Novomix contains 2 types of [MEDICAL_DATA] in a single injection. The rapid-act…" at bounding box center [350, 214] width 206 height 89
click at [283, 244] on textarea "Novomix contains 2 types of [MEDICAL_DATA] in a single injection. The rapid-act…" at bounding box center [350, 214] width 206 height 89
click at [309, 256] on textarea "Novomix contains 2 types of [MEDICAL_DATA] in a single injection. The rapid-act…" at bounding box center [350, 214] width 206 height 89
type textarea "Novomix contains 2 types of [MEDICAL_DATA] in a single injection. The rapid-act…"
click at [466, 253] on button "submit" at bounding box center [463, 251] width 15 height 15
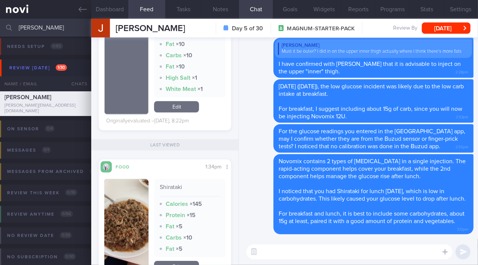
click at [451, 35] on div "[PERSON_NAME] [PERSON_NAME] [PERSON_NAME][EMAIL_ADDRESS][DOMAIN_NAME] Day 5 of …" at bounding box center [284, 28] width 387 height 19
click at [451, 31] on button "[DATE]" at bounding box center [446, 27] width 49 height 11
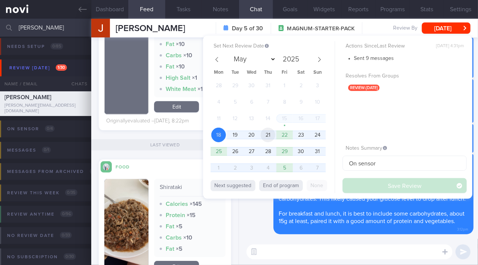
click at [262, 135] on span "21" at bounding box center [268, 135] width 15 height 15
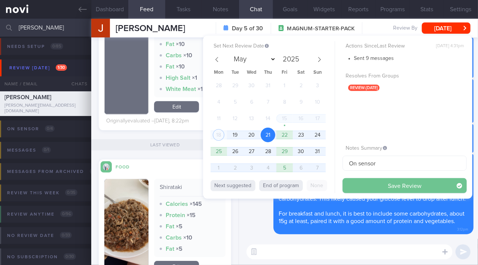
click at [360, 186] on button "Save Review" at bounding box center [405, 185] width 124 height 15
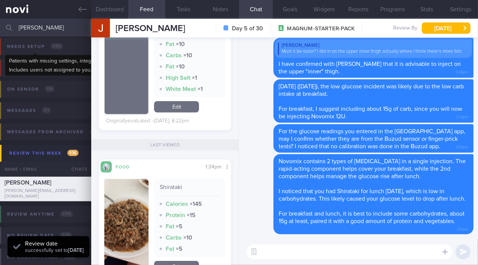
scroll to position [58, 117]
drag, startPoint x: 49, startPoint y: 31, endPoint x: -7, endPoint y: 29, distance: 56.2
click at [0, 29] on html "You are offline! Some functionality will be unavailable Patients New Users Coac…" at bounding box center [239, 132] width 478 height 265
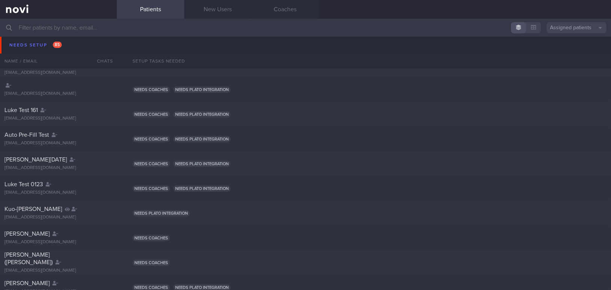
scroll to position [816, 0]
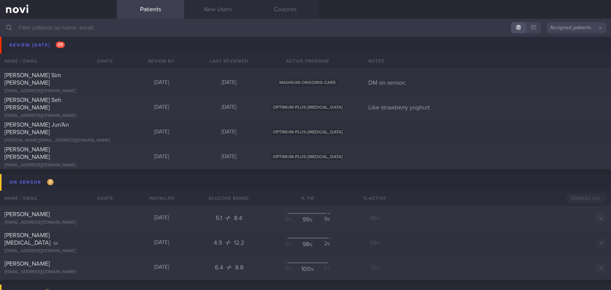
scroll to position [2926, 0]
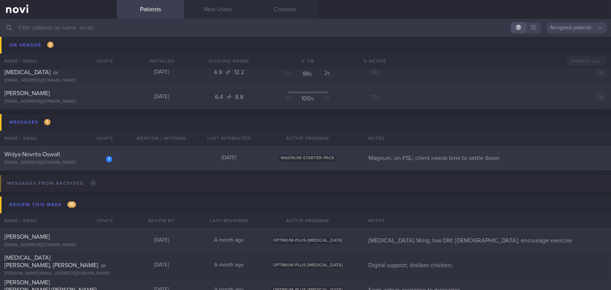
click at [69, 164] on div "[EMAIL_ADDRESS][DOMAIN_NAME]" at bounding box center [58, 163] width 108 height 6
select select "7"
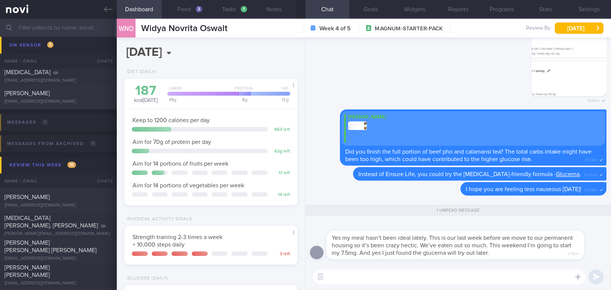
scroll to position [79, 158]
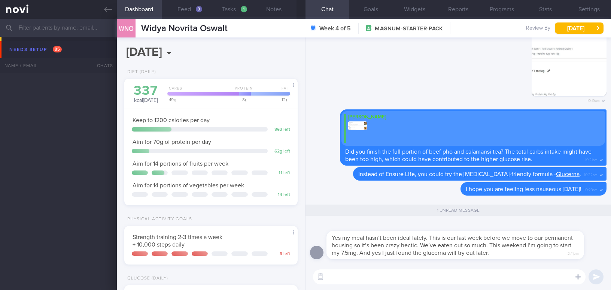
select select "7"
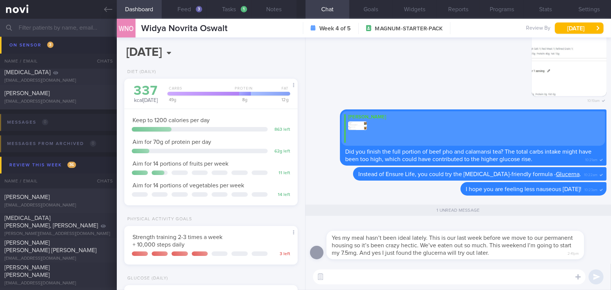
click at [358, 273] on textarea at bounding box center [449, 276] width 272 height 15
paste textarea "I’m glad to hear that you’ve managed to find a suitable house, and things shoul…"
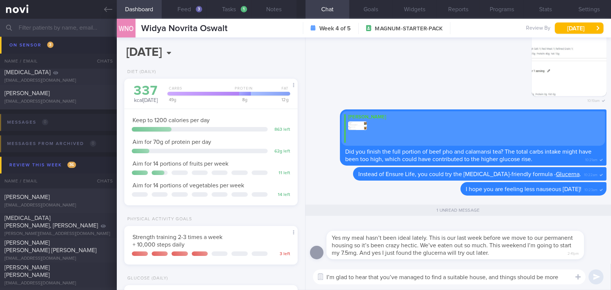
scroll to position [0, 0]
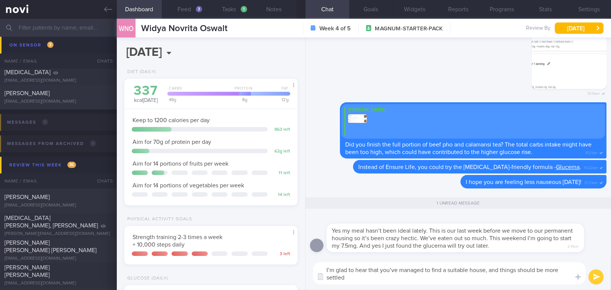
click at [488, 270] on textarea "I’m glad to hear that you’ve managed to find a suitable house, and things shoul…" at bounding box center [449, 273] width 272 height 22
click at [397, 268] on textarea "I’m glad to hear that you’ve managed to find a suitable house and things should…" at bounding box center [449, 273] width 272 height 22
click at [351, 280] on textarea "I’m glad to hear that you have managed to find a suitable house and things shou…" at bounding box center [449, 273] width 272 height 22
type textarea "I’m glad to hear that you have managed to find a suitable house and things shou…"
click at [595, 274] on button "submit" at bounding box center [595, 276] width 15 height 15
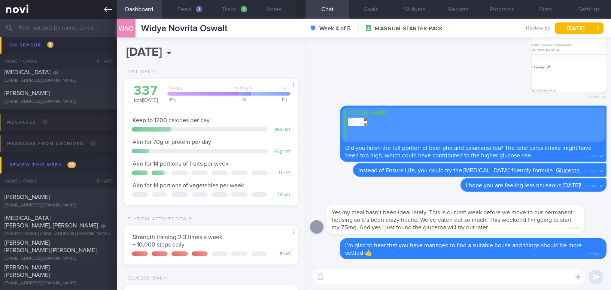
click at [109, 6] on icon at bounding box center [108, 9] width 8 height 8
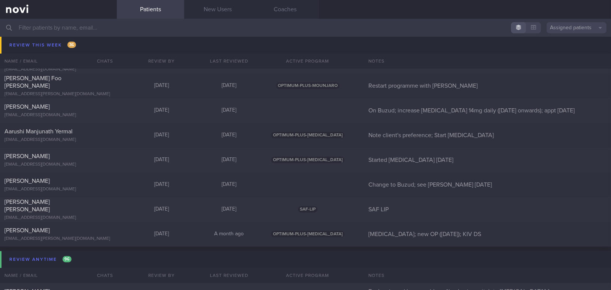
scroll to position [3810, 0]
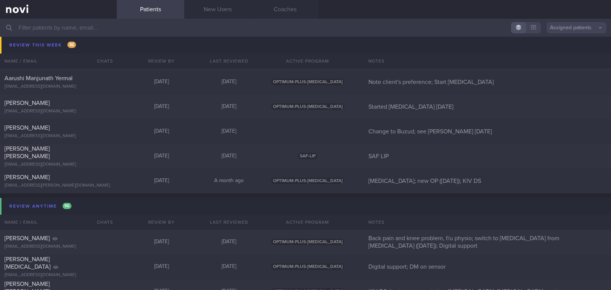
click at [59, 25] on input "text" at bounding box center [305, 28] width 611 height 18
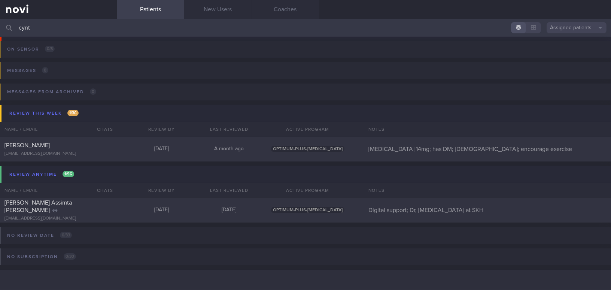
scroll to position [82, 0]
type input "c"
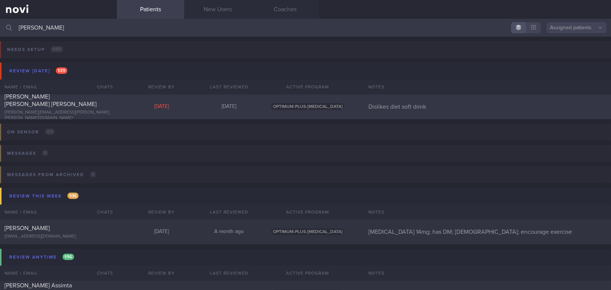
type input "[PERSON_NAME]"
click at [39, 103] on span "[PERSON_NAME] [PERSON_NAME] [PERSON_NAME]" at bounding box center [50, 100] width 92 height 13
select select "7"
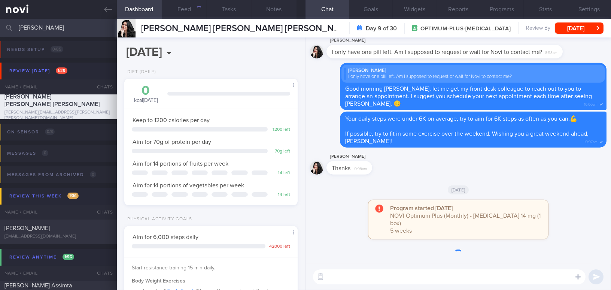
scroll to position [88, 155]
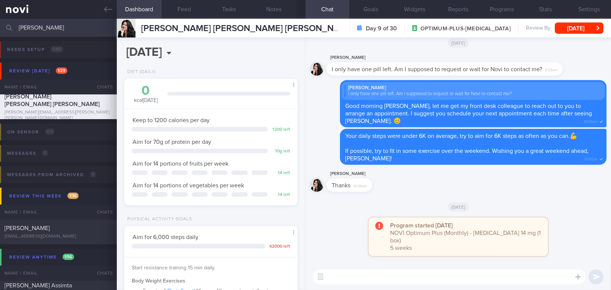
click at [415, 279] on textarea at bounding box center [449, 276] width 272 height 15
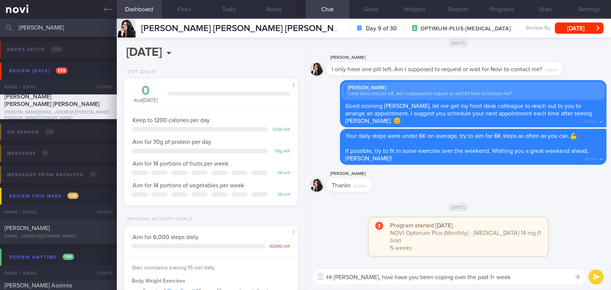
type textarea "Hi [PERSON_NAME], how have you been coping over the past 1+ week?"
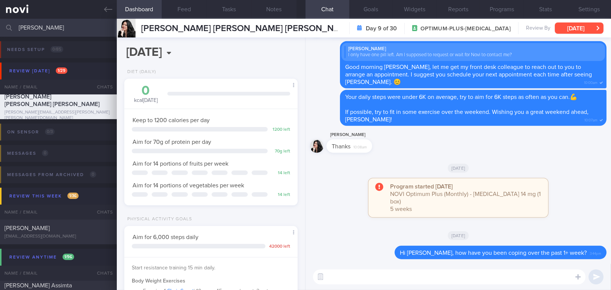
click at [573, 27] on button "[DATE]" at bounding box center [579, 27] width 49 height 11
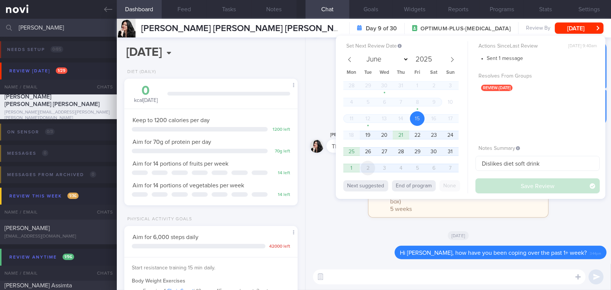
click at [373, 168] on span "2" at bounding box center [367, 168] width 15 height 15
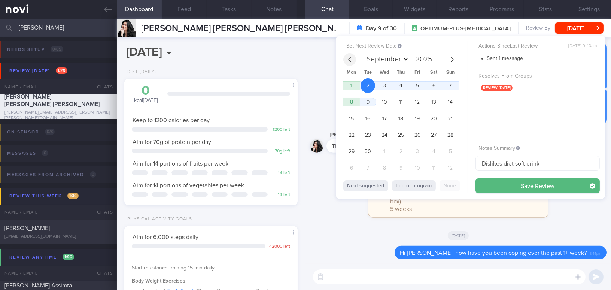
click at [352, 58] on span at bounding box center [349, 59] width 13 height 13
select select "7"
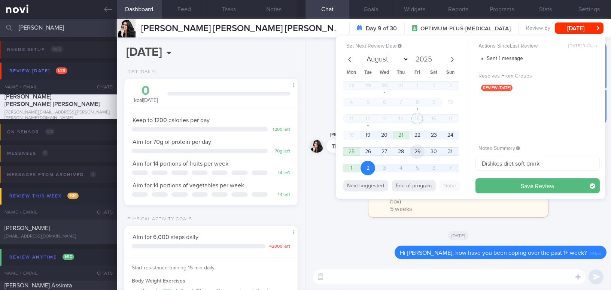
click at [420, 153] on span "29" at bounding box center [417, 151] width 15 height 15
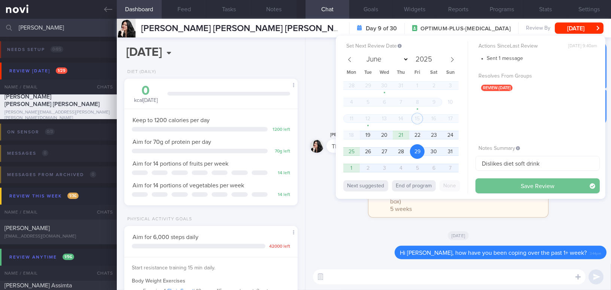
click at [498, 189] on button "Save Review" at bounding box center [537, 185] width 124 height 15
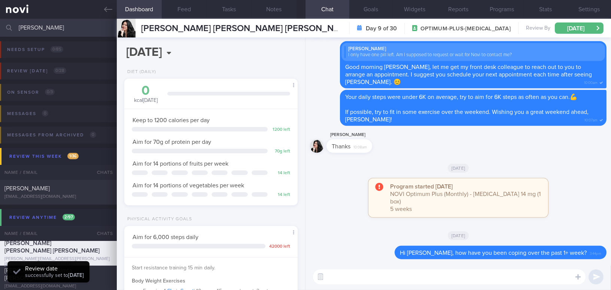
drag, startPoint x: 4, startPoint y: 31, endPoint x: 0, endPoint y: 31, distance: 4.1
click at [0, 31] on input "[PERSON_NAME]" at bounding box center [305, 28] width 611 height 18
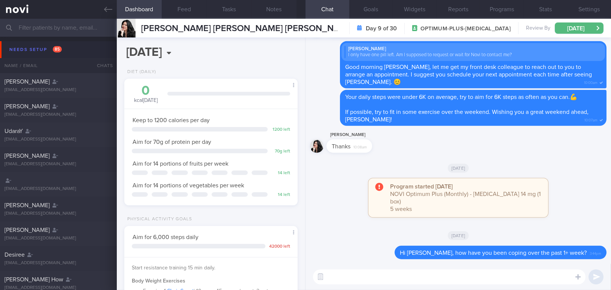
click at [46, 27] on input "text" at bounding box center [305, 28] width 611 height 18
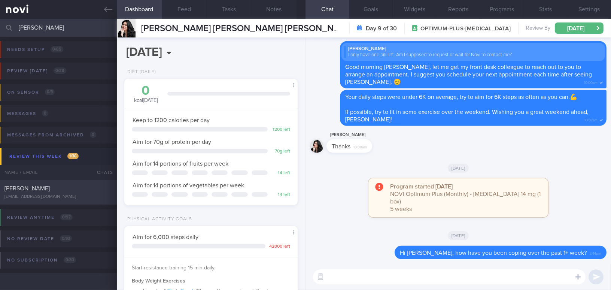
type input "[PERSON_NAME]"
click at [41, 189] on div "[PERSON_NAME]" at bounding box center [57, 187] width 106 height 7
type input "SAF LIP; programme start [DATE]-[DATE]; done tracker"
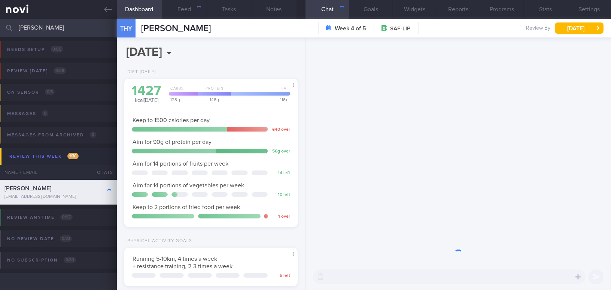
scroll to position [79, 158]
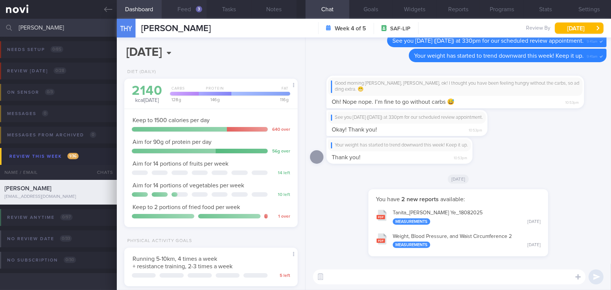
click at [196, 7] on div "3" at bounding box center [199, 9] width 6 height 6
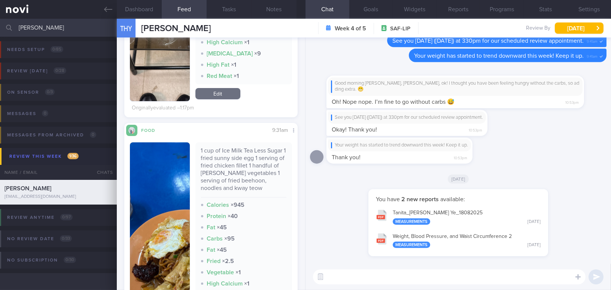
scroll to position [374, 0]
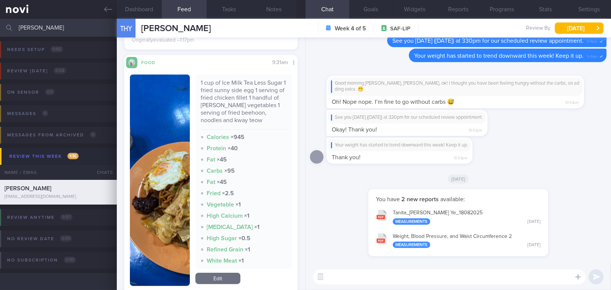
click at [170, 189] on button "button" at bounding box center [160, 179] width 60 height 211
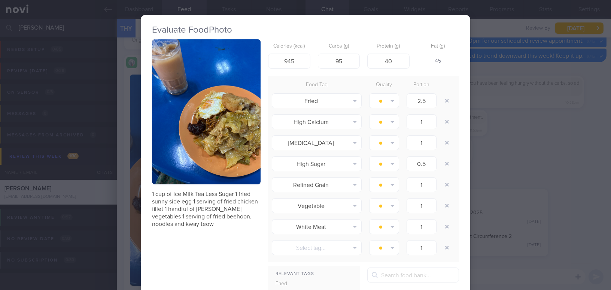
click at [525, 167] on div "Evaluate Food Photo 1 cup of Ice Milk Tea Less Sugar 1 fried sunny side egg 1 s…" at bounding box center [305, 145] width 611 height 290
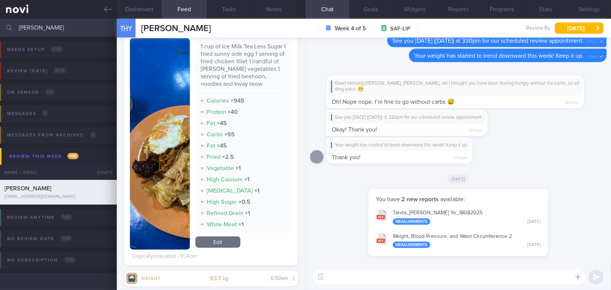
scroll to position [510, 0]
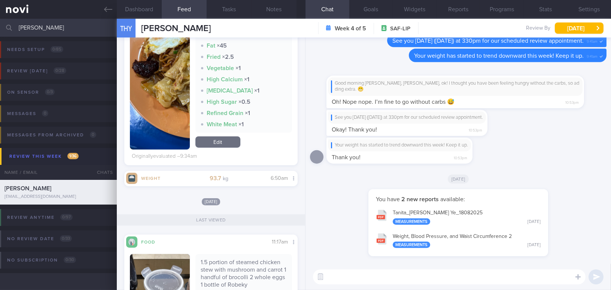
click at [373, 278] on textarea at bounding box center [449, 276] width 272 height 15
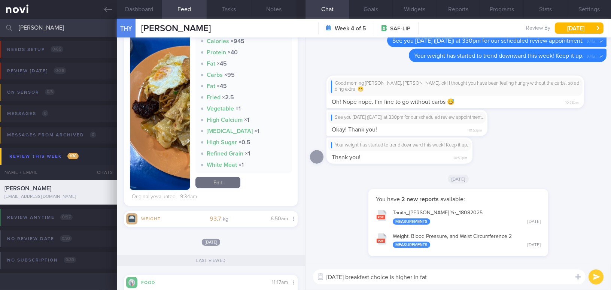
scroll to position [408, 0]
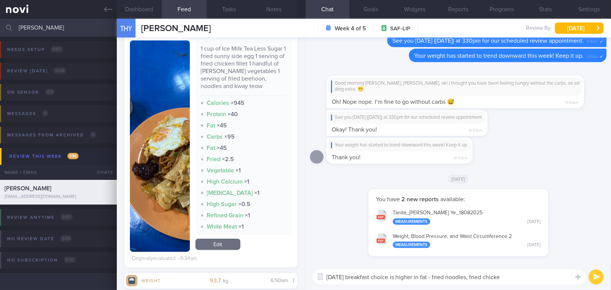
click at [470, 276] on textarea "Today's breakfast choice is higher in fat - fried noodles, fried chicke" at bounding box center [449, 276] width 272 height 15
click at [532, 275] on textarea "Today's breakfast choice is higher in fat - fried noodles/kway teow, fried chic…" at bounding box center [449, 276] width 272 height 15
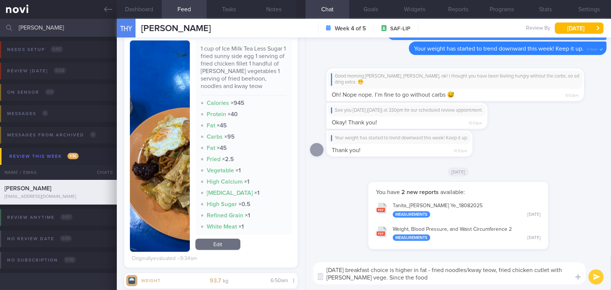
type textarea "Today's breakfast choice is higher in fat - fried noodles/kway teow, fried chic…"
drag, startPoint x: 406, startPoint y: 283, endPoint x: 316, endPoint y: 266, distance: 92.2
click at [316, 266] on textarea "Today's breakfast choice is higher in fat - fried noodles/kway teow, fried chic…" at bounding box center [449, 273] width 272 height 22
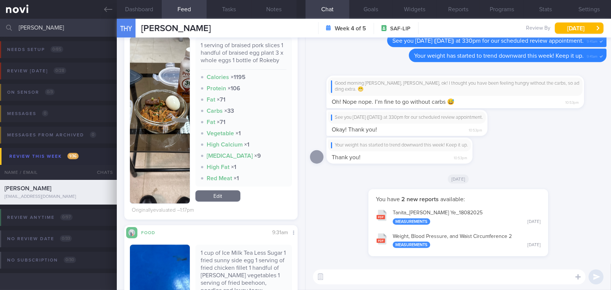
scroll to position [136, 0]
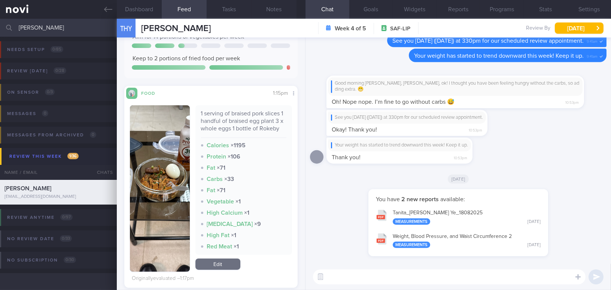
click at [165, 172] on button "button" at bounding box center [160, 188] width 60 height 166
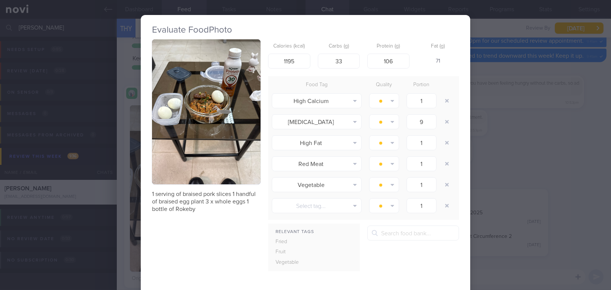
click at [181, 142] on button "button" at bounding box center [206, 111] width 109 height 145
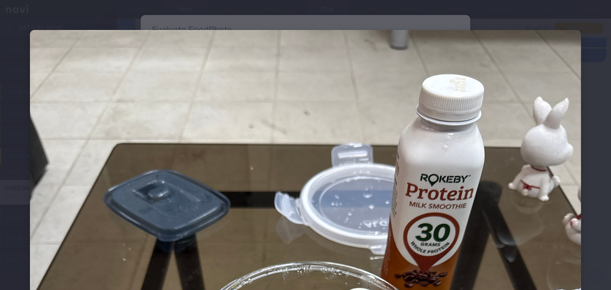
scroll to position [170, 0]
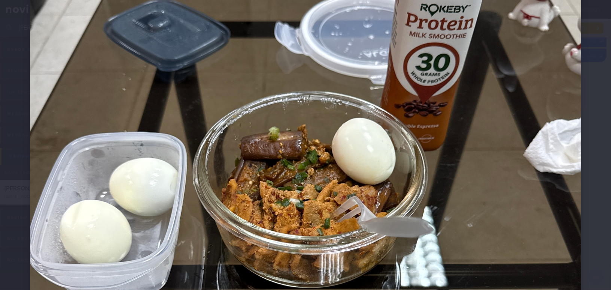
click at [410, 158] on img at bounding box center [305, 227] width 551 height 735
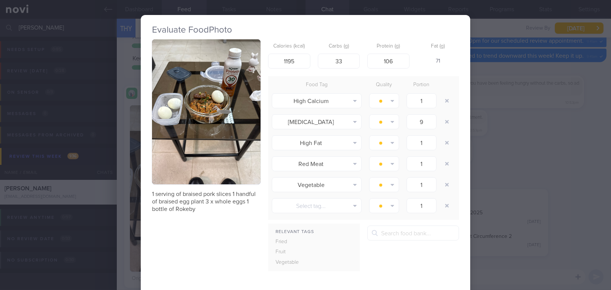
click at [554, 181] on div "Evaluate Food Photo 1 serving of braised pork slices 1 handful of braised egg p…" at bounding box center [305, 145] width 611 height 290
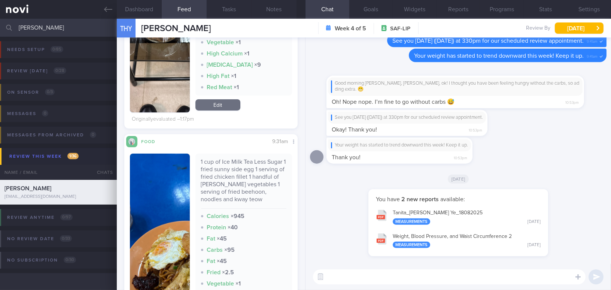
scroll to position [340, 0]
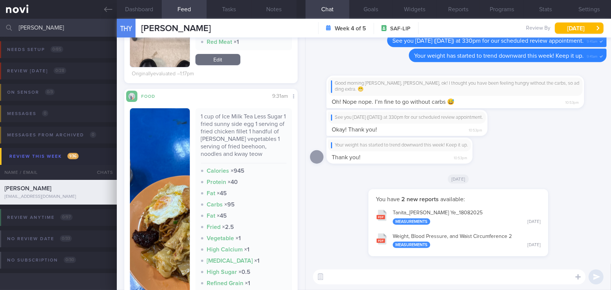
click at [351, 277] on textarea at bounding box center [449, 276] width 272 height 15
paste textarea "Today’s breakfast choice is higher in fat—fried noodles/kway teow and fried chi…"
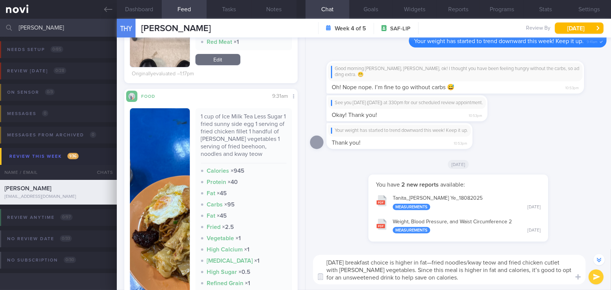
scroll to position [-14, 0]
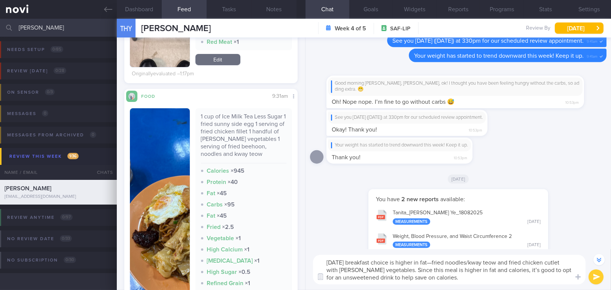
click at [324, 261] on textarea "Today’s breakfast choice is higher in fat—fried noodles/kway teow and fried chi…" at bounding box center [449, 269] width 272 height 30
click at [497, 263] on textarea "Good afternoon Mr Tan, today’s breakfast choice is higher in fat—fried noodles/…" at bounding box center [449, 269] width 272 height 30
click at [568, 268] on textarea "Good afternoon Mr Tan, today’s breakfast choice is higher in fat - fried noodle…" at bounding box center [449, 269] width 272 height 30
click at [567, 271] on textarea "Good afternoon Mr Tan, today’s breakfast choice is higher in fat - fried noodle…" at bounding box center [449, 269] width 272 height 30
click at [568, 271] on textarea "Good afternoon Mr Tan, today’s breakfast choice is higher in fat - fried noodle…" at bounding box center [449, 269] width 272 height 30
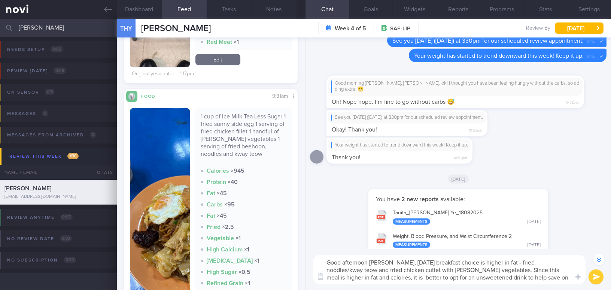
type textarea "Good afternoon [PERSON_NAME], [DATE] breakfast choice is higher in fat - fried …"
click at [594, 276] on button "submit" at bounding box center [595, 276] width 15 height 15
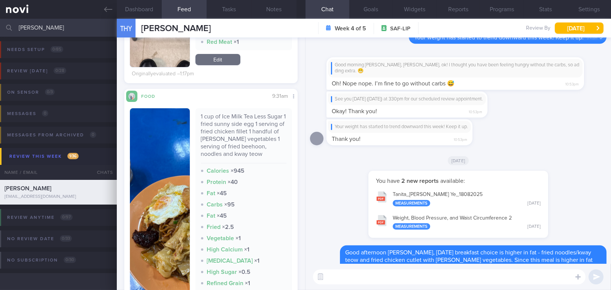
scroll to position [0, 0]
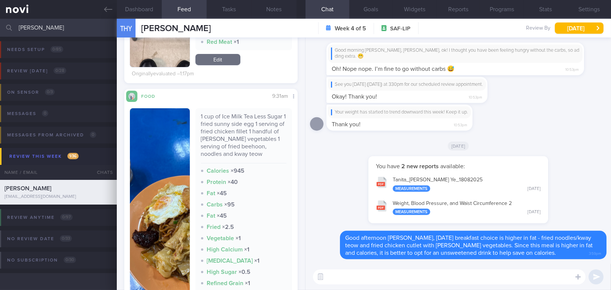
click at [359, 276] on textarea at bounding box center [449, 276] width 272 height 15
paste textarea "It is important to be consistent with your lifestyle modifications so that you …"
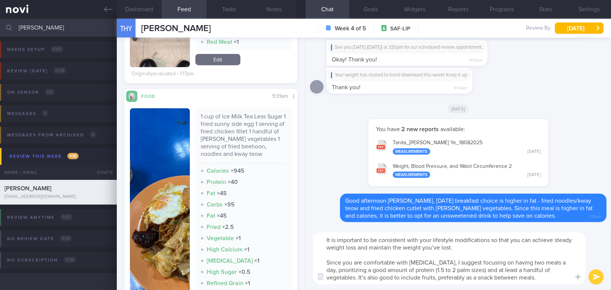
click at [437, 245] on textarea "It is important to be consistent with your lifestyle modifications so that you …" at bounding box center [449, 258] width 272 height 52
drag, startPoint x: 538, startPoint y: 260, endPoint x: 546, endPoint y: 259, distance: 7.9
click at [546, 259] on textarea "It is important to be consistent with your lifestyle modifications so that you …" at bounding box center [449, 258] width 272 height 52
click at [336, 270] on textarea "It is important to be consistent with your lifestyle modifications so that you …" at bounding box center [449, 258] width 272 height 52
type textarea "It is important to be consistent with your lifestyle modifications so that you …"
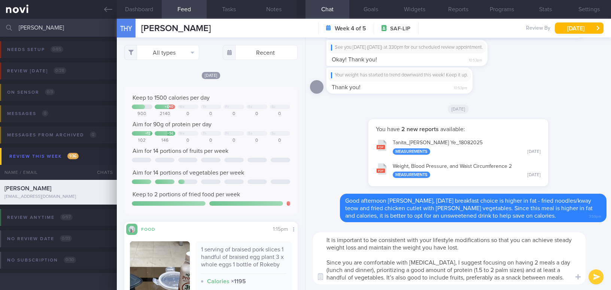
select select "7"
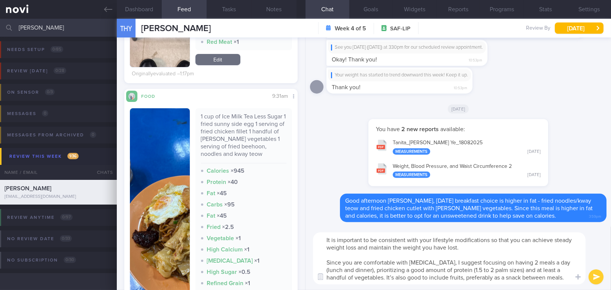
drag, startPoint x: 389, startPoint y: 277, endPoint x: 454, endPoint y: 277, distance: 64.7
click at [454, 277] on textarea "It is important to be consistent with your lifestyle modifications so that you …" at bounding box center [449, 258] width 272 height 52
click at [545, 278] on textarea "It is important to be consistent with your lifestyle modifications so that you …" at bounding box center [449, 258] width 272 height 52
type textarea "It is important to be consistent with your lifestyle modifications so that you …"
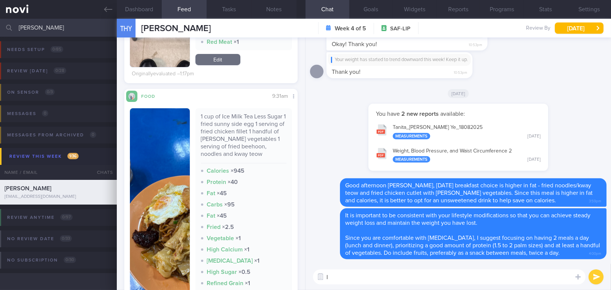
type textarea "I"
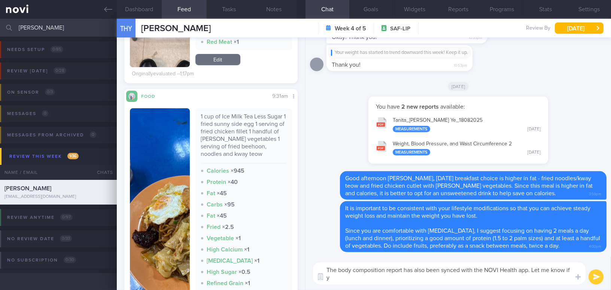
scroll to position [0, 0]
type textarea "The body composition report has also been synced with the NOVI Health app. Let …"
drag, startPoint x: 424, startPoint y: 278, endPoint x: 340, endPoint y: 263, distance: 85.4
click at [340, 263] on textarea "The body composition report has also been synced with the NOVI Health app. Let …" at bounding box center [449, 273] width 272 height 22
click at [406, 272] on textarea "The body composition report has also been synced with the NOVI Health app. Let …" at bounding box center [449, 273] width 272 height 22
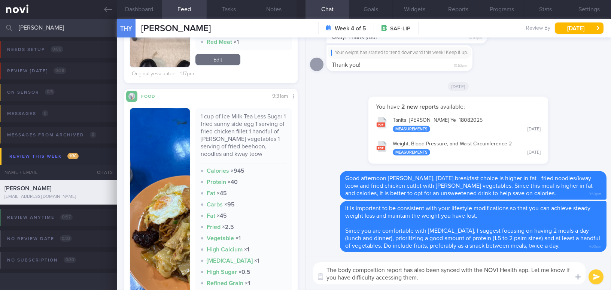
drag, startPoint x: 422, startPoint y: 278, endPoint x: 308, endPoint y: 261, distance: 114.7
click at [308, 261] on div "The body composition report has also been synced with the NOVI Health app. Let …" at bounding box center [457, 272] width 305 height 33
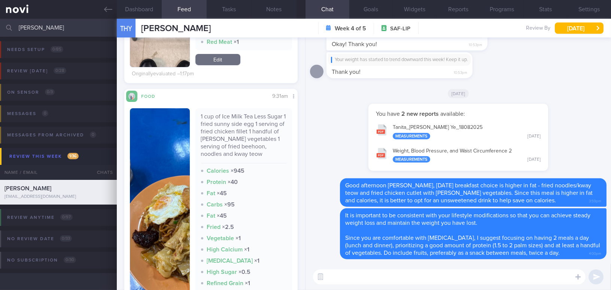
paste textarea "The body composition report has also been synced with the NOVI Health app. Plea…"
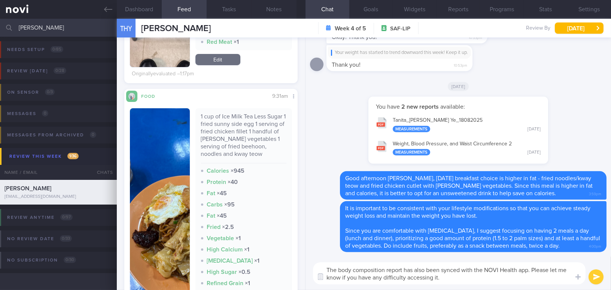
type textarea "The body composition report has also been synced with the NOVI Health app. Plea…"
click at [599, 275] on button "submit" at bounding box center [595, 276] width 15 height 15
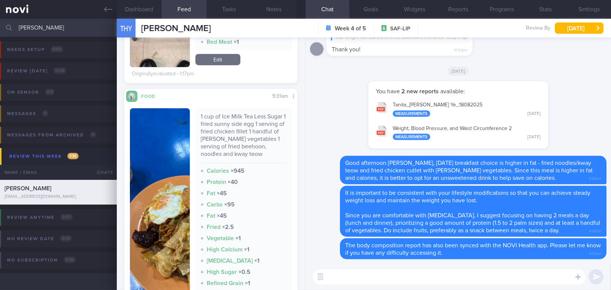
scroll to position [306, 0]
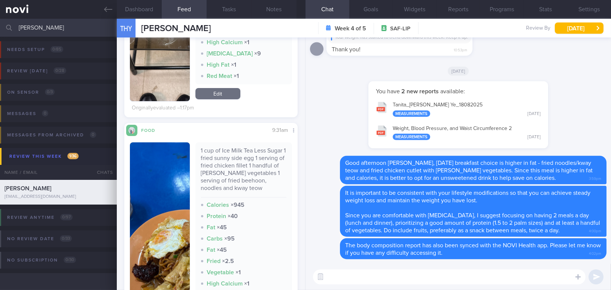
paste textarea "You can also find out more about our weight loss programs on our website."
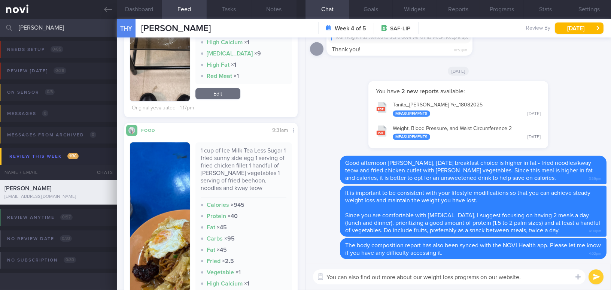
click at [424, 276] on textarea "You can also find out more about our weight loss programs on our website." at bounding box center [449, 276] width 272 height 15
paste textarea "https://novi-health.com/optimum-plus"
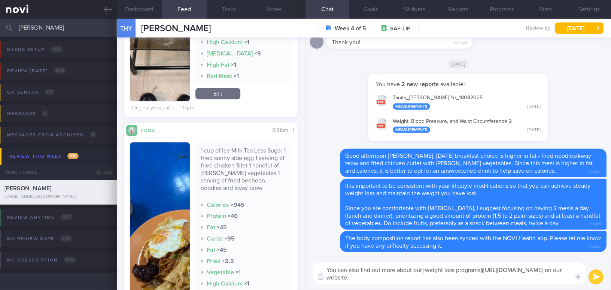
type textarea "You can also find out more about our [weight loss programs](https://novi-health…"
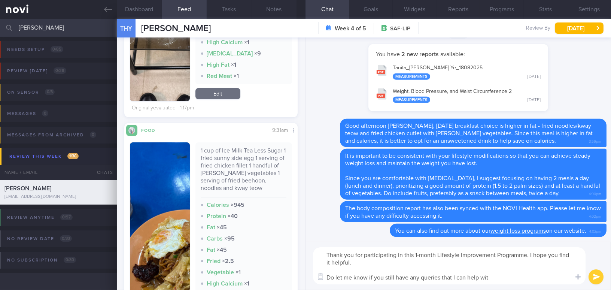
type textarea "Thank you for participating in this 1-month Lifestyle Improvement Programme. I …"
drag, startPoint x: 493, startPoint y: 278, endPoint x: 310, endPoint y: 246, distance: 186.1
click at [308, 245] on div "Thank you for participating in this 1-month Lifestyle Improvement Programme. I …" at bounding box center [457, 265] width 305 height 48
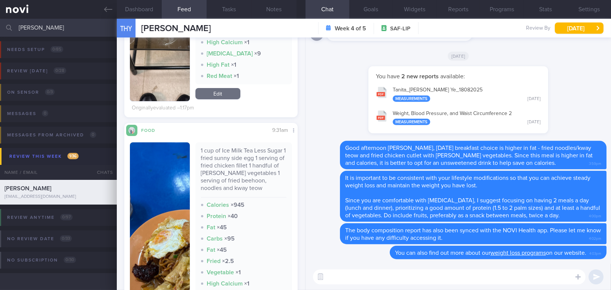
click at [347, 275] on textarea at bounding box center [449, 276] width 272 height 15
paste textarea "Thank you for participating in this 1-month Lifestyle Improvement Programme. I …"
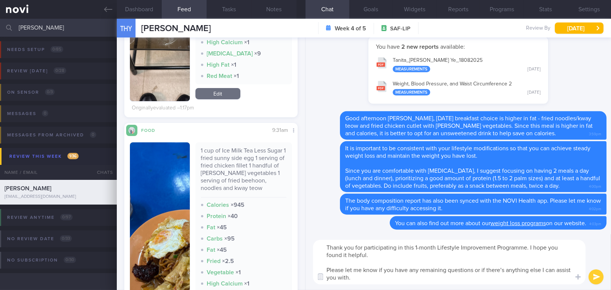
click at [503, 271] on textarea "Thank you for participating in this 1-month Lifestyle Improvement Programme. I …" at bounding box center [449, 261] width 272 height 45
click at [403, 282] on textarea "Thank you for participating in this 1-month Lifestyle Improvement Programme. I …" at bounding box center [449, 261] width 272 height 45
type textarea "Thank you for participating in this 1-month Lifestyle Improvement Programme. I …"
click at [596, 276] on button "submit" at bounding box center [595, 276] width 15 height 15
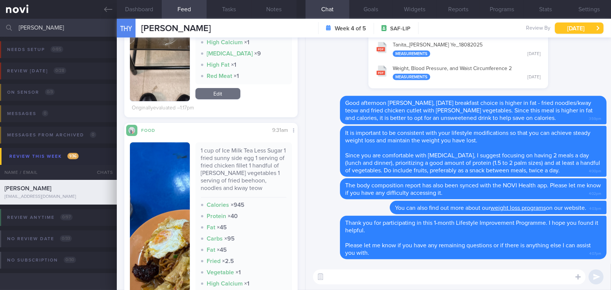
click at [562, 26] on button "Wed, 20 Aug" at bounding box center [579, 27] width 49 height 11
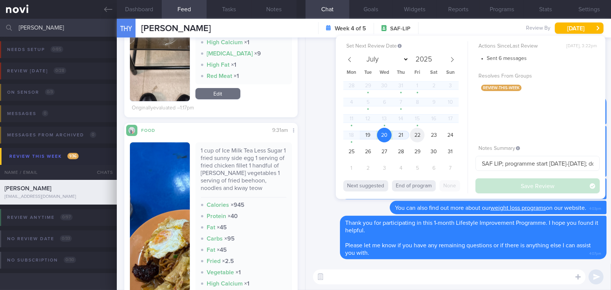
click at [416, 134] on span "22" at bounding box center [417, 135] width 15 height 15
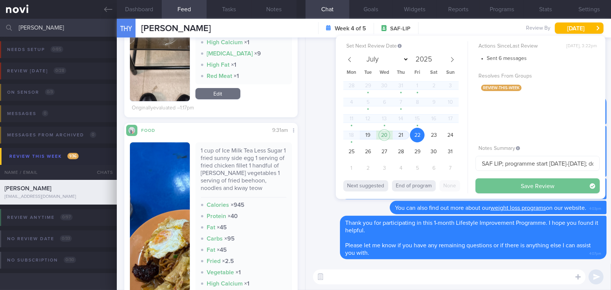
click at [497, 183] on button "Save Review" at bounding box center [537, 185] width 124 height 15
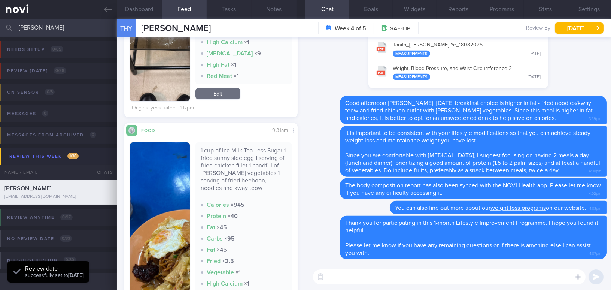
scroll to position [79, 158]
drag, startPoint x: 63, startPoint y: 26, endPoint x: 0, endPoint y: 13, distance: 64.1
click at [0, 13] on div "Patients New Users Coaches tan hong ye Assigned patients Assigned patients All …" at bounding box center [305, 145] width 611 height 290
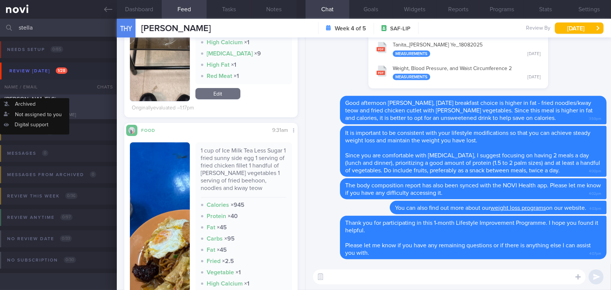
type input "stella"
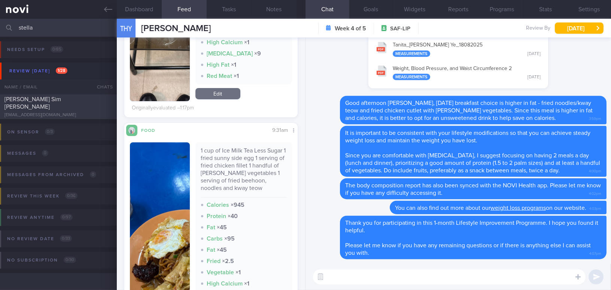
click at [54, 100] on span "[PERSON_NAME] Sim [PERSON_NAME]" at bounding box center [32, 102] width 57 height 13
type input "DM on sensor;"
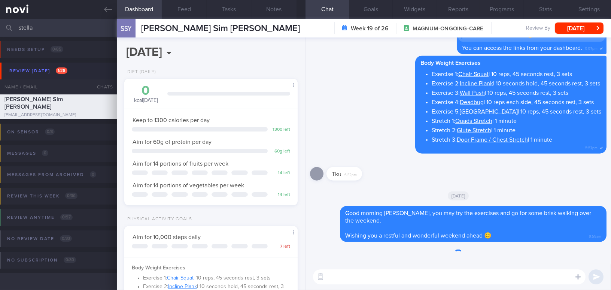
scroll to position [88, 155]
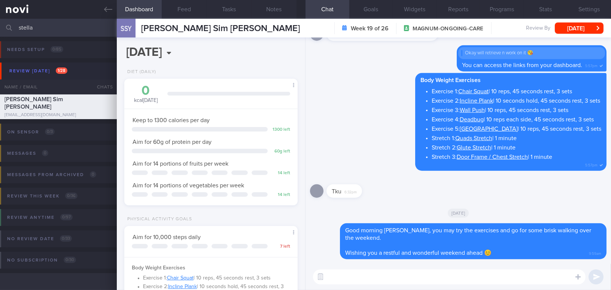
click at [359, 276] on textarea at bounding box center [449, 276] width 272 height 15
type textarea "Hi Stella, how have you been doing this week?"
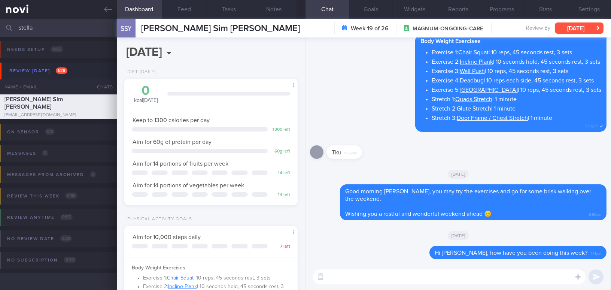
click at [570, 25] on button "Tue, 19 Aug" at bounding box center [579, 27] width 49 height 11
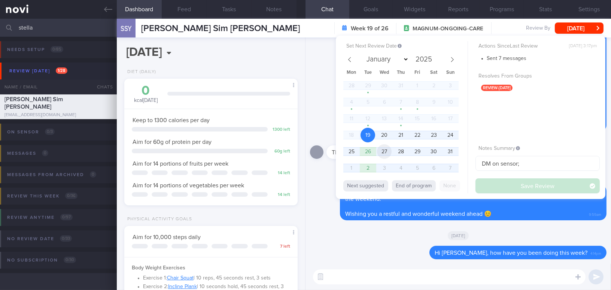
click at [379, 151] on span "27" at bounding box center [384, 151] width 15 height 15
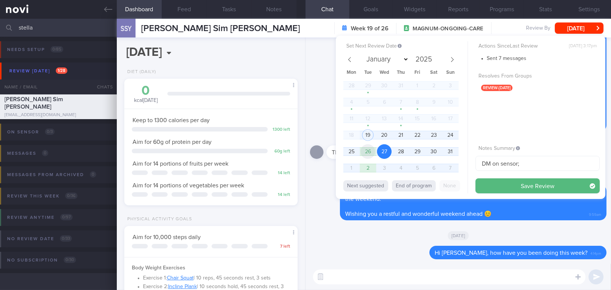
click at [372, 151] on span "26" at bounding box center [367, 151] width 15 height 15
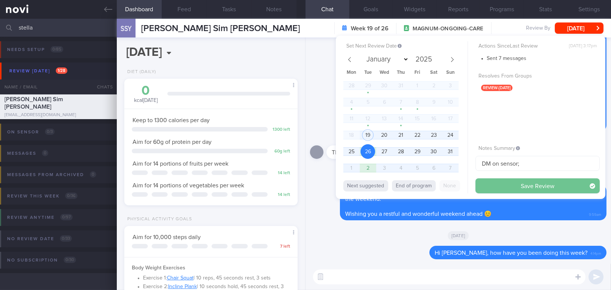
click at [503, 189] on button "Save Review" at bounding box center [537, 185] width 124 height 15
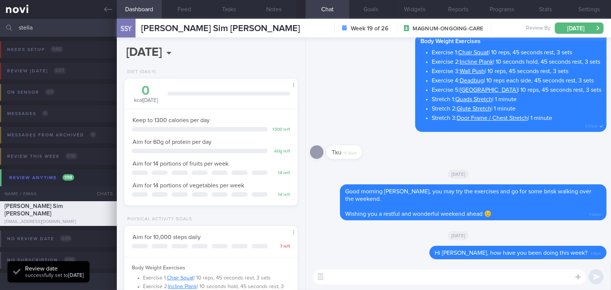
scroll to position [79, 158]
drag, startPoint x: 43, startPoint y: 30, endPoint x: 0, endPoint y: 25, distance: 43.8
click at [0, 25] on input "stella" at bounding box center [305, 28] width 611 height 18
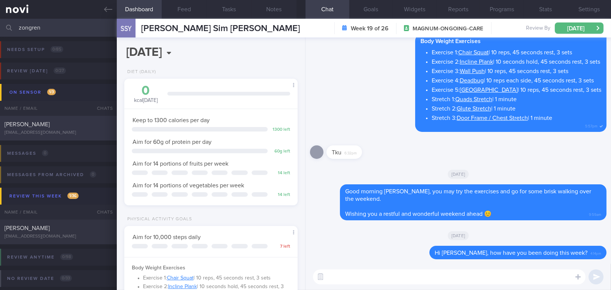
type input "zongren"
click at [23, 123] on span "[PERSON_NAME]" at bounding box center [26, 124] width 45 height 6
type input "SAF LIP"
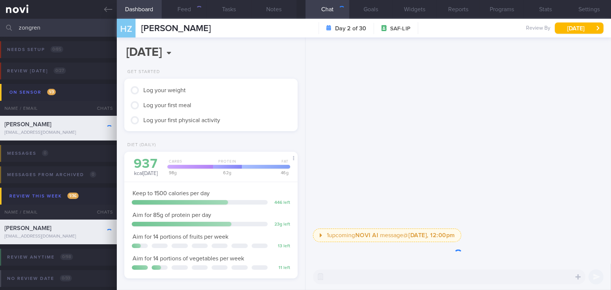
scroll to position [88, 155]
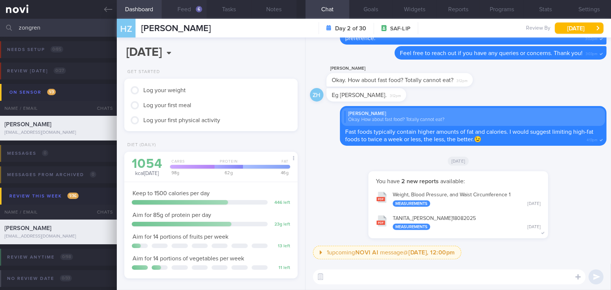
click at [188, 13] on button "Feed 6" at bounding box center [184, 9] width 45 height 19
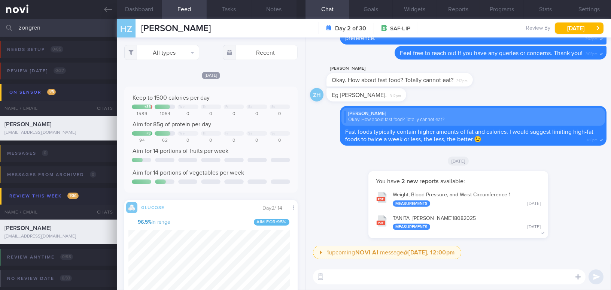
scroll to position [106, 162]
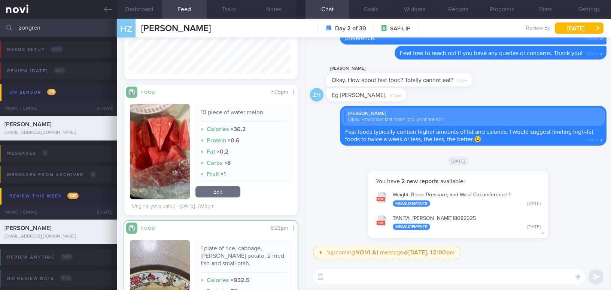
scroll to position [850, 0]
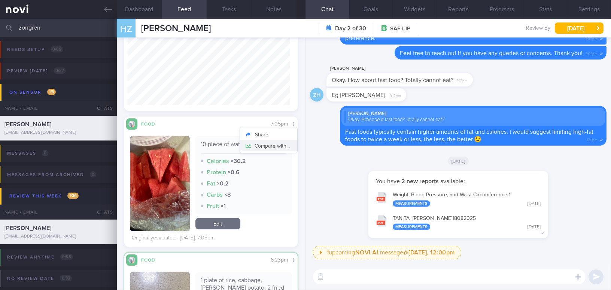
click at [281, 144] on button "Compare with..." at bounding box center [268, 145] width 57 height 11
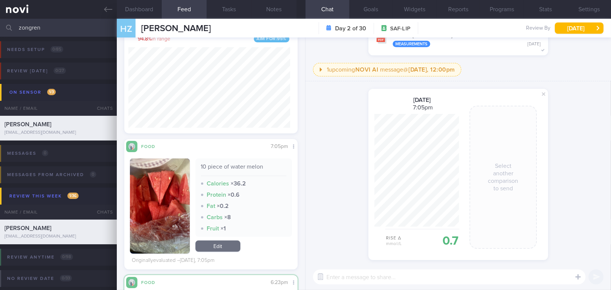
scroll to position [816, 0]
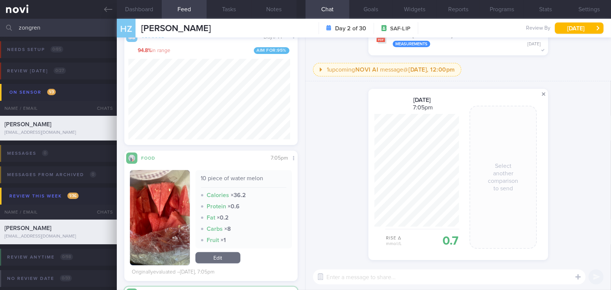
click at [543, 95] on span at bounding box center [543, 93] width 9 height 9
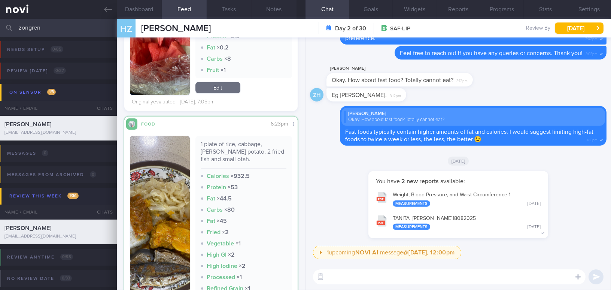
scroll to position [986, 0]
click at [283, 147] on button "Compare with..." at bounding box center [268, 145] width 57 height 11
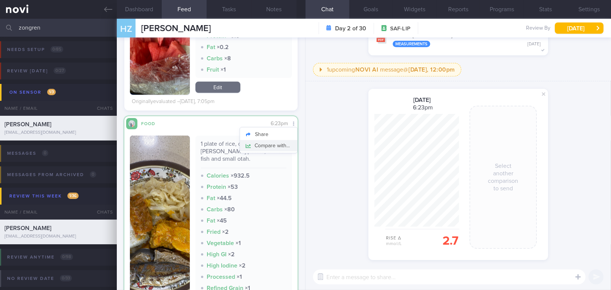
scroll to position [113, 84]
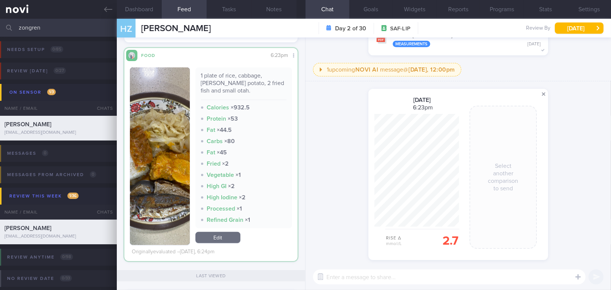
click at [545, 94] on span at bounding box center [543, 93] width 9 height 9
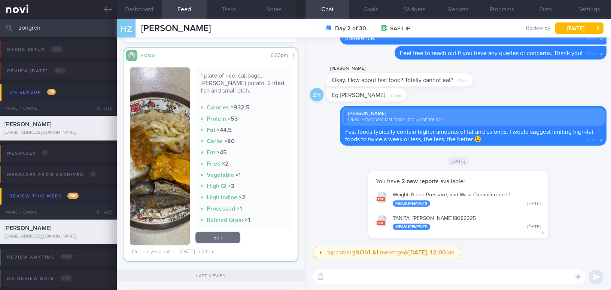
click at [174, 168] on button "button" at bounding box center [160, 155] width 60 height 177
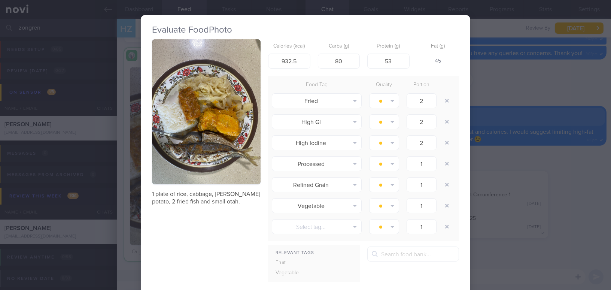
click at [206, 167] on button "button" at bounding box center [206, 111] width 109 height 145
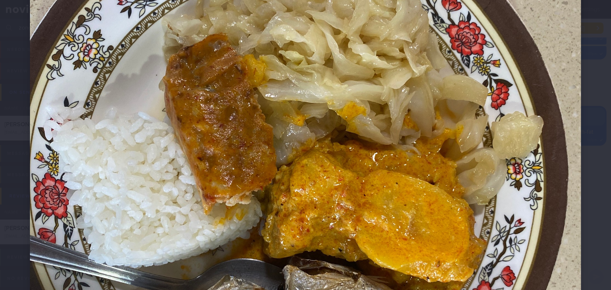
scroll to position [238, 0]
click at [595, 186] on div at bounding box center [305, 159] width 611 height 794
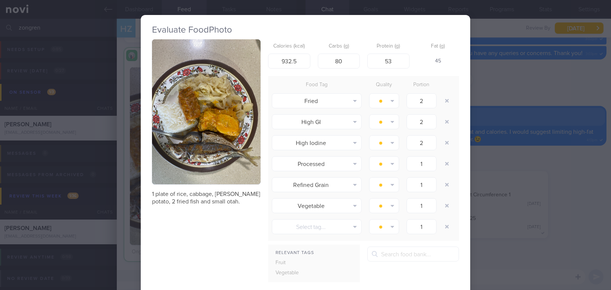
click at [536, 156] on div "Evaluate Food Photo 1 plate of rice, cabbage, [PERSON_NAME] potato, 2 fried fis…" at bounding box center [305, 145] width 611 height 290
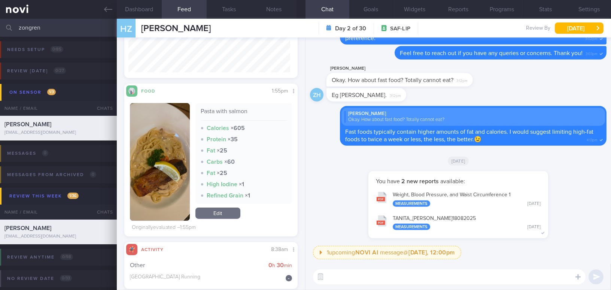
scroll to position [136, 0]
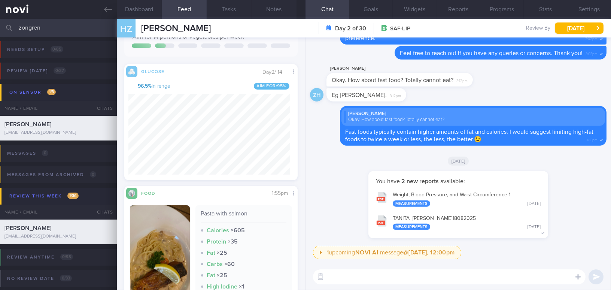
click at [342, 278] on textarea at bounding box center [449, 276] width 272 height 15
paste textarea "When reviewing your glucose levels, there are 2 key points to observe: 1. Time-…"
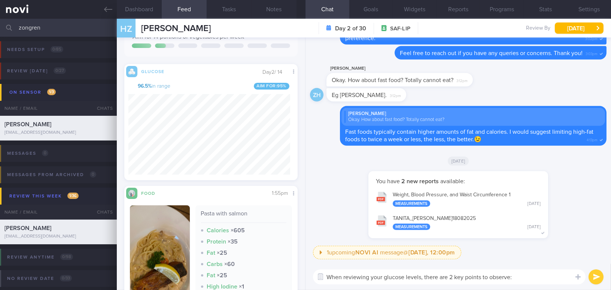
scroll to position [0, 0]
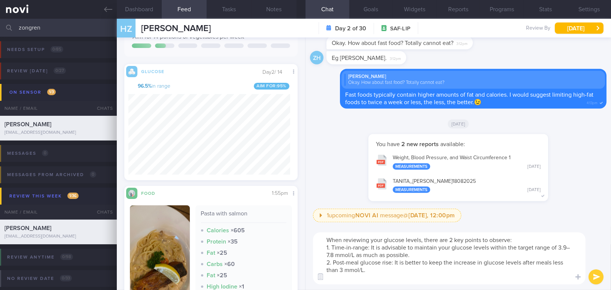
click at [327, 242] on textarea "When reviewing your glucose levels, there are 2 key points to observe: 1. Time-…" at bounding box center [449, 258] width 272 height 52
click at [373, 280] on textarea "Hi [PERSON_NAME], when reviewing your glucose levels, there are 2 key points to…" at bounding box center [449, 258] width 272 height 52
type textarea "Hi [PERSON_NAME], when reviewing your glucose levels, there are 2 key points to…"
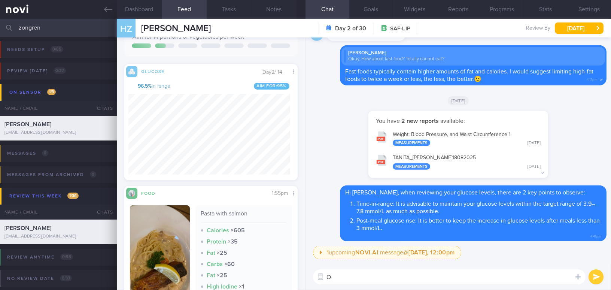
type textarea "O"
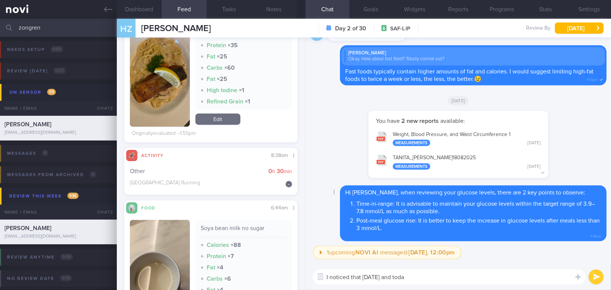
scroll to position [374, 0]
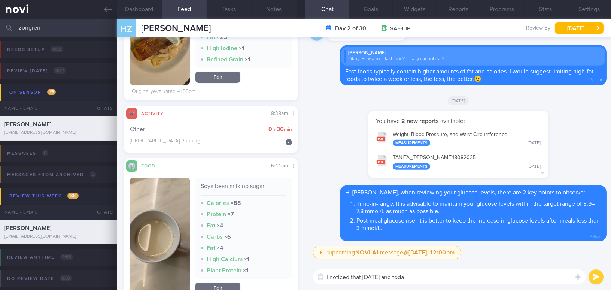
drag, startPoint x: 389, startPoint y: 277, endPoint x: 421, endPoint y: 277, distance: 31.8
click at [421, 277] on textarea "I noticed that [DATE] and toda" at bounding box center [449, 276] width 272 height 15
click at [361, 276] on textarea "I noticed that [DATE] dinner and [DATE] lunch" at bounding box center [449, 276] width 272 height 15
type textarea "I noticed that post-meal glucose level for [DATE] dinner and [DATE] lunch"
drag, startPoint x: 532, startPoint y: 278, endPoint x: 311, endPoint y: 275, distance: 220.8
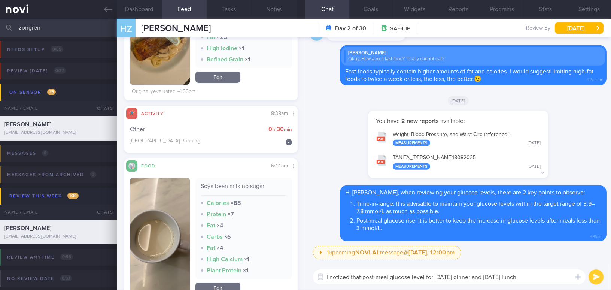
click at [311, 275] on div "I noticed that post-meal glucose level for [DATE] dinner and [DATE] lunch I not…" at bounding box center [457, 276] width 305 height 26
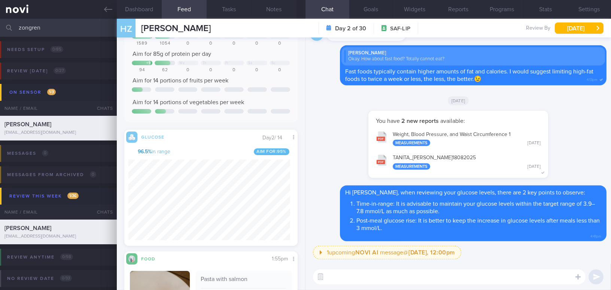
scroll to position [68, 0]
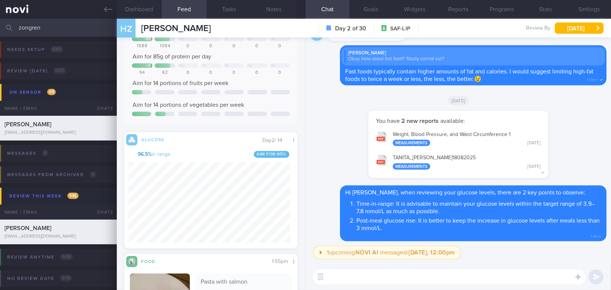
paste textarea "I noticed that your post-meal glucose levels for [DATE] dinner and [DATE] lunch…"
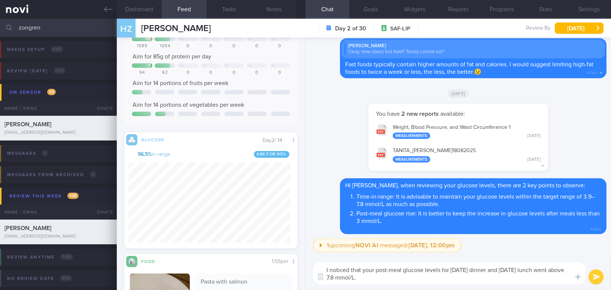
scroll to position [0, 0]
type textarea "I noticed that your post-meal glucose levels for [DATE] dinner and [DATE] lunch…"
click at [598, 278] on button "submit" at bounding box center [595, 276] width 15 height 15
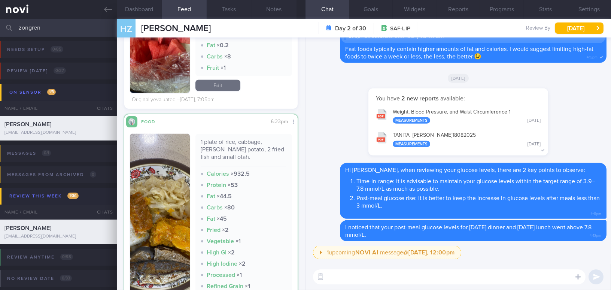
scroll to position [1020, 0]
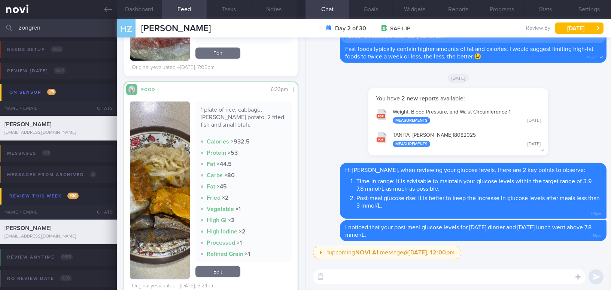
click at [163, 205] on button "button" at bounding box center [160, 189] width 60 height 177
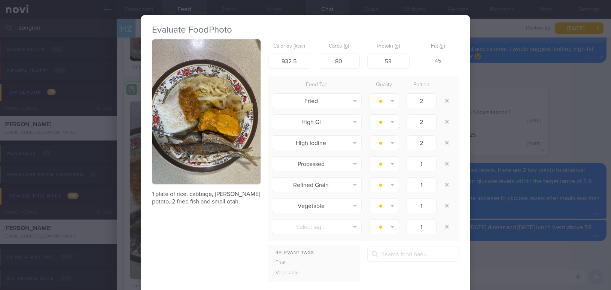
click at [504, 158] on div "Evaluate Food Photo 1 plate of rice, cabbage, [PERSON_NAME] potato, 2 fried fis…" at bounding box center [305, 145] width 611 height 290
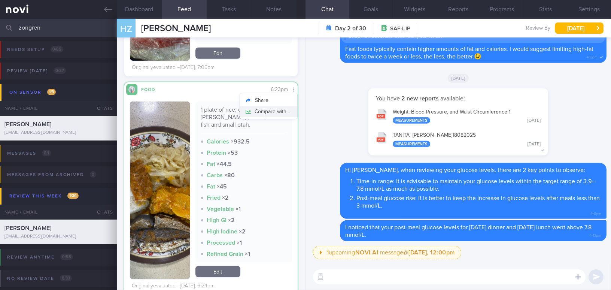
click at [281, 112] on button "Compare with..." at bounding box center [268, 111] width 57 height 11
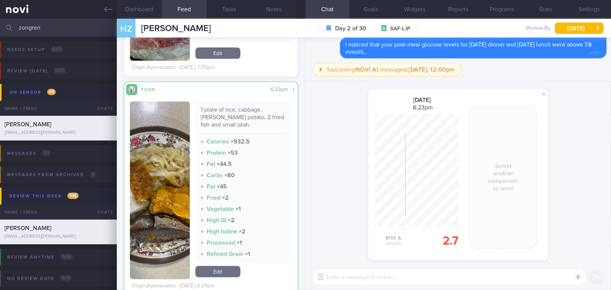
scroll to position [34, 0]
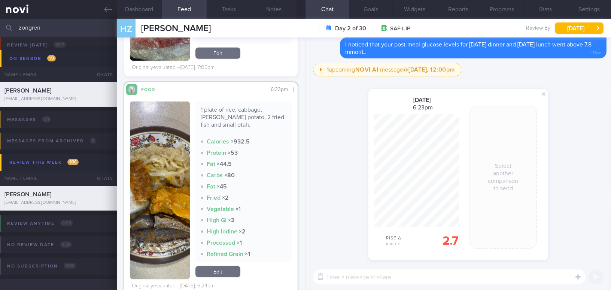
click at [158, 168] on button "button" at bounding box center [160, 189] width 60 height 177
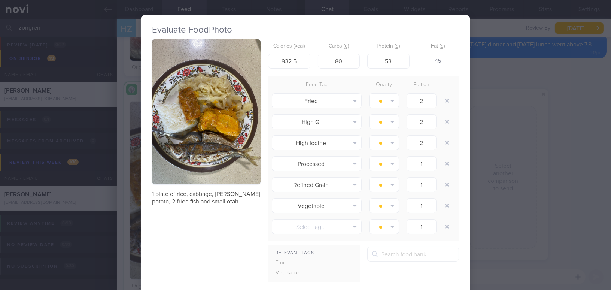
click at [560, 182] on div "Evaluate Food Photo 1 plate of rice, cabbage, [PERSON_NAME] potato, 2 fried fis…" at bounding box center [305, 145] width 611 height 290
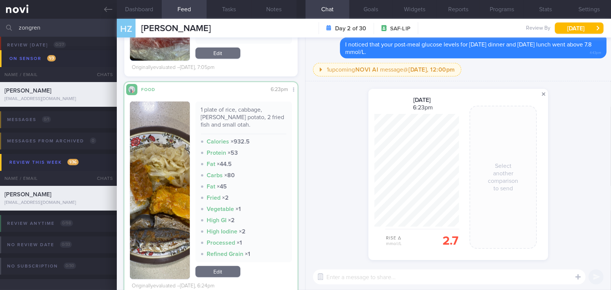
click at [541, 93] on span at bounding box center [543, 93] width 9 height 9
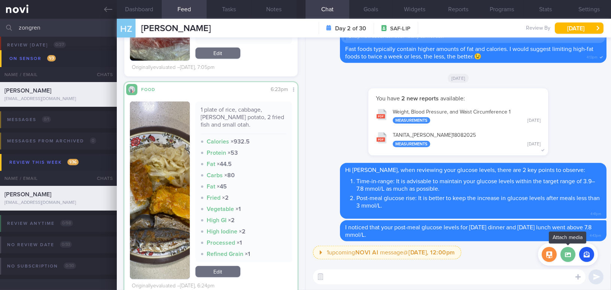
click at [567, 254] on label at bounding box center [567, 254] width 15 height 15
click at [0, 0] on input "file" at bounding box center [0, 0] width 0 height 0
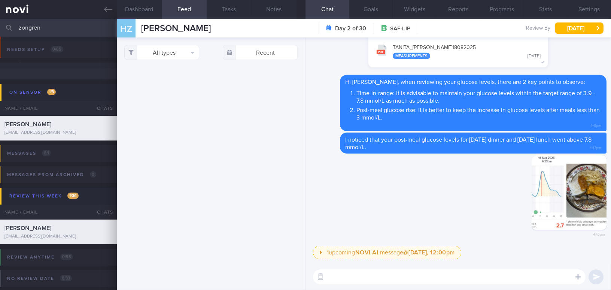
click at [342, 278] on textarea at bounding box center [449, 276] width 272 height 15
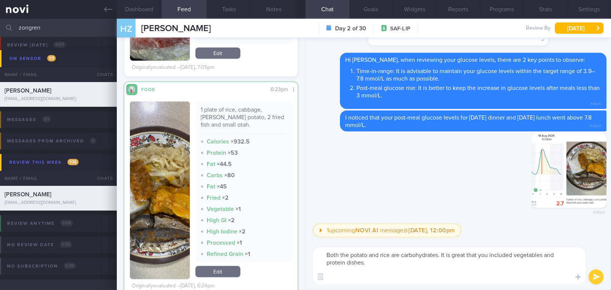
click at [165, 199] on button "button" at bounding box center [160, 189] width 60 height 177
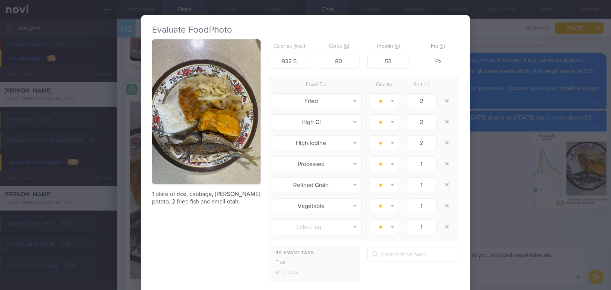
click at [198, 149] on button "button" at bounding box center [206, 111] width 109 height 145
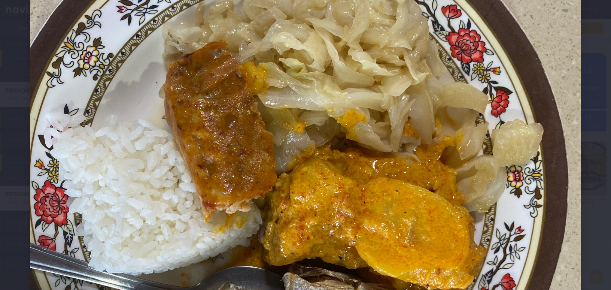
scroll to position [272, 0]
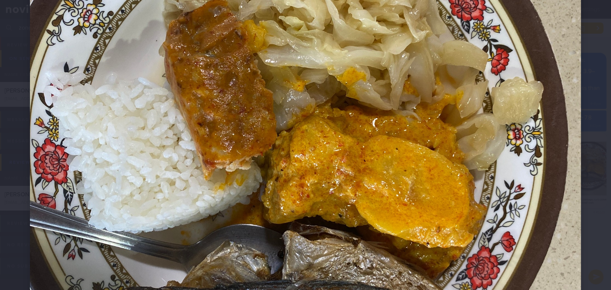
click at [427, 225] on img at bounding box center [305, 125] width 551 height 735
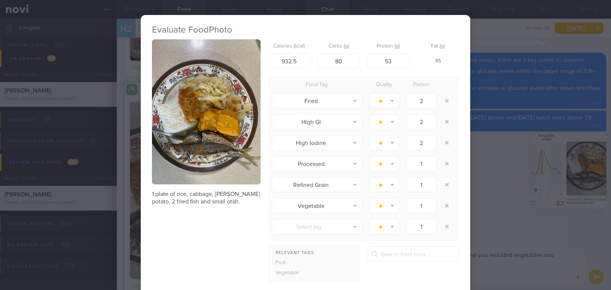
click at [514, 272] on div "Evaluate Food Photo 1 plate of rice, cabbage, [PERSON_NAME] potato, 2 fried fis…" at bounding box center [305, 145] width 611 height 290
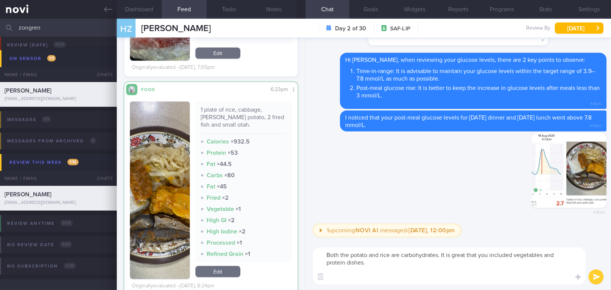
click at [442, 276] on textarea "Both the potato and rice are carbohydrates. It is great that you included veget…" at bounding box center [449, 265] width 272 height 37
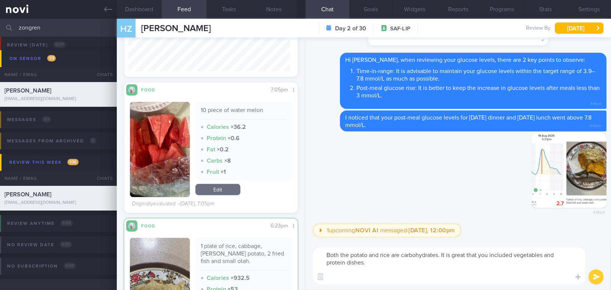
scroll to position [918, 0]
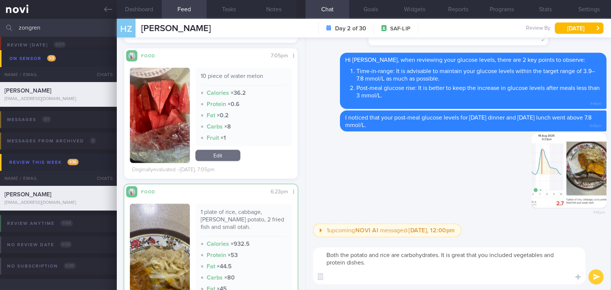
drag, startPoint x: 443, startPoint y: 256, endPoint x: 454, endPoint y: 266, distance: 15.4
click at [454, 266] on textarea "Both the potato and rice are carbohydrates. It is great that you included veget…" at bounding box center [449, 265] width 272 height 37
click at [442, 254] on textarea "Both the potato and rice are carbohydrates. It is great that you included veget…" at bounding box center [449, 265] width 272 height 37
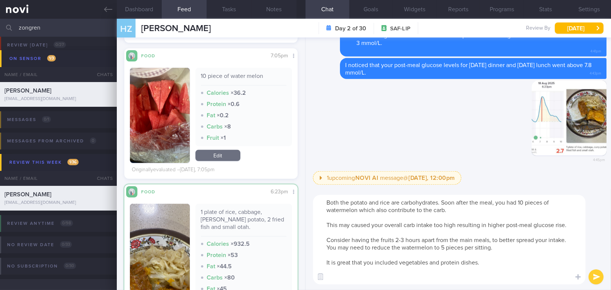
drag, startPoint x: 374, startPoint y: 269, endPoint x: 315, endPoint y: 266, distance: 58.5
click at [315, 266] on textarea "Both the potato and rice are carbohydrates. Soon after the meal, you had 10 pie…" at bounding box center [449, 239] width 272 height 89
drag, startPoint x: 374, startPoint y: 270, endPoint x: 323, endPoint y: 268, distance: 50.9
click at [323, 268] on textarea "Both the potato and rice are carbohydrates. Soon after the meal, you had 10 pie…" at bounding box center [449, 239] width 272 height 89
type textarea "Both the potato and rice are carbohydrates. Soon after the meal, you had 10 pie…"
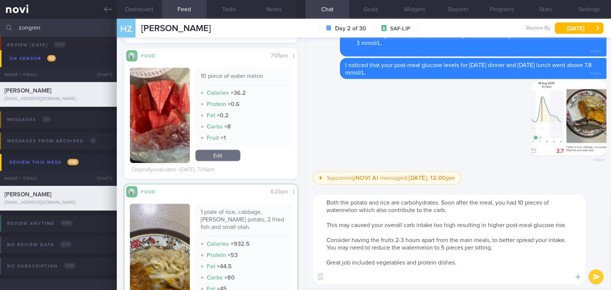
drag, startPoint x: 466, startPoint y: 266, endPoint x: 314, endPoint y: 198, distance: 165.7
click at [314, 198] on textarea "Both the potato and rice are carbohydrates. Soon after the meal, you had 10 pie…" at bounding box center [449, 239] width 272 height 89
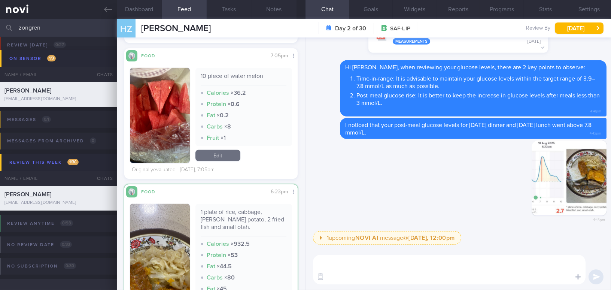
click at [337, 277] on textarea at bounding box center [449, 269] width 272 height 30
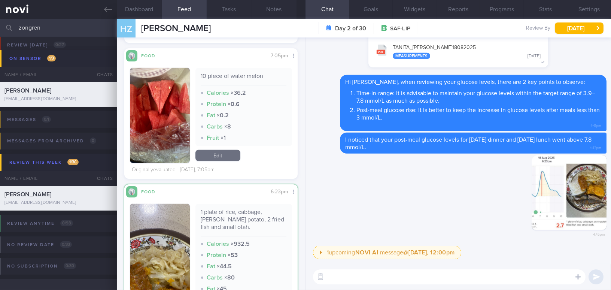
paste textarea "Both the potato and rice are carbohydrates. Soon after the meal, you had 10 pie…"
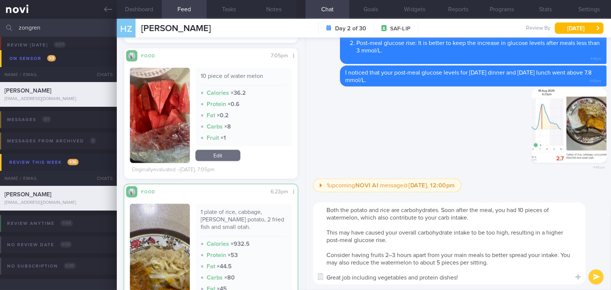
scroll to position [0, 0]
drag, startPoint x: 414, startPoint y: 209, endPoint x: 438, endPoint y: 210, distance: 24.0
click at [438, 210] on textarea "Both the potato and rice are carbohydrates. Soon after the meal, you had 10 pie…" at bounding box center [449, 243] width 272 height 82
drag, startPoint x: 486, startPoint y: 232, endPoint x: 510, endPoint y: 233, distance: 24.0
click at [510, 233] on textarea "Both the potato and rice are carbs. Soon after the meal, you had 10 pieces of w…" at bounding box center [449, 243] width 272 height 82
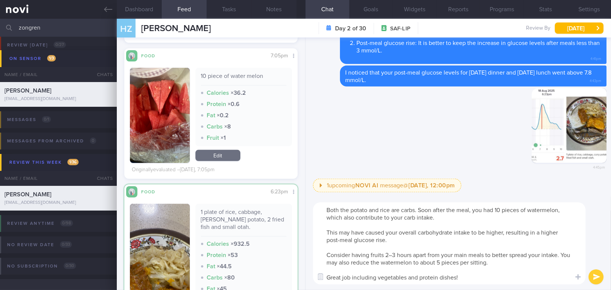
click at [324, 256] on textarea "Both the potato and rice are carbs. Soon after the meal, you had 10 pieces of w…" at bounding box center [449, 243] width 272 height 82
click at [327, 278] on textarea "Both the potato and rice are carbs. Soon after the meal, you had 10 pieces of w…" at bounding box center [449, 243] width 272 height 82
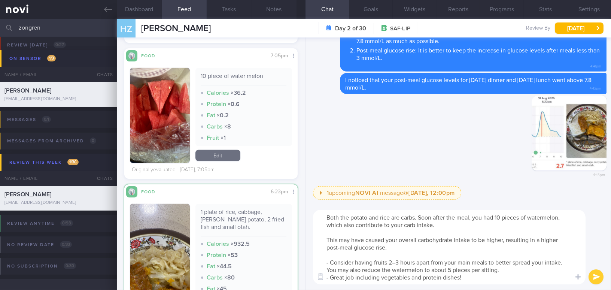
click at [475, 279] on textarea "Both the potato and rice are carbs. Soon after the meal, you had 10 pieces of w…" at bounding box center [449, 247] width 272 height 74
type textarea "Both the potato and rice are carbs. Soon after the meal, you had 10 pieces of w…"
click at [597, 274] on button "submit" at bounding box center [595, 276] width 15 height 15
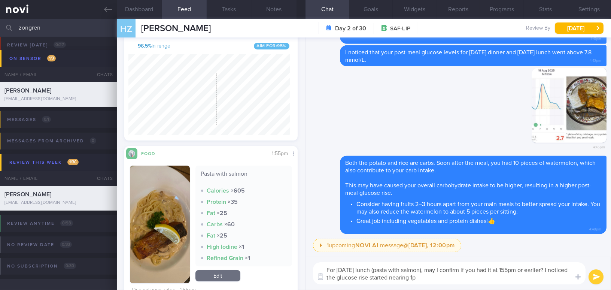
type textarea "For [DATE] lunch (pasta with salmon), may I confirm if you had it at 155pm or e…"
drag, startPoint x: 424, startPoint y: 279, endPoint x: 311, endPoint y: 267, distance: 113.2
click at [311, 267] on div "For [DATE] lunch (pasta with salmon), may I confirm if you had it at 155pm or e…" at bounding box center [457, 272] width 305 height 33
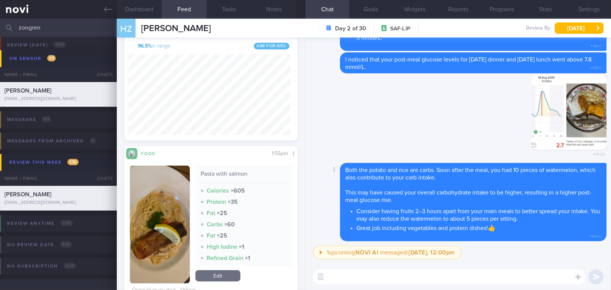
paste textarea "For [DATE] lunch (pasta with salmon), may I confirm whether you had it at 1:55 …"
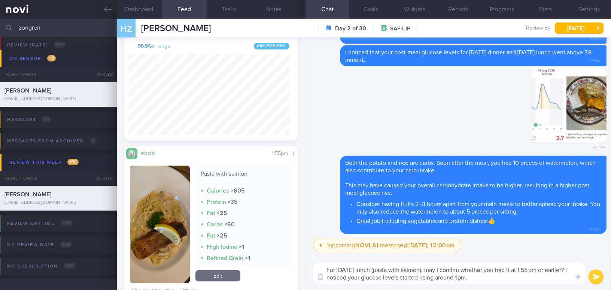
type textarea "For [DATE] lunch (pasta with salmon), may I confirm whether you had it at 1:55 …"
click at [595, 277] on button "submit" at bounding box center [595, 276] width 15 height 15
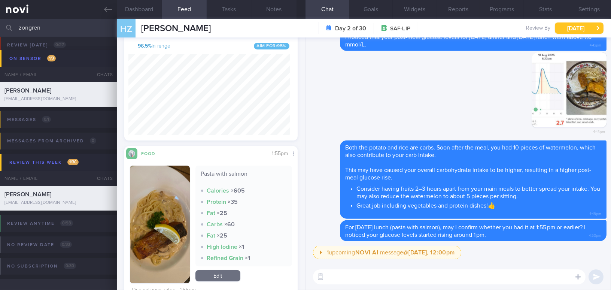
click at [573, 30] on button "[DATE]" at bounding box center [579, 27] width 49 height 11
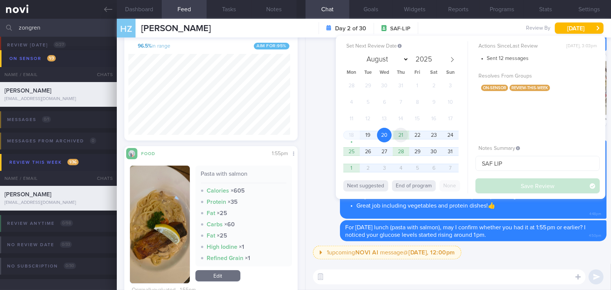
click at [406, 132] on span "21" at bounding box center [400, 135] width 15 height 15
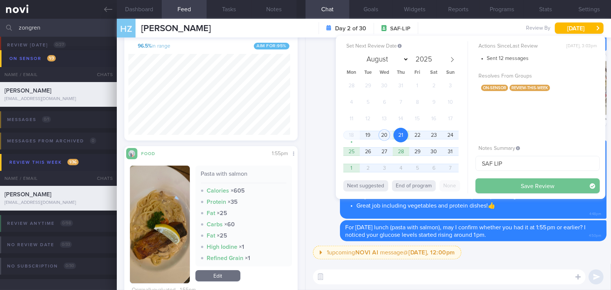
click at [504, 181] on button "Save Review" at bounding box center [537, 185] width 124 height 15
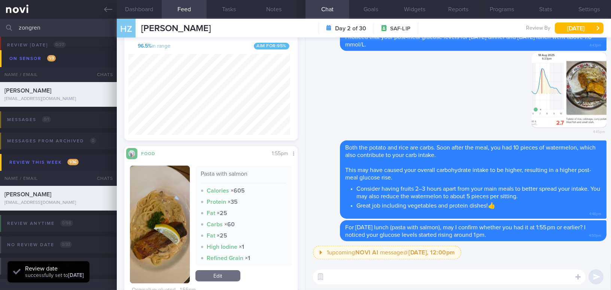
scroll to position [106, 162]
drag, startPoint x: 49, startPoint y: 24, endPoint x: 0, endPoint y: 25, distance: 49.0
click at [0, 25] on input "zongren" at bounding box center [305, 28] width 611 height 18
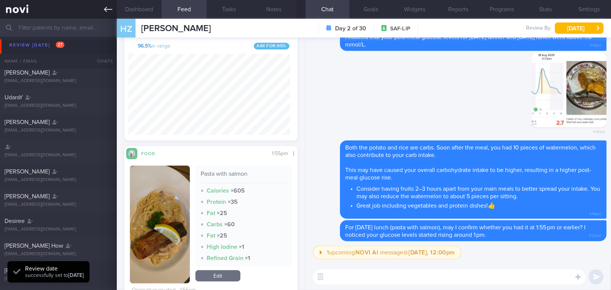
click at [103, 9] on link at bounding box center [58, 9] width 117 height 19
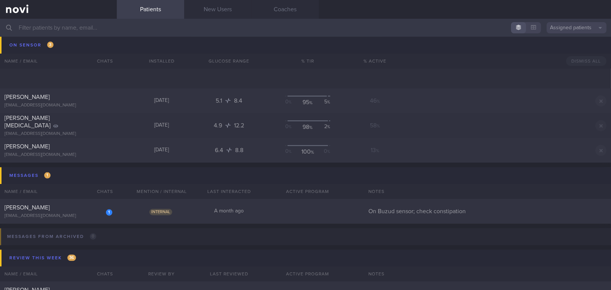
scroll to position [2926, 0]
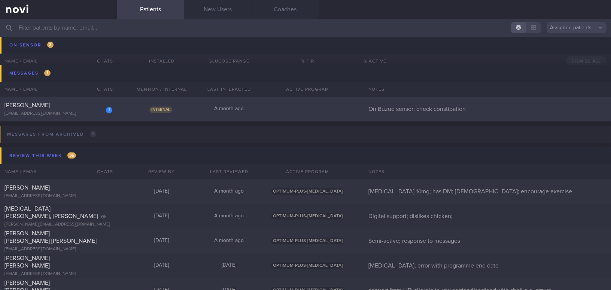
click at [73, 104] on div "[PERSON_NAME]" at bounding box center [57, 104] width 106 height 7
select select "7"
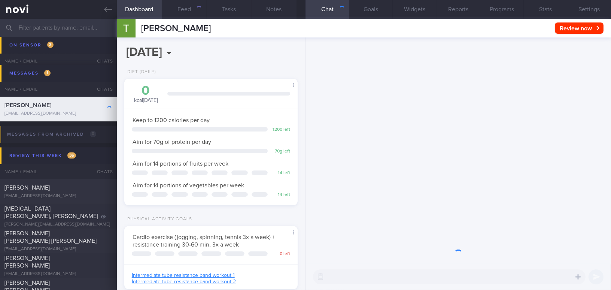
scroll to position [88, 155]
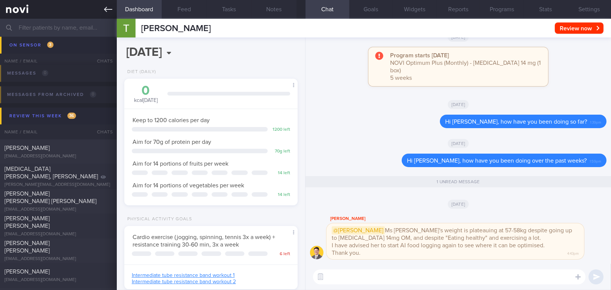
click at [101, 8] on link at bounding box center [58, 9] width 117 height 19
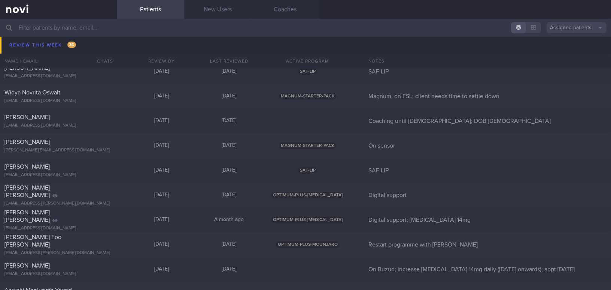
scroll to position [3572, 0]
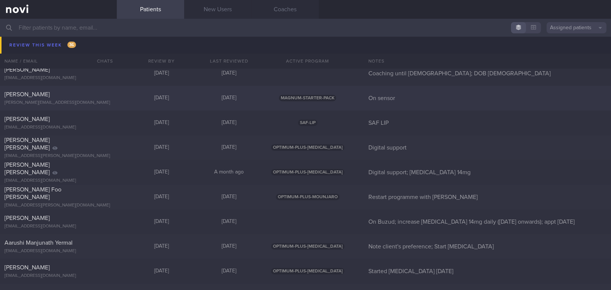
click at [55, 94] on div "[PERSON_NAME]" at bounding box center [57, 94] width 106 height 7
select select "7"
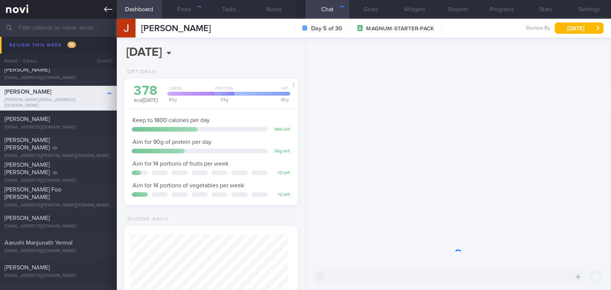
scroll to position [79, 158]
click at [113, 11] on link at bounding box center [58, 9] width 117 height 19
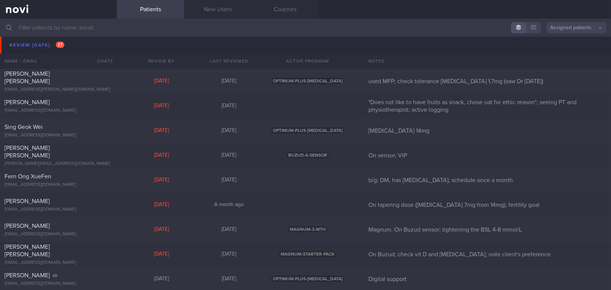
scroll to position [2211, 0]
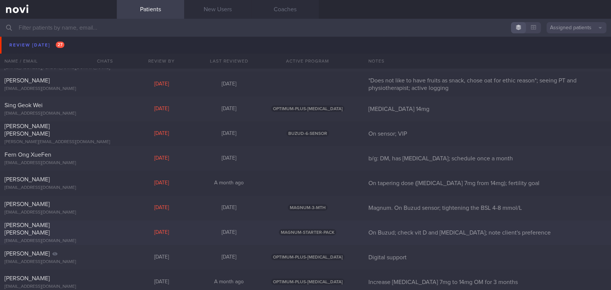
click at [82, 228] on div "[PERSON_NAME] [PERSON_NAME]" at bounding box center [57, 228] width 106 height 15
select select "7"
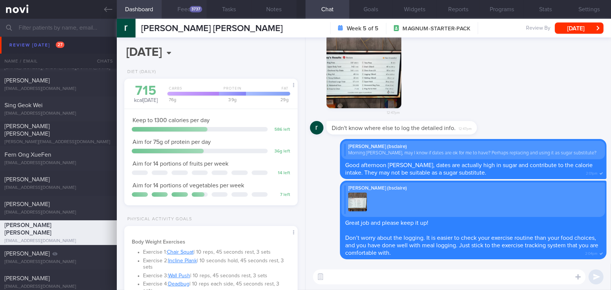
click at [178, 6] on button "Feed 3737" at bounding box center [184, 9] width 45 height 19
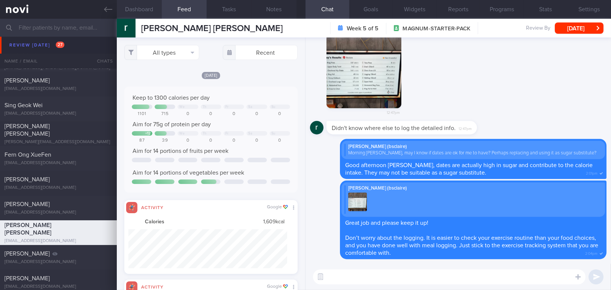
click at [149, 8] on button "Dashboard" at bounding box center [139, 9] width 45 height 19
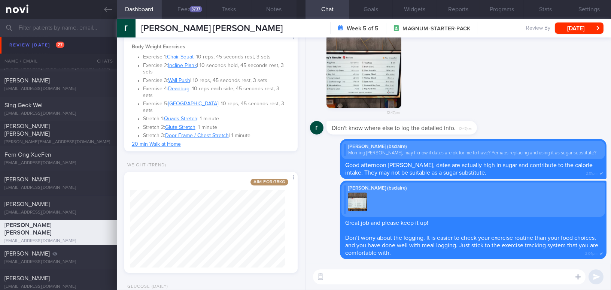
scroll to position [272, 0]
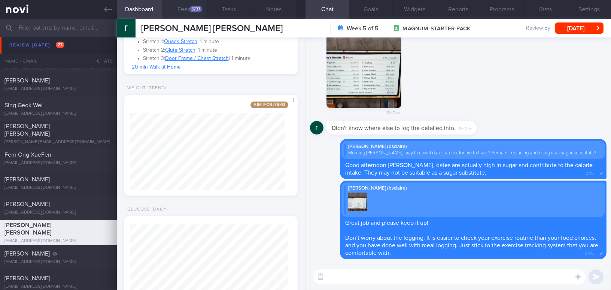
click at [192, 9] on div "3737" at bounding box center [195, 9] width 13 height 6
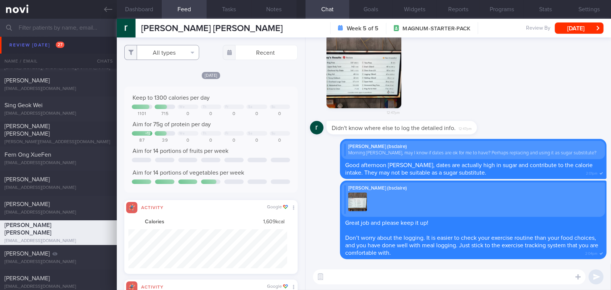
click at [161, 48] on button "All types" at bounding box center [161, 52] width 75 height 15
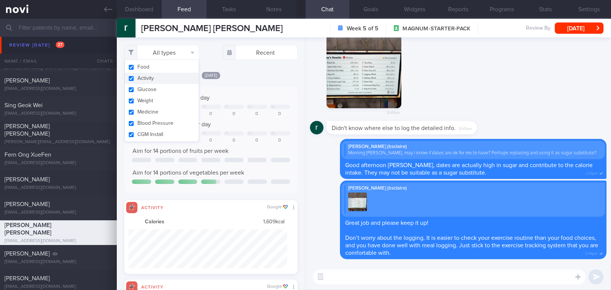
click at [134, 78] on button "Activity" at bounding box center [162, 78] width 74 height 11
checkbox input "false"
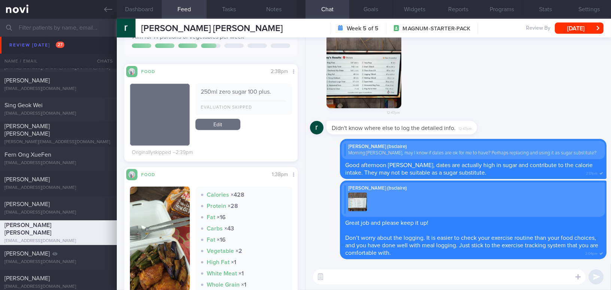
scroll to position [238, 0]
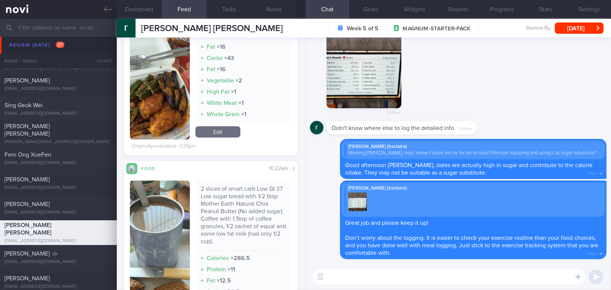
click at [168, 102] on button "button" at bounding box center [160, 77] width 60 height 123
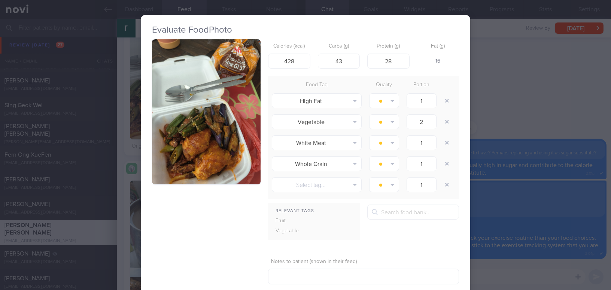
click at [210, 108] on button "button" at bounding box center [206, 111] width 109 height 145
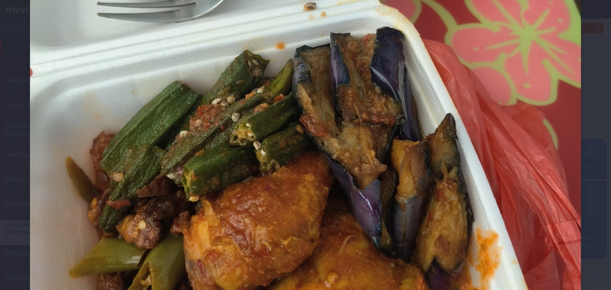
click at [438, 160] on img at bounding box center [305, 70] width 551 height 735
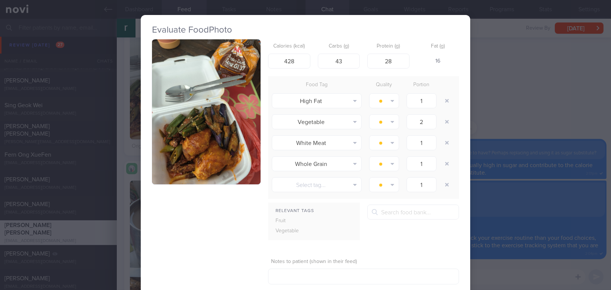
click at [518, 109] on div "Evaluate Food Photo Calories (kcal) 428 Carbs (g) 43 Protein (g) 28 Fat (g) 16 …" at bounding box center [305, 145] width 611 height 290
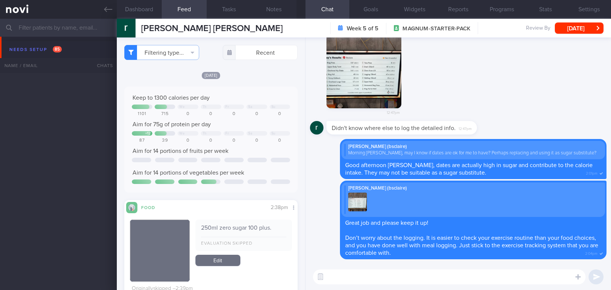
select select "7"
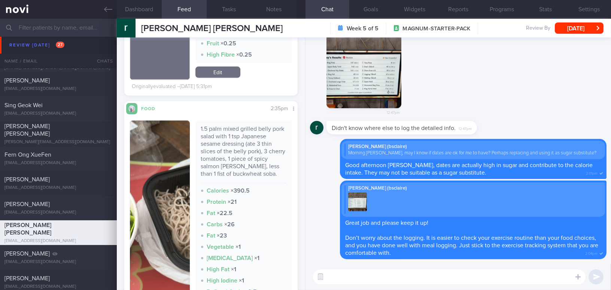
scroll to position [2075, 0]
click at [176, 156] on img "button" at bounding box center [160, 223] width 60 height 207
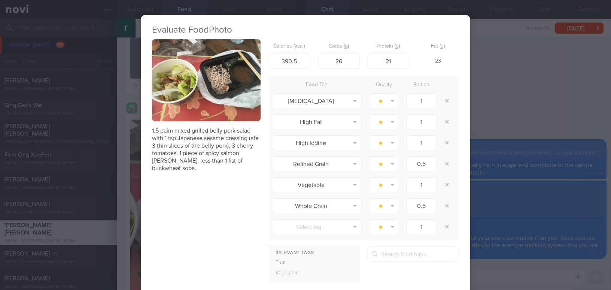
click at [197, 113] on button "button" at bounding box center [206, 80] width 109 height 82
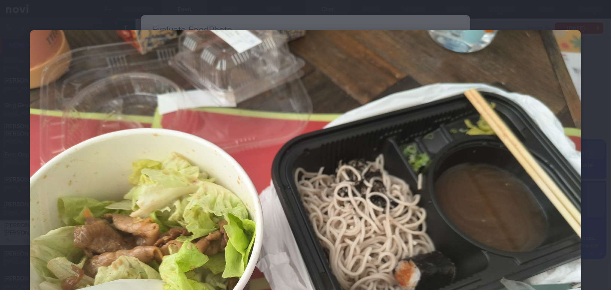
scroll to position [102, 0]
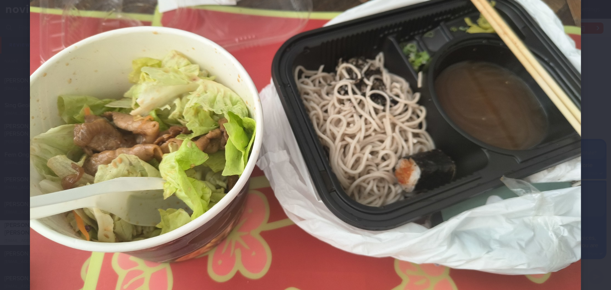
click at [360, 153] on img at bounding box center [305, 134] width 551 height 413
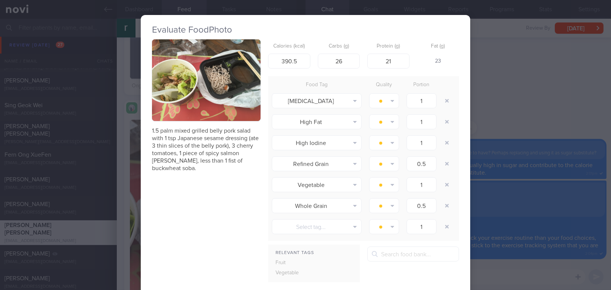
click at [489, 197] on div "Evaluate Food Photo 1.5 palm mixed grilled belly pork salad with 1 tsp Japanese…" at bounding box center [305, 145] width 611 height 290
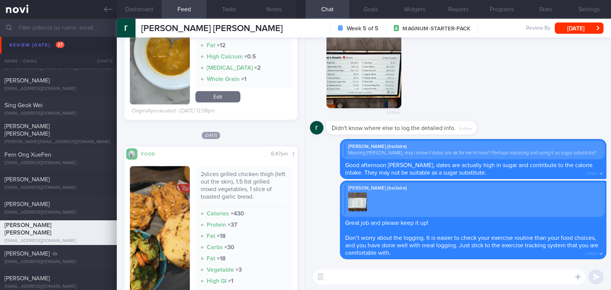
scroll to position [3368, 0]
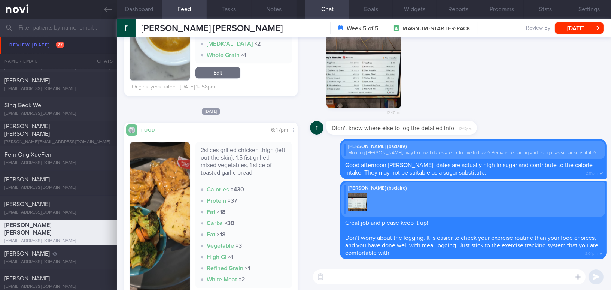
click at [161, 214] on button "button" at bounding box center [160, 223] width 60 height 162
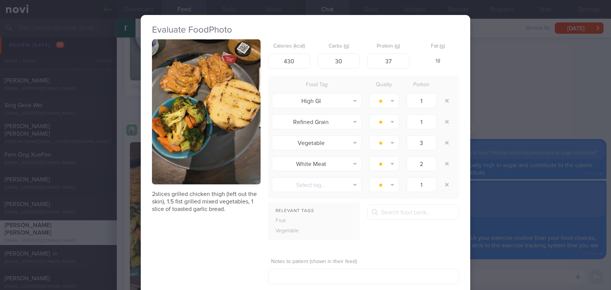
click at [511, 124] on div "Evaluate Food Photo 2slices grilled chicken thigh (left out the skin), 1.5 fist…" at bounding box center [305, 145] width 611 height 290
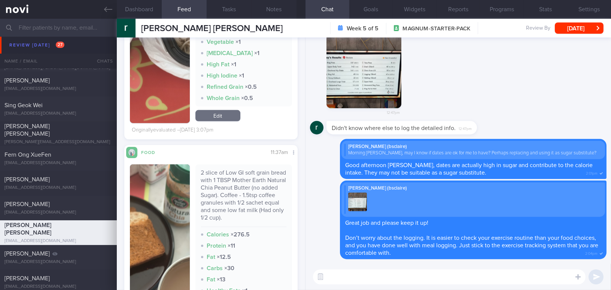
scroll to position [2143, 0]
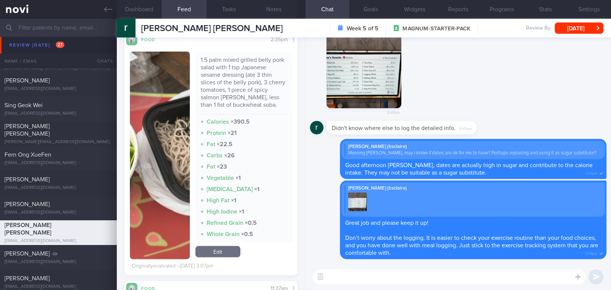
click at [372, 276] on textarea at bounding box center [449, 276] width 272 height 15
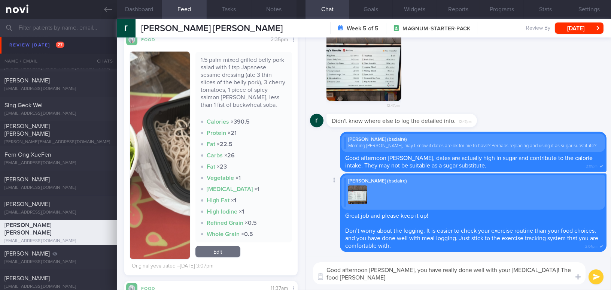
scroll to position [0, 0]
drag, startPoint x: 390, startPoint y: 268, endPoint x: 530, endPoint y: 276, distance: 140.6
click at [530, 276] on textarea "Good afternoon [PERSON_NAME], you have really done well with your [MEDICAL_DATA…" at bounding box center [449, 273] width 272 height 22
click at [409, 279] on textarea "Good afternoon [PERSON_NAME], you have really done well with your [MEDICAL_DATA…" at bounding box center [449, 273] width 272 height 22
drag, startPoint x: 390, startPoint y: 270, endPoint x: 531, endPoint y: 282, distance: 141.6
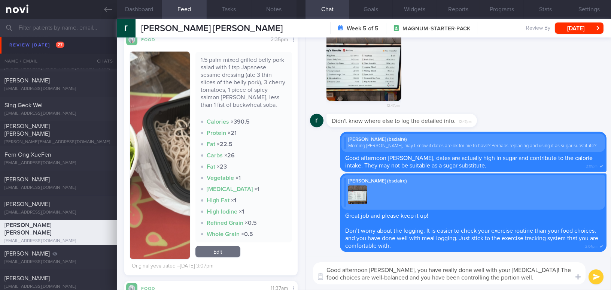
click at [531, 282] on textarea "Good afternoon [PERSON_NAME], you have really done well with your [MEDICAL_DATA…" at bounding box center [449, 273] width 272 height 22
paste textarea "You’ve really done well with your dietary modifications! Your food choices are …"
click at [408, 268] on textarea "Good afternoon [PERSON_NAME], You’ve really done well with your dietary modific…" at bounding box center [449, 273] width 272 height 22
drag, startPoint x: 425, startPoint y: 278, endPoint x: 445, endPoint y: 226, distance: 55.7
click at [425, 278] on textarea "Good afternoon [PERSON_NAME], you have really done well with your dietary modif…" at bounding box center [449, 273] width 272 height 22
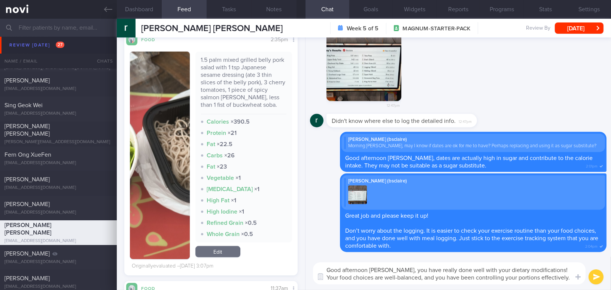
drag, startPoint x: 524, startPoint y: 276, endPoint x: 544, endPoint y: 276, distance: 20.6
click at [544, 276] on textarea "Good afternoon [PERSON_NAME], you have really done well with your dietary modif…" at bounding box center [449, 273] width 272 height 22
type textarea "Good afternoon [PERSON_NAME], you have really done well with your dietary modif…"
click at [598, 276] on button "submit" at bounding box center [595, 276] width 15 height 15
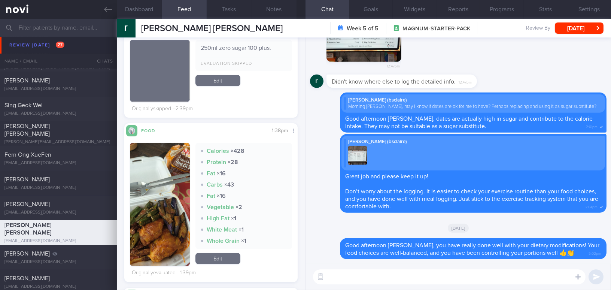
scroll to position [238, 0]
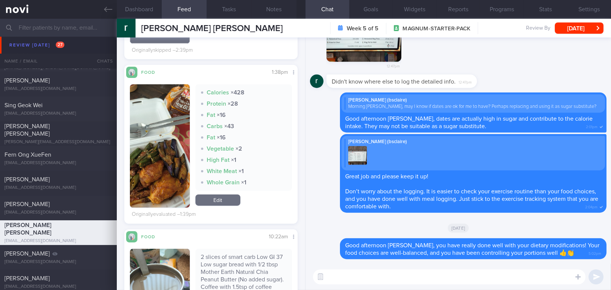
click at [183, 180] on img "button" at bounding box center [160, 145] width 60 height 123
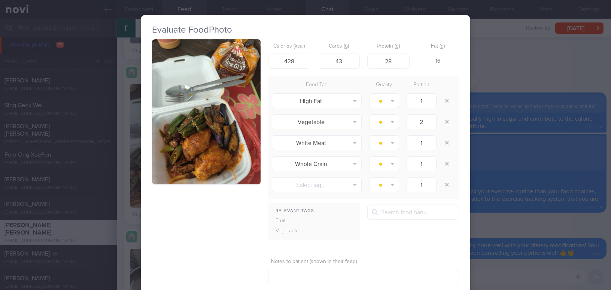
click at [486, 219] on div "Evaluate Food Photo Calories (kcal) 428 Carbs (g) 43 Protein (g) 28 Fat (g) 16 …" at bounding box center [305, 145] width 611 height 290
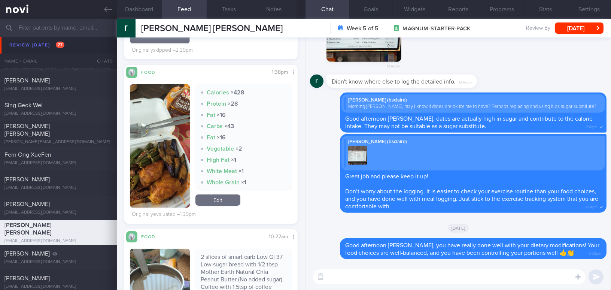
click at [444, 276] on textarea at bounding box center [449, 276] width 272 height 15
click at [362, 280] on textarea at bounding box center [449, 276] width 272 height 15
paste textarea "It seems that you quite like brinjal! Hehe. It is a bit more oily compared to o…"
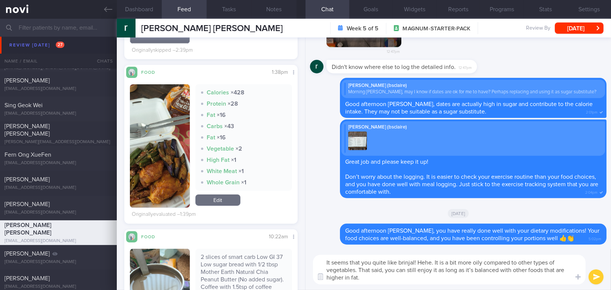
click at [472, 268] on textarea "It seems that you quite like brinjal! Hehe. It is a bit more oily compared to o…" at bounding box center [449, 269] width 272 height 30
drag, startPoint x: 343, startPoint y: 277, endPoint x: 323, endPoint y: 276, distance: 19.5
click at [323, 276] on div "Chat Templates Admin CGM Weight Nutrition Physical Activity Infographics Articl…" at bounding box center [457, 269] width 305 height 41
type textarea "It seems that you quite like brinjal! Hehe. It is a bit more oily compared to o…"
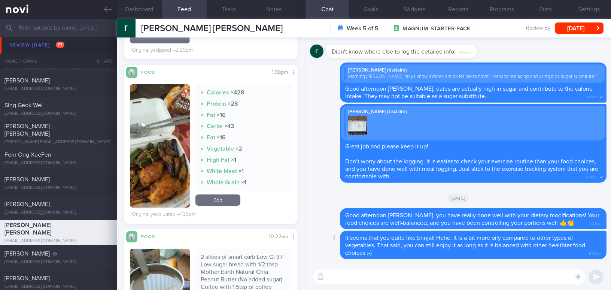
paste textarea "How did you find the taste of Sunshine Smart Carb Low GI?"
type textarea "How did you find the taste of Sunshine Smart Carb Low GI?"
click at [594, 275] on button "submit" at bounding box center [595, 276] width 15 height 15
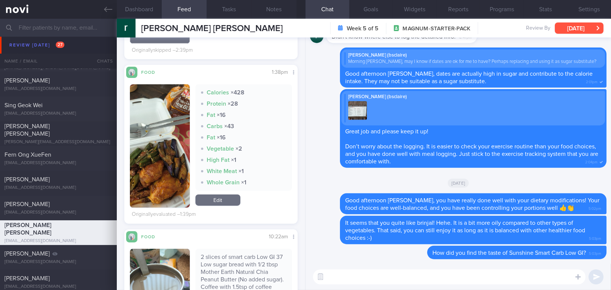
click at [566, 27] on button "[DATE]" at bounding box center [579, 27] width 49 height 11
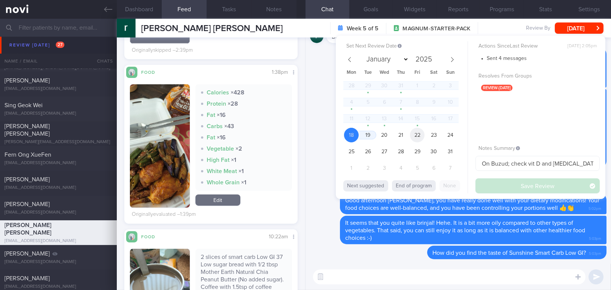
click at [421, 132] on span "22" at bounding box center [417, 135] width 15 height 15
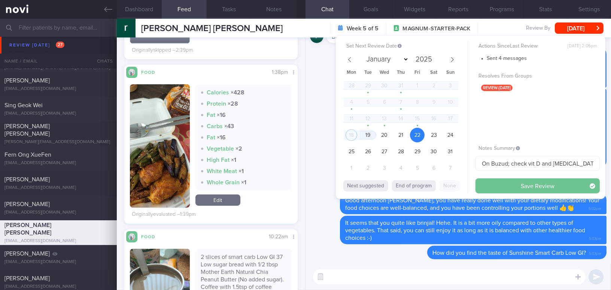
click at [495, 184] on button "Save Review" at bounding box center [537, 185] width 124 height 15
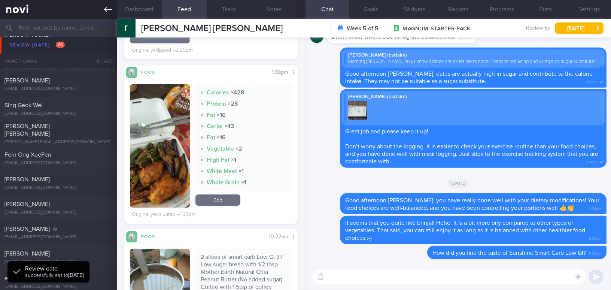
scroll to position [79, 158]
click at [106, 7] on icon at bounding box center [108, 9] width 8 height 5
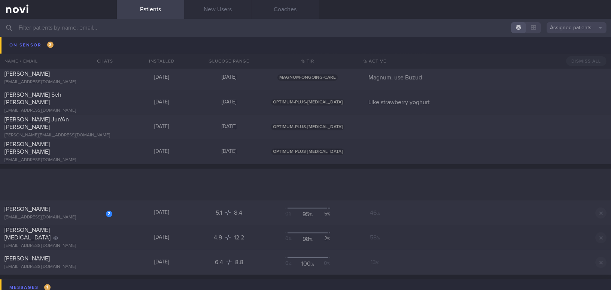
scroll to position [2891, 0]
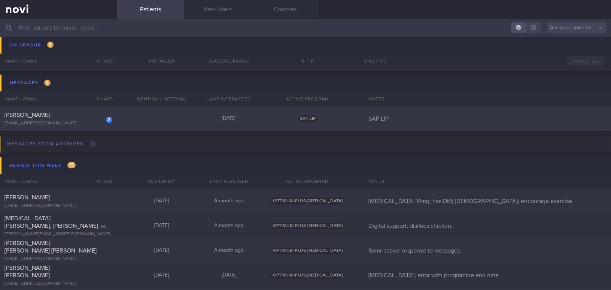
click at [77, 117] on div "[PERSON_NAME]" at bounding box center [57, 114] width 106 height 7
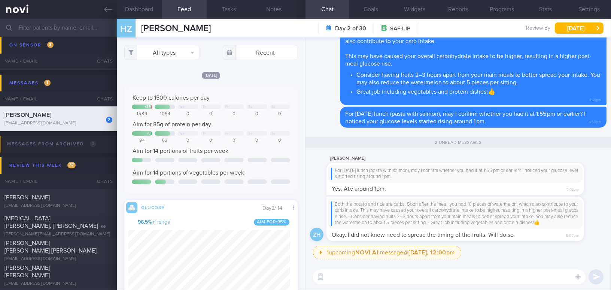
scroll to position [106, 162]
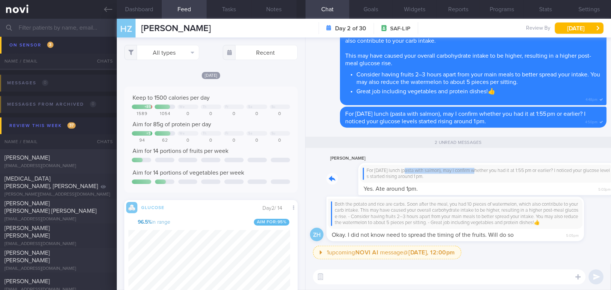
drag, startPoint x: 372, startPoint y: 159, endPoint x: 442, endPoint y: 159, distance: 69.6
click at [442, 159] on div "[PERSON_NAME] For [DATE] lunch (pasta with salmon), may I confirm whether you h…" at bounding box center [466, 175] width 280 height 42
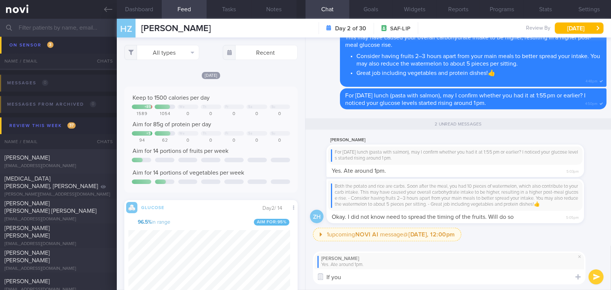
drag, startPoint x: 354, startPoint y: 271, endPoint x: 293, endPoint y: 271, distance: 61.0
click at [293, 271] on div "Dashboard Feed Tasks Notes Chat 2 Goals Widgets Reports Programs Stats Settings…" at bounding box center [364, 154] width 494 height 271
paste textarea "log your food later, you can adjust the timing to reflect when you actually ate…"
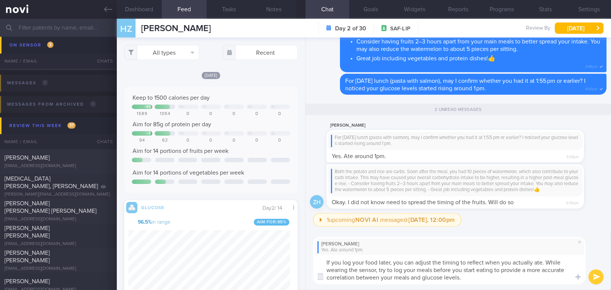
scroll to position [0, 0]
drag, startPoint x: 486, startPoint y: 262, endPoint x: 542, endPoint y: 260, distance: 55.8
click at [542, 260] on textarea "If you log your food later, you can adjust the timing to reflect when you actua…" at bounding box center [449, 269] width 272 height 30
click at [541, 278] on textarea "If you log your food later, you can adjust the timing to reflect your actual co…" at bounding box center [449, 269] width 272 height 30
type textarea "If you log your food later, you can adjust the timing to reflect your actual co…"
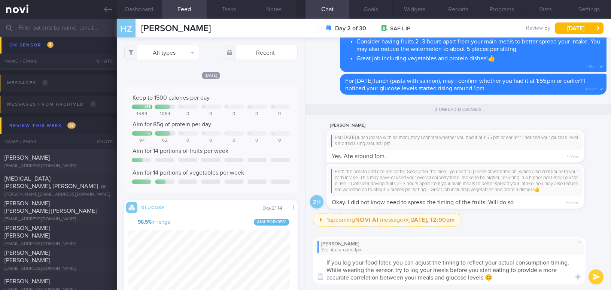
click at [595, 276] on button "submit" at bounding box center [595, 276] width 15 height 15
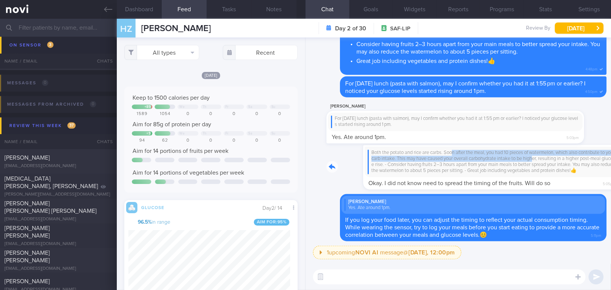
drag, startPoint x: 416, startPoint y: 146, endPoint x: 509, endPoint y: 152, distance: 93.0
click at [509, 152] on div "Both the potato and rice are carbs. Soon after the meal, you had 10 pieces of w…" at bounding box center [466, 167] width 280 height 45
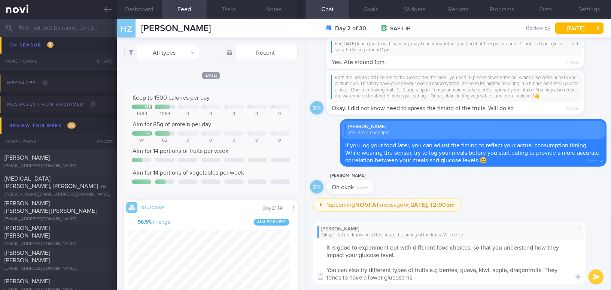
type textarea "It is good to experiment out with different food choices, so that you understan…"
drag, startPoint x: 421, startPoint y: 280, endPoint x: 309, endPoint y: 247, distance: 117.2
click at [309, 247] on div "Zongren [PERSON_NAME]. I did not know need to spread the timing of the fruits. …" at bounding box center [457, 253] width 305 height 74
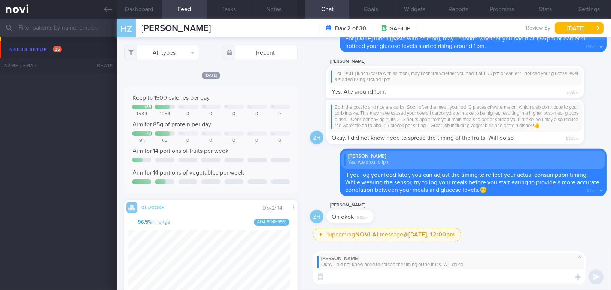
scroll to position [106, 162]
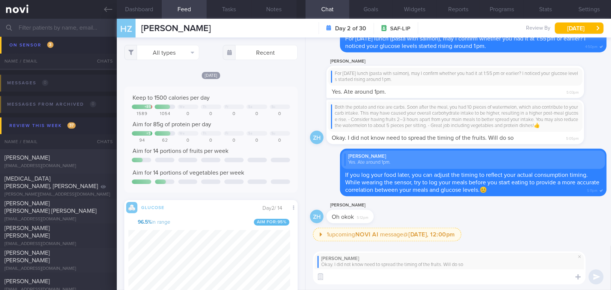
paste textarea "It’s good to experiment with different food choices so that you can understand …"
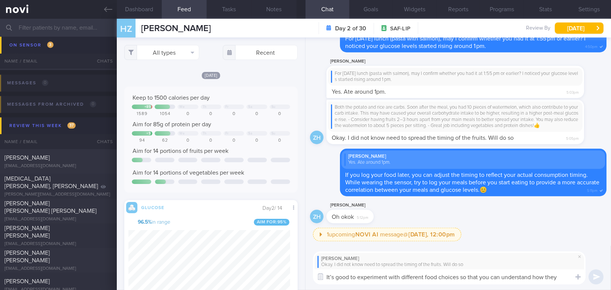
scroll to position [0, 0]
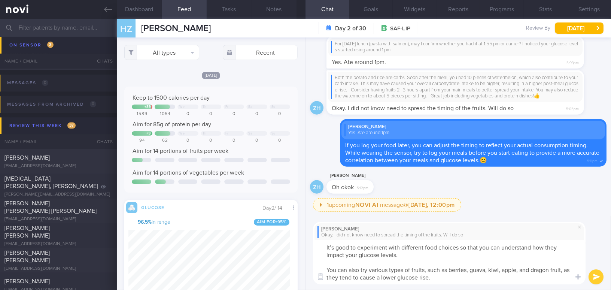
click at [332, 248] on textarea "It’s good to experiment with different food choices so that you can understand …" at bounding box center [449, 261] width 272 height 45
click at [552, 270] on textarea "It is good to experiment with different food choices so that you can understand…" at bounding box center [449, 261] width 272 height 45
click at [497, 276] on textarea "It is good to experiment with different food choices so that you can understand…" at bounding box center [449, 261] width 272 height 45
type textarea "It is good to experiment with different food choices so that you can understand…"
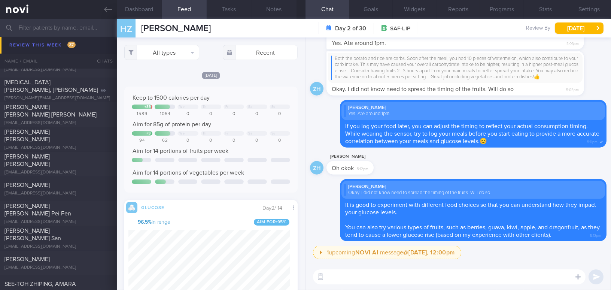
scroll to position [2993, 0]
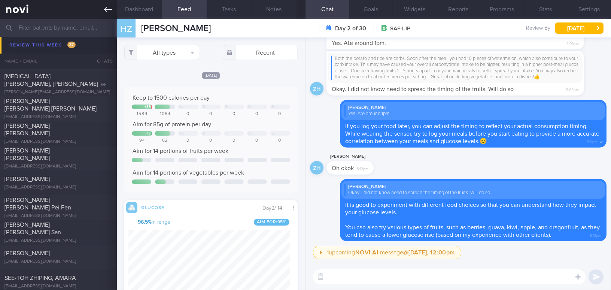
click at [104, 16] on link at bounding box center [58, 9] width 117 height 19
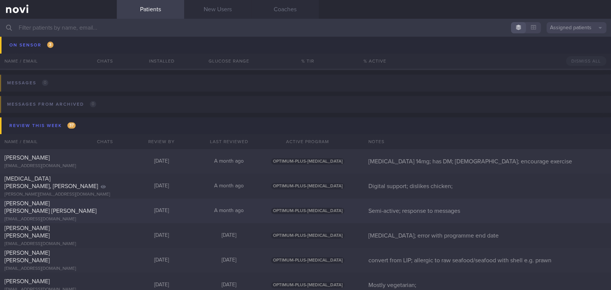
scroll to position [2755, 0]
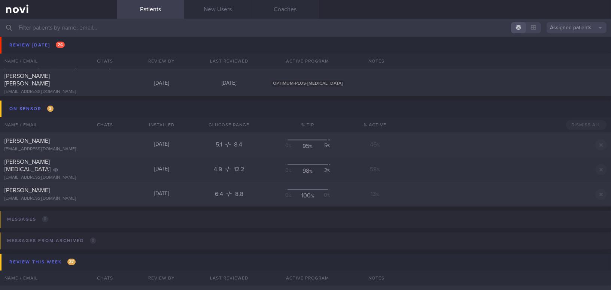
click at [84, 24] on input "text" at bounding box center [305, 28] width 611 height 18
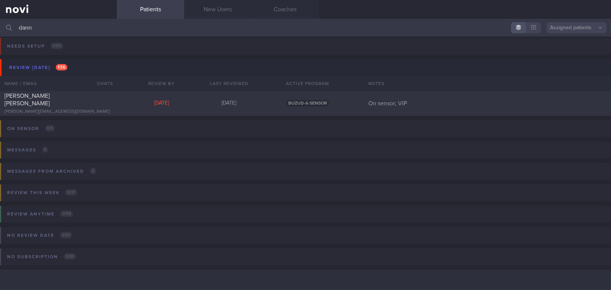
scroll to position [3, 0]
type input "[PERSON_NAME]"
click at [68, 94] on div "[PERSON_NAME] [PERSON_NAME] [PERSON_NAME][EMAIL_ADDRESS][DOMAIN_NAME] [DATE] [D…" at bounding box center [305, 103] width 611 height 25
select select "7"
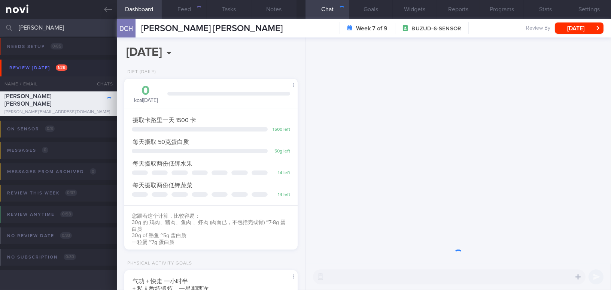
scroll to position [79, 158]
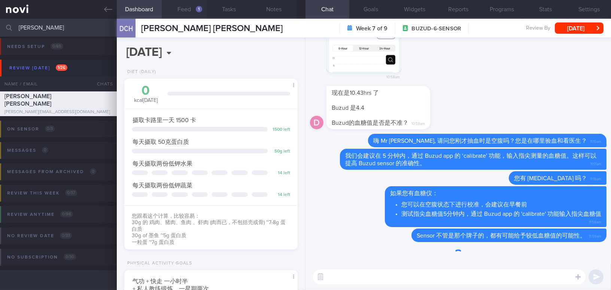
click at [189, 5] on button "Feed 1" at bounding box center [184, 9] width 45 height 19
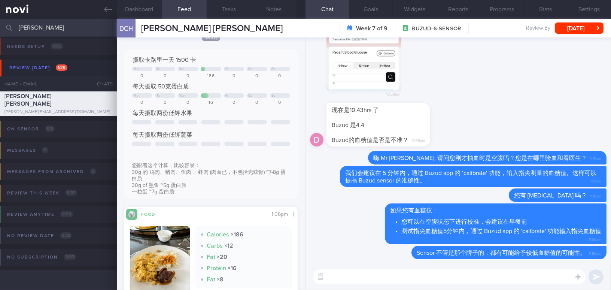
scroll to position [68, 0]
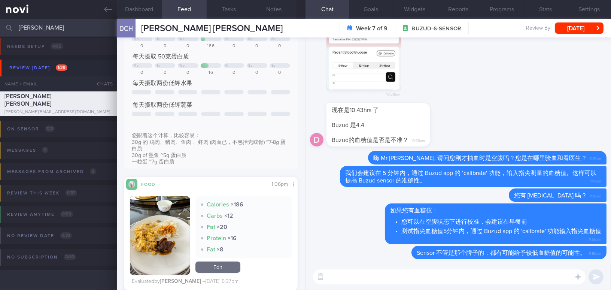
click at [352, 277] on textarea at bounding box center [449, 276] width 272 height 15
click at [149, 235] on button "button" at bounding box center [160, 235] width 60 height 78
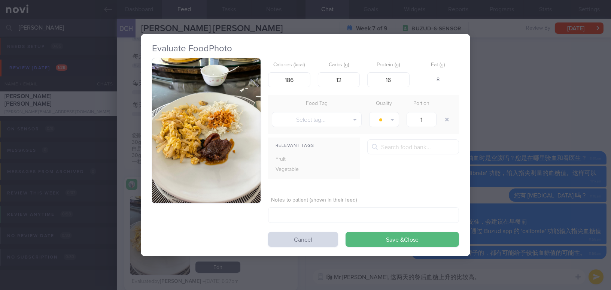
click at [188, 141] on button "button" at bounding box center [206, 130] width 109 height 145
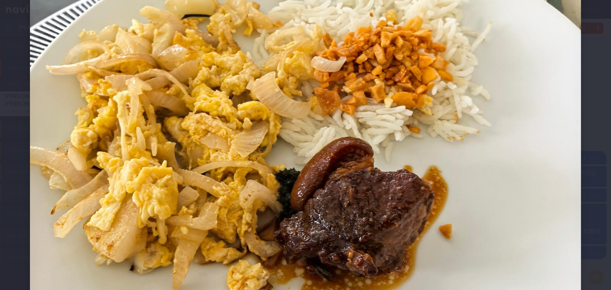
scroll to position [204, 0]
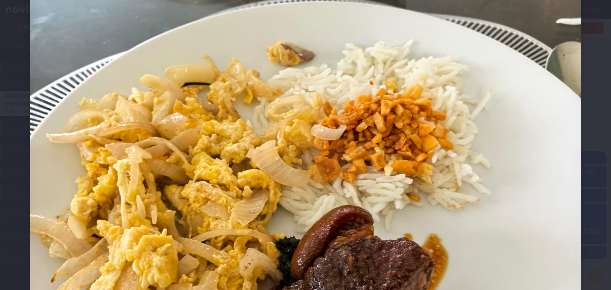
click at [378, 230] on img at bounding box center [305, 193] width 551 height 735
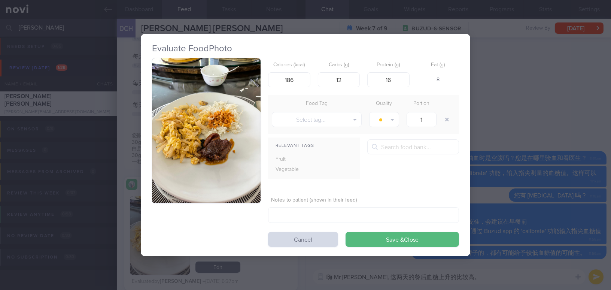
click at [491, 229] on div "Evaluate Food Photo Calories (kcal) 186 Carbs (g) 12 Protein (g) 16 Fat (g) 8 F…" at bounding box center [305, 145] width 611 height 290
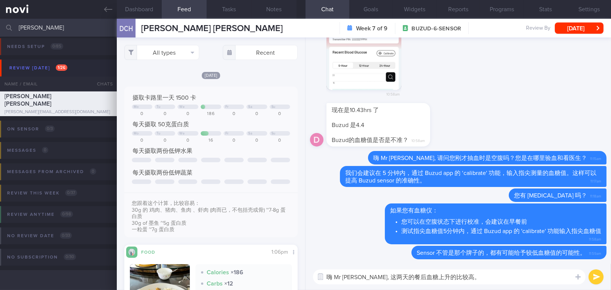
click at [465, 278] on textarea "嗨 Mr Danny, 这两天的餐后血糖上升的比较高。" at bounding box center [449, 276] width 272 height 15
type textarea "嗨 Mr Danny, 这两天的餐后血糖上升的比较高。您的饮食如何？"
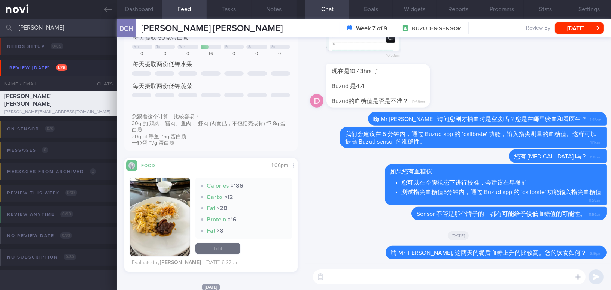
scroll to position [102, 0]
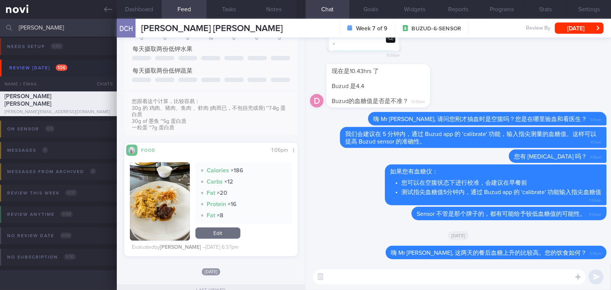
click at [165, 220] on button "button" at bounding box center [160, 201] width 60 height 78
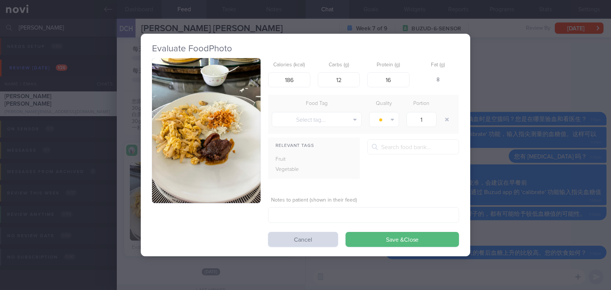
click at [515, 227] on div "Evaluate Food Photo Calories (kcal) 186 Carbs (g) 12 Protein (g) 16 Fat (g) 8 F…" at bounding box center [305, 145] width 611 height 290
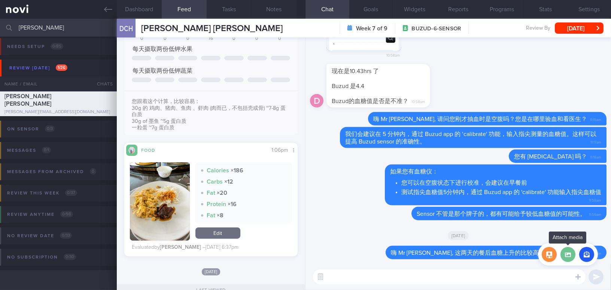
click at [570, 256] on label at bounding box center [567, 254] width 15 height 15
click at [0, 0] on input "file" at bounding box center [0, 0] width 0 height 0
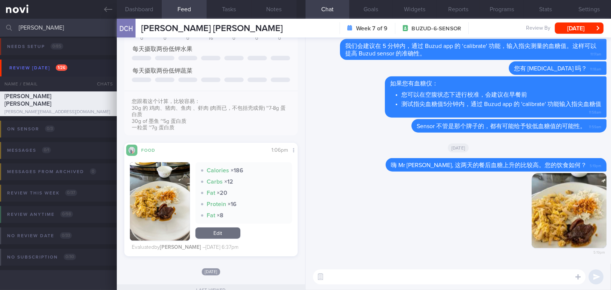
drag, startPoint x: 577, startPoint y: 223, endPoint x: 616, endPoint y: 232, distance: 39.8
click at [610, 232] on html "You are offline! Some functionality will be unavailable Patients New Users Coac…" at bounding box center [305, 145] width 611 height 290
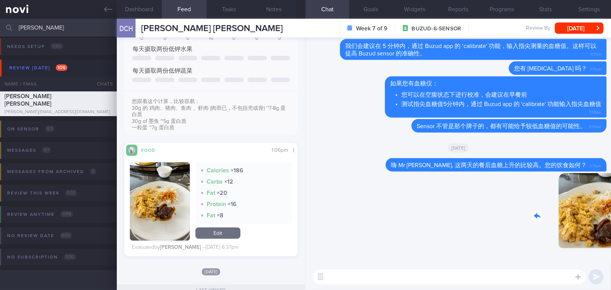
drag, startPoint x: 570, startPoint y: 223, endPoint x: 626, endPoint y: 225, distance: 55.8
click at [610, 225] on html "You are offline! Some functionality will be unavailable Patients New Users Coac…" at bounding box center [305, 145] width 611 height 290
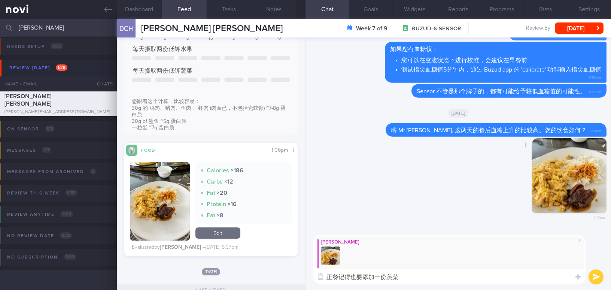
type textarea "正餐记得也要添加一份蔬菜。"
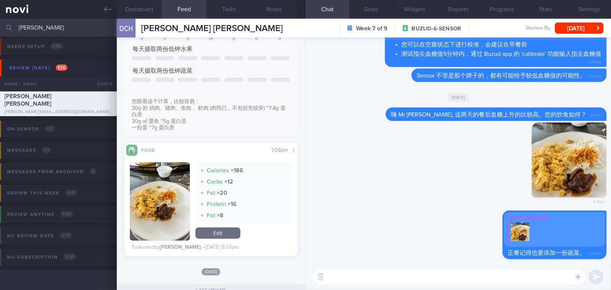
click at [46, 33] on input "danny" at bounding box center [305, 28] width 611 height 18
click at [567, 30] on button "Fri, 15 Aug" at bounding box center [579, 27] width 49 height 11
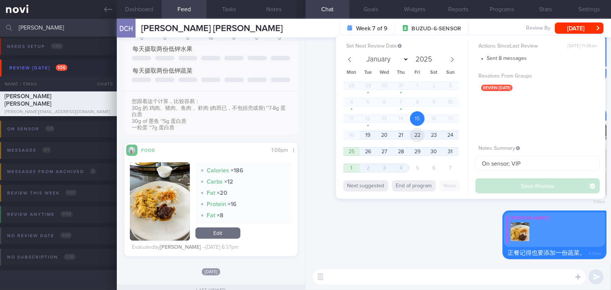
click at [414, 136] on span "22" at bounding box center [417, 135] width 15 height 15
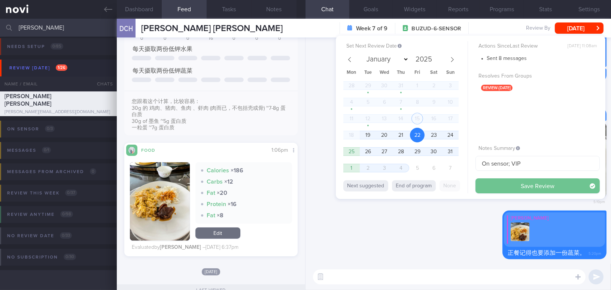
click at [489, 189] on button "Save Review" at bounding box center [537, 185] width 124 height 15
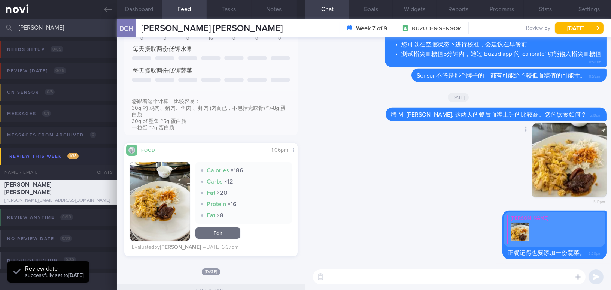
scroll to position [79, 158]
click at [453, 181] on div "Delete 5:19pm" at bounding box center [458, 166] width 296 height 88
drag, startPoint x: 53, startPoint y: 30, endPoint x: 0, endPoint y: 22, distance: 53.4
click at [0, 22] on input "danny" at bounding box center [305, 28] width 611 height 18
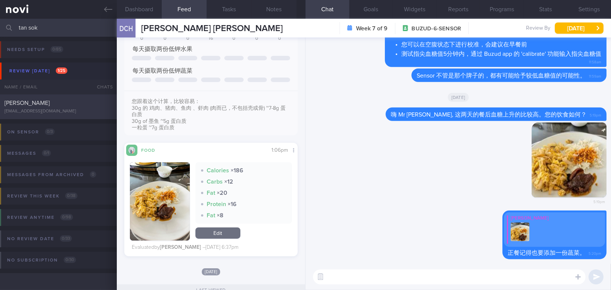
type input "tan sok"
click at [64, 103] on div "[PERSON_NAME]" at bounding box center [57, 102] width 106 height 7
type input "Magnum, use Buzud"
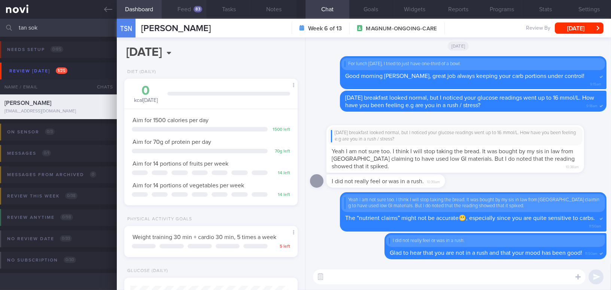
scroll to position [88, 155]
click at [194, 9] on div "83" at bounding box center [197, 9] width 9 height 6
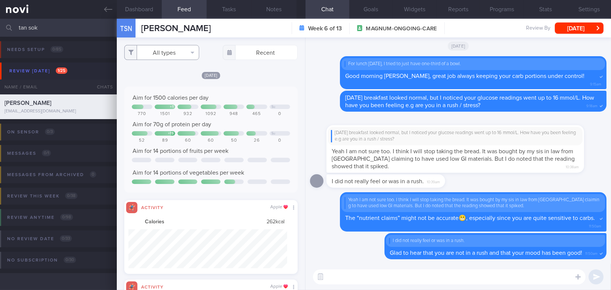
click at [170, 55] on button "All types" at bounding box center [161, 52] width 75 height 15
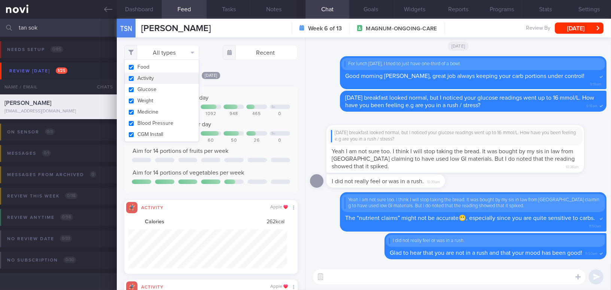
click at [133, 81] on button "Activity" at bounding box center [162, 78] width 74 height 11
checkbox input "false"
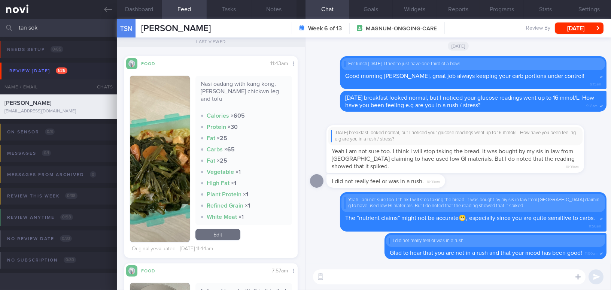
scroll to position [374, 0]
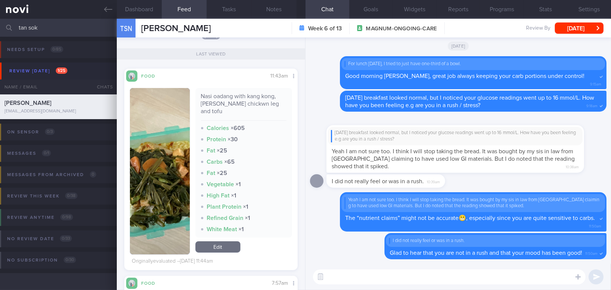
click at [170, 113] on img "button" at bounding box center [160, 171] width 60 height 166
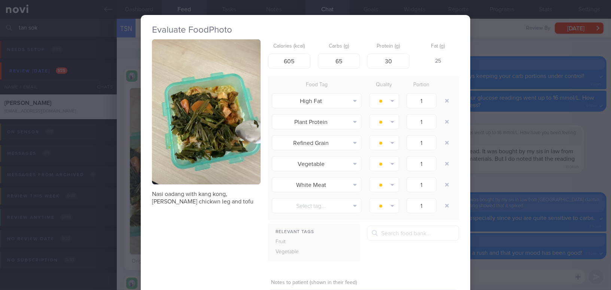
click at [170, 113] on button "button" at bounding box center [206, 111] width 109 height 145
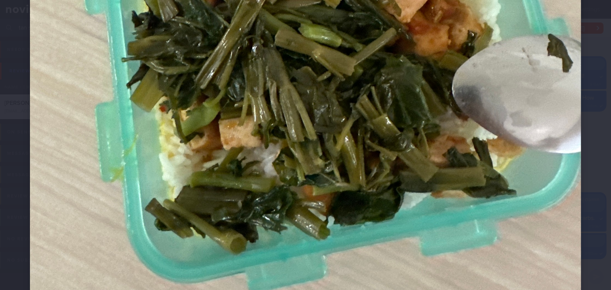
scroll to position [408, 0]
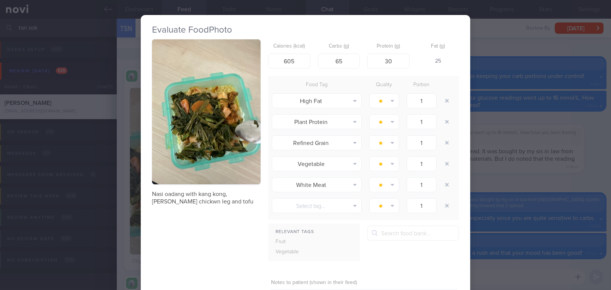
click at [516, 185] on div "Evaluate Food Photo Nasi oadang with kang kong, curry chickwn leg and tofu Calo…" at bounding box center [305, 145] width 611 height 290
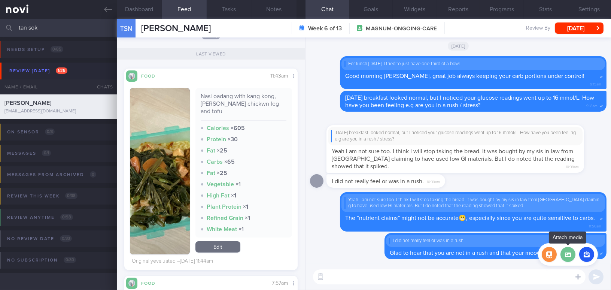
click at [564, 250] on label at bounding box center [567, 254] width 15 height 15
click at [0, 0] on input "file" at bounding box center [0, 0] width 0 height 0
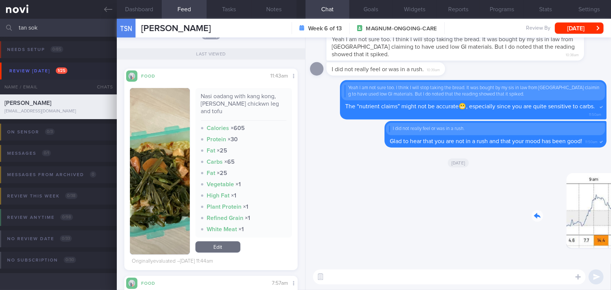
drag, startPoint x: 548, startPoint y: 229, endPoint x: 633, endPoint y: 238, distance: 85.4
click at [610, 238] on html "You are offline! Some functionality will be unavailable Patients New Users Coac…" at bounding box center [305, 145] width 611 height 290
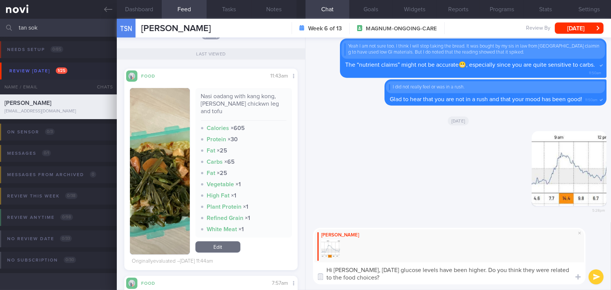
drag, startPoint x: 354, startPoint y: 268, endPoint x: 384, endPoint y: 275, distance: 30.5
click at [384, 275] on textarea "Hi Ms Tan, last Friday's glucose levels have been higher. Do you think they wer…" at bounding box center [449, 273] width 272 height 22
click at [371, 270] on textarea "Hi Ms Tan, last Friday's glucose levels have been higher. Do you think they wer…" at bounding box center [449, 273] width 272 height 22
drag, startPoint x: 355, startPoint y: 269, endPoint x: 388, endPoint y: 278, distance: 34.4
click at [388, 278] on textarea "Hi Ms Tan, last Friday's glucose levels have been higher. Do you think they wer…" at bounding box center [449, 273] width 272 height 22
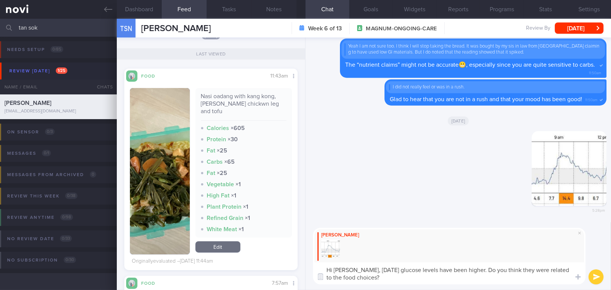
paste textarea "Last Friday, your glucose levels were higher. Do you think this could be relate…"
click at [358, 269] on textarea "Hi Ms Tan, Last Friday, your glucose levels were higher. Do you think this coul…" at bounding box center [449, 273] width 272 height 22
type textarea "Hi Ms Tan, last Friday, your glucose levels were higher. Do you think this coul…"
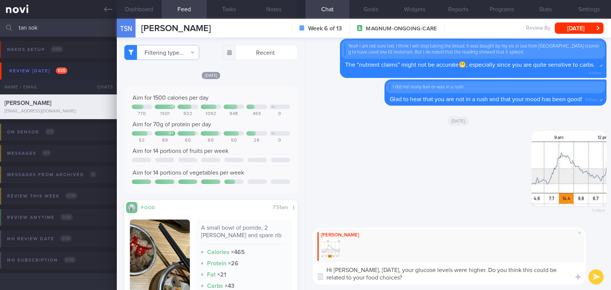
select select "7"
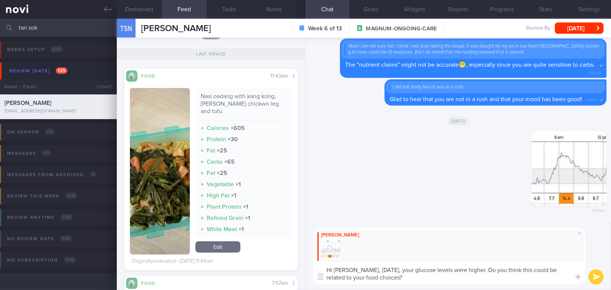
drag, startPoint x: 537, startPoint y: 269, endPoint x: 504, endPoint y: 268, distance: 32.6
click at [504, 268] on textarea "Hi [PERSON_NAME], [DATE], your glucose levels were higher. Do you think this co…" at bounding box center [449, 273] width 272 height 22
type textarea "Hi [PERSON_NAME], [DATE], your glucose levels were higher. Do you think they ar…"
click at [595, 275] on button "submit" at bounding box center [595, 276] width 15 height 15
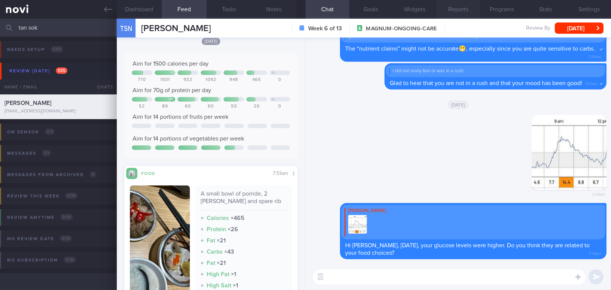
scroll to position [34, 0]
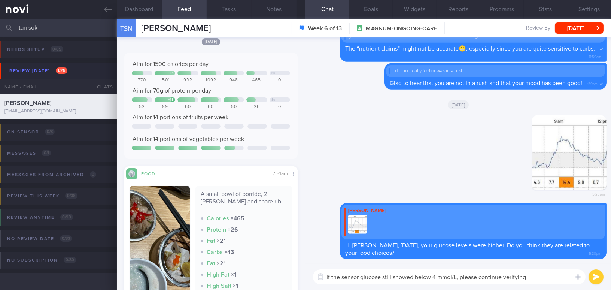
type textarea "If the sensor glucose still showed below 4 mmol/L, please continue verifying"
drag, startPoint x: 531, startPoint y: 277, endPoint x: 323, endPoint y: 265, distance: 208.4
click at [323, 265] on div "If the sensor glucose still showed below 4 mmol/L, please continue verifying If…" at bounding box center [457, 276] width 305 height 26
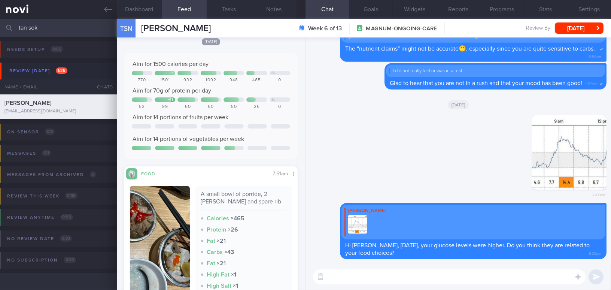
paste textarea "If the sensor shows glucose below 4 mmol/L, please continue to verify it with a…"
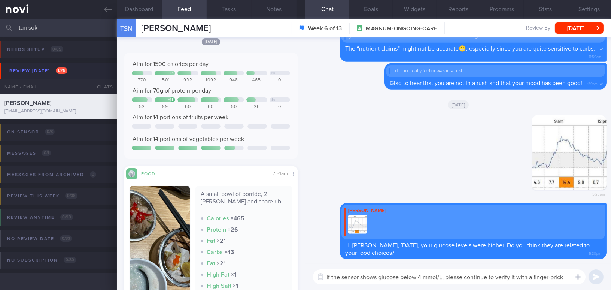
scroll to position [0, 0]
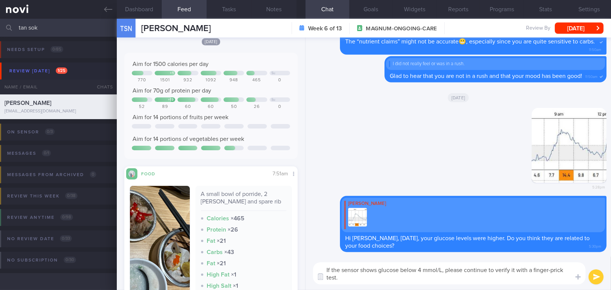
drag, startPoint x: 378, startPoint y: 269, endPoint x: 397, endPoint y: 268, distance: 19.2
click at [397, 268] on textarea "If the sensor shows glucose below 4 mmol/L, please continue to verify it with a…" at bounding box center [449, 273] width 272 height 22
type textarea "If the sensor shows reading below 4 mmol/L, please continue to verify it with a…"
click at [598, 280] on button "submit" at bounding box center [595, 276] width 15 height 15
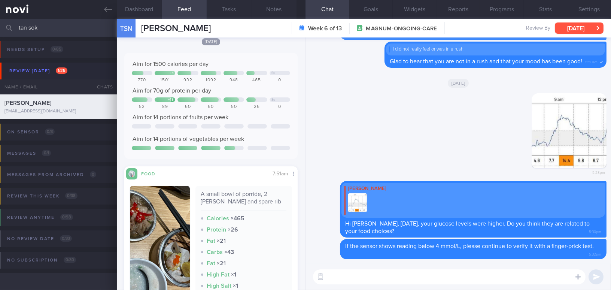
click at [561, 27] on button "Tue, 19 Aug" at bounding box center [579, 27] width 49 height 11
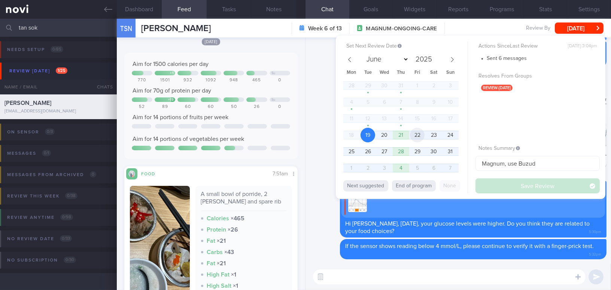
click at [421, 133] on span "22" at bounding box center [417, 135] width 15 height 15
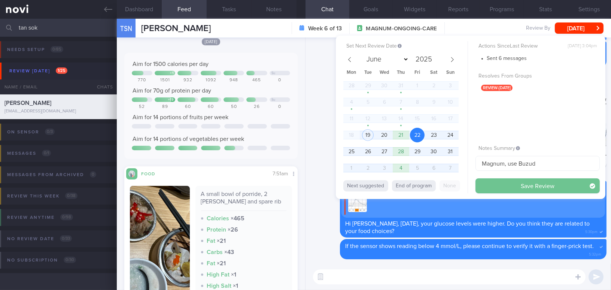
click at [494, 187] on button "Save Review" at bounding box center [537, 185] width 124 height 15
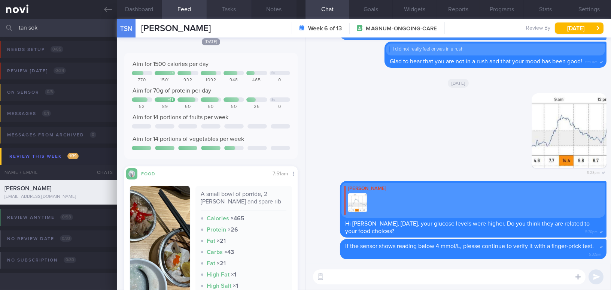
scroll to position [79, 158]
drag, startPoint x: 72, startPoint y: 26, endPoint x: 0, endPoint y: 33, distance: 72.5
click at [0, 33] on input "tan sok" at bounding box center [305, 28] width 611 height 18
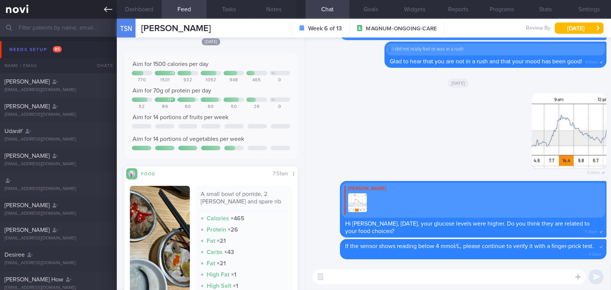
click at [110, 13] on icon at bounding box center [108, 9] width 8 height 8
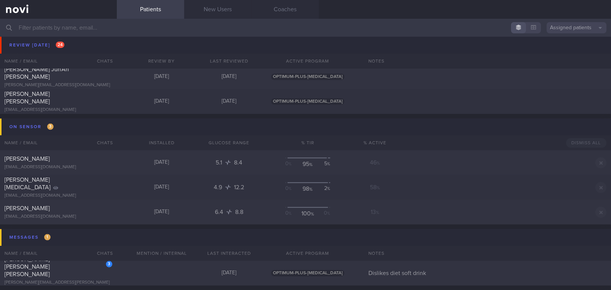
scroll to position [2790, 0]
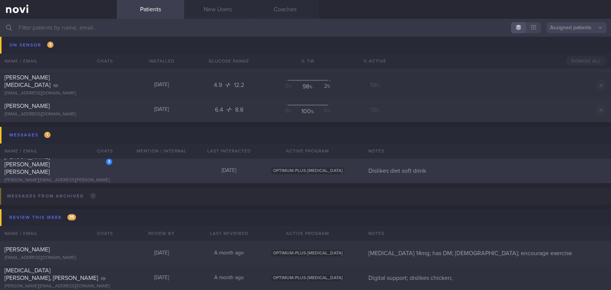
click at [50, 168] on span "[PERSON_NAME] [PERSON_NAME] [PERSON_NAME]" at bounding box center [26, 164] width 45 height 21
select select "7"
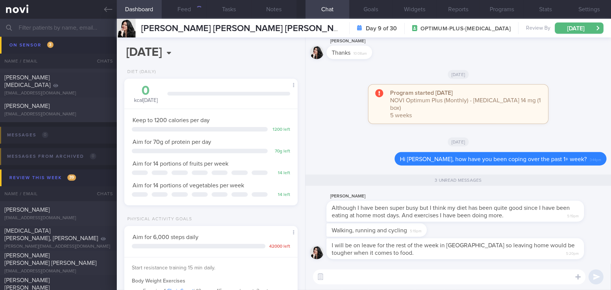
scroll to position [88, 155]
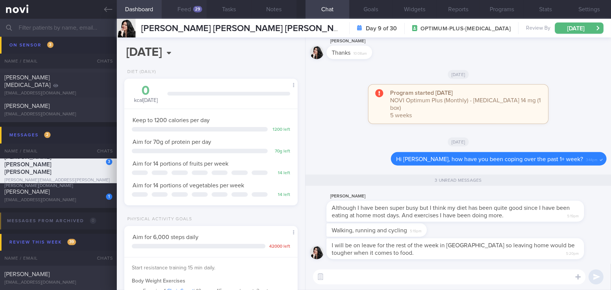
click at [185, 7] on button "Feed 29" at bounding box center [184, 9] width 45 height 19
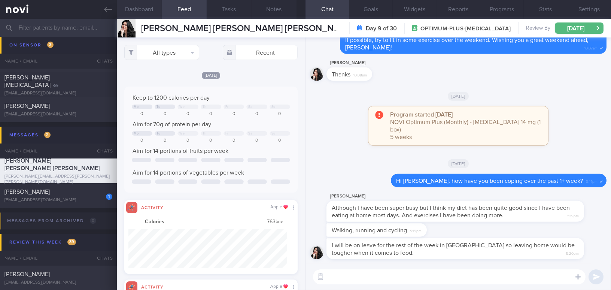
click at [139, 9] on button "Dashboard" at bounding box center [139, 9] width 45 height 19
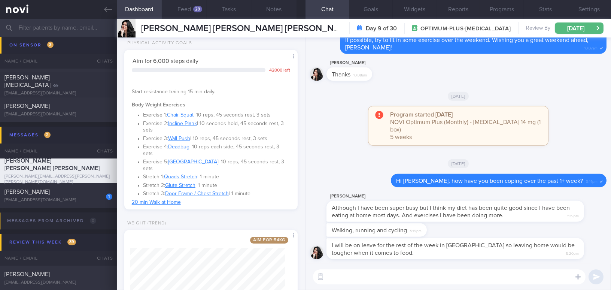
scroll to position [228, 0]
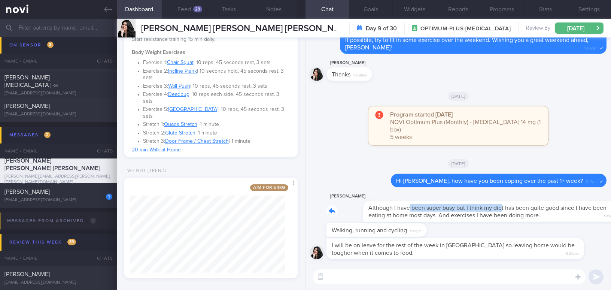
drag, startPoint x: 371, startPoint y: 203, endPoint x: 464, endPoint y: 205, distance: 93.6
click at [464, 205] on div "Cynthia Chan-Tucci Although I have been super busy but I think my diet has been…" at bounding box center [466, 207] width 280 height 30
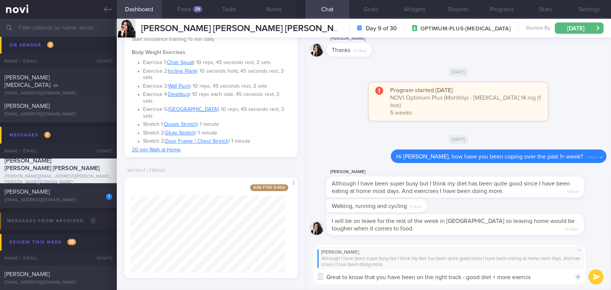
type textarea "Great to know that you have been on the right track - good diet + more exercise"
drag, startPoint x: 545, startPoint y: 276, endPoint x: 339, endPoint y: 279, distance: 205.5
click at [305, 274] on div "Cynthia Chan-Tucci Although I have been super busy but I think my diet has been…" at bounding box center [457, 264] width 305 height 51
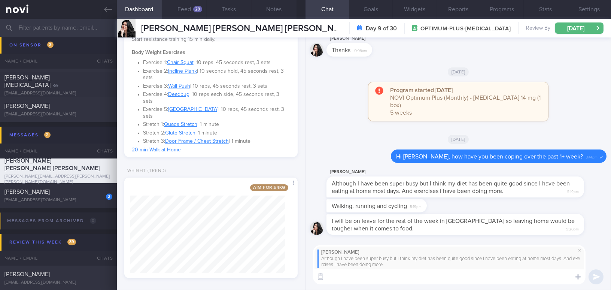
paste textarea "Great to know that you’ve been on the right track with a healthy diet and incre…"
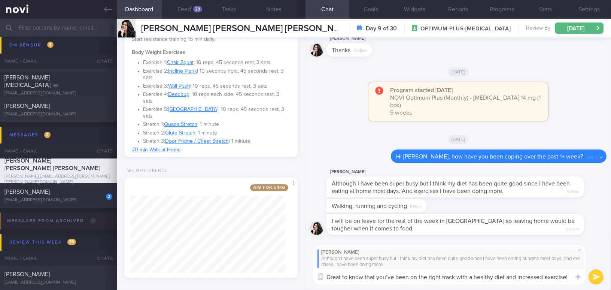
click at [393, 275] on textarea "Great to know that you’ve been on the right track with a healthy diet and incre…" at bounding box center [449, 276] width 272 height 15
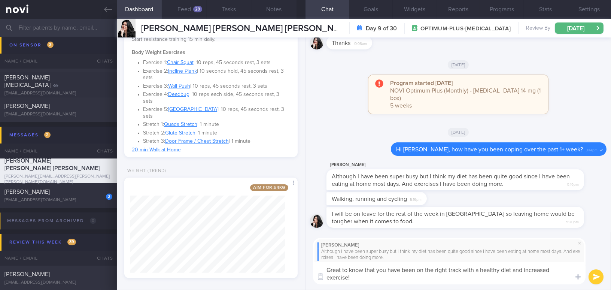
click at [519, 274] on textarea "Great to know that you have been on the right track with a healthy diet and inc…" at bounding box center [449, 273] width 272 height 22
type textarea "Great to know that you have been on the right track with a healthy diet and inc…"
click at [596, 274] on button "submit" at bounding box center [595, 276] width 15 height 15
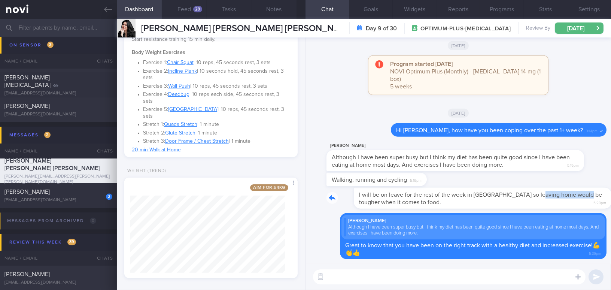
drag, startPoint x: 509, startPoint y: 190, endPoint x: 557, endPoint y: 190, distance: 47.5
click at [557, 190] on div "I will be on leave for the rest of the week in Malaysia so leaving home would b…" at bounding box center [466, 197] width 280 height 21
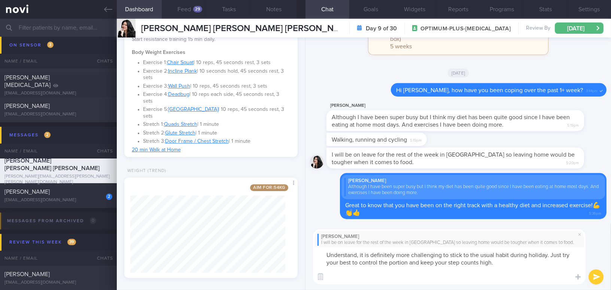
scroll to position [0, 0]
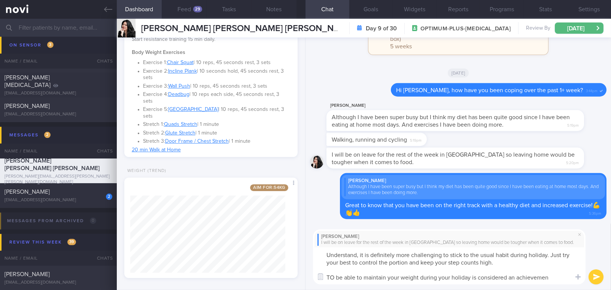
type textarea "Understand, it is definitely more challenging to stick to the usual habit durin…"
drag, startPoint x: 556, startPoint y: 276, endPoint x: 296, endPoint y: 215, distance: 267.2
click at [296, 215] on div "Dashboard Feed 29 Tasks Notes Chat Goals Widgets Reports Programs Stats Setting…" at bounding box center [364, 154] width 494 height 271
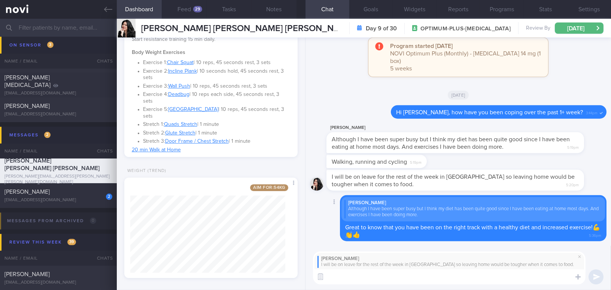
paste textarea "I understand—it’s definitely more challenging to stick to your usual habits dur…"
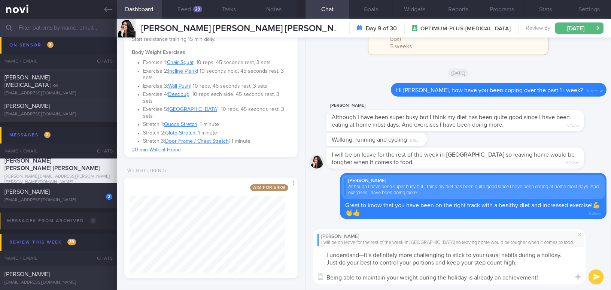
click at [371, 253] on textarea "I understand—it’s definitely more challenging to stick to your usual habits dur…" at bounding box center [449, 265] width 272 height 37
type textarea "I understand, it is definitely more challenging to stick to your usual habits d…"
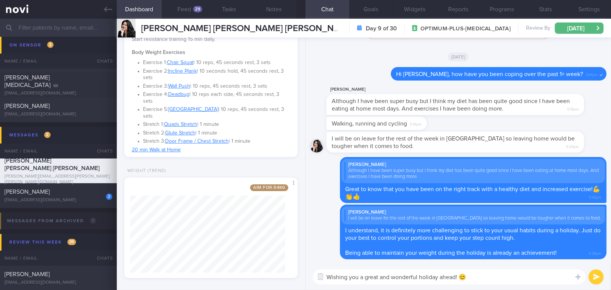
type textarea "Wishing you a great and wonderful holiday ahead! 😊"
click at [599, 271] on button "submit" at bounding box center [595, 276] width 15 height 15
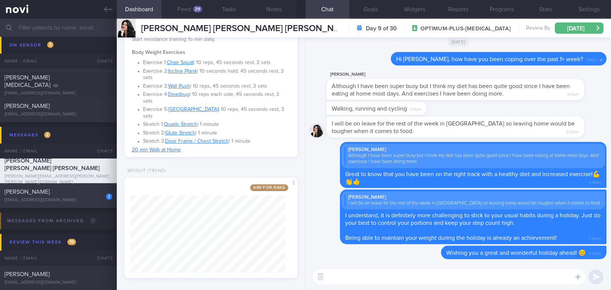
click at [59, 190] on div "[PERSON_NAME]" at bounding box center [57, 191] width 106 height 7
click at [73, 199] on div "[EMAIL_ADDRESS][DOMAIN_NAME]" at bounding box center [58, 200] width 108 height 6
type input "Magnum, use Buzud"
checkbox input "false"
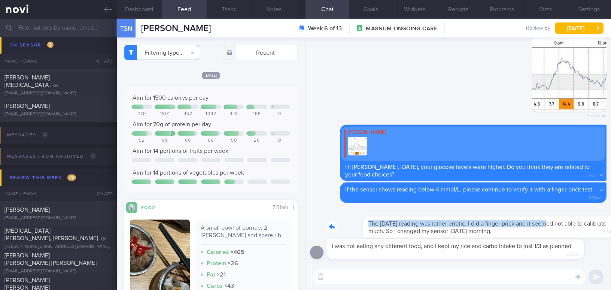
drag, startPoint x: 511, startPoint y: 217, endPoint x: 605, endPoint y: 215, distance: 93.9
click at [605, 215] on div "I was not eating any different food, and I kept my rice and carbo intake to jus…" at bounding box center [457, 150] width 305 height 226
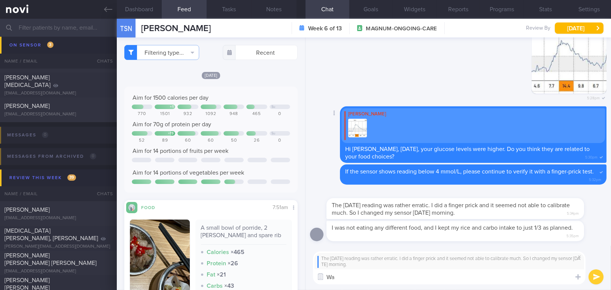
type textarea "W"
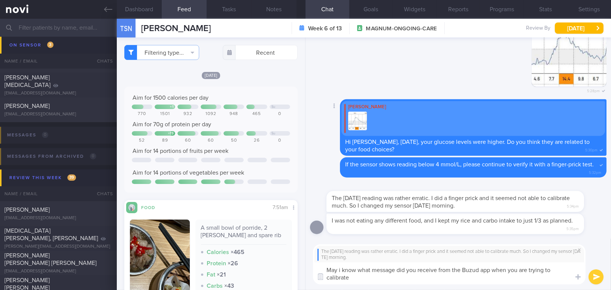
type textarea "May i know what message did you receive from the Buzud app when you are trying …"
drag, startPoint x: 358, startPoint y: 281, endPoint x: 321, endPoint y: 267, distance: 39.1
click at [321, 267] on textarea "May i know what message did you receive from the Buzud app when you are trying …" at bounding box center [449, 273] width 272 height 22
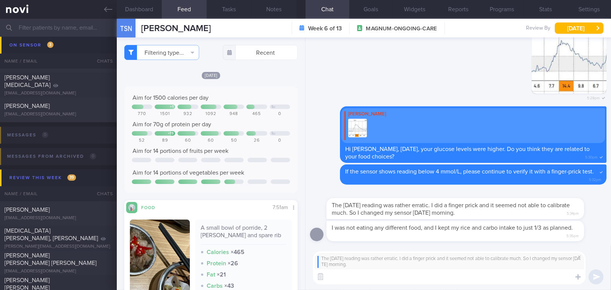
paste textarea "May I know what message you received from the Buzud app when you tried to calib…"
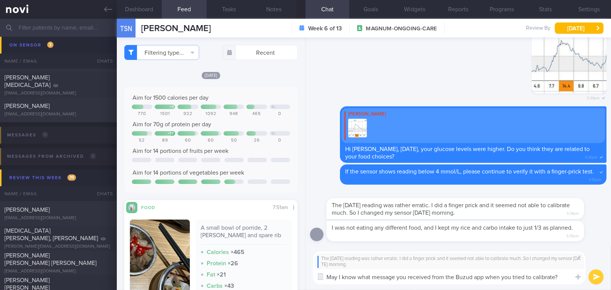
type textarea "May I know what message you received from the Buzud app when you tried to calib…"
click at [592, 274] on button "submit" at bounding box center [595, 276] width 15 height 15
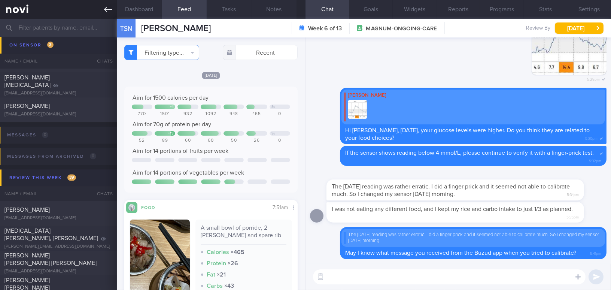
click at [107, 11] on icon at bounding box center [108, 9] width 8 height 8
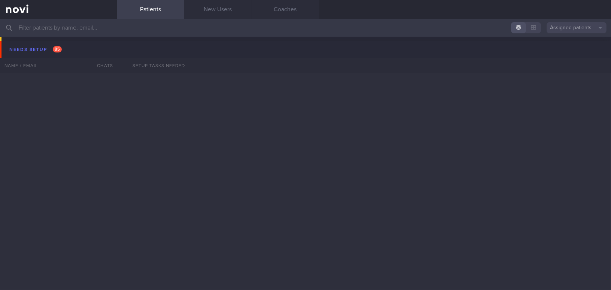
scroll to position [2790, 0]
